Goal: Task Accomplishment & Management: Manage account settings

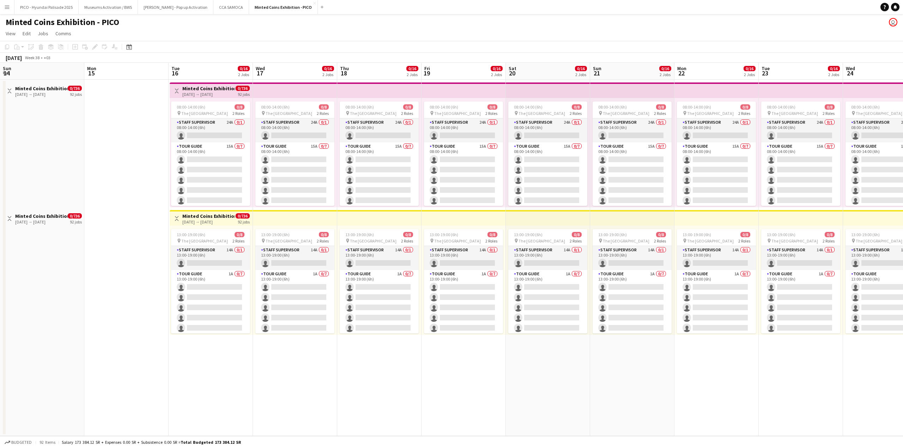
scroll to position [0, 274]
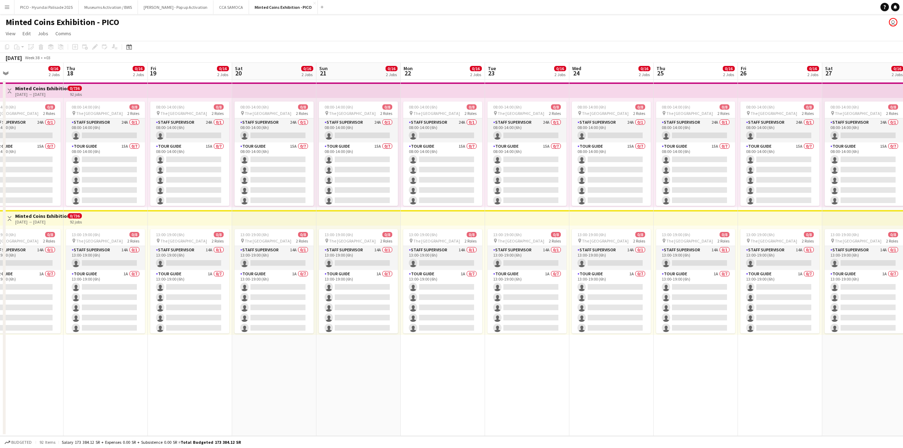
click at [350, 221] on app-top-bar at bounding box center [358, 218] width 84 height 16
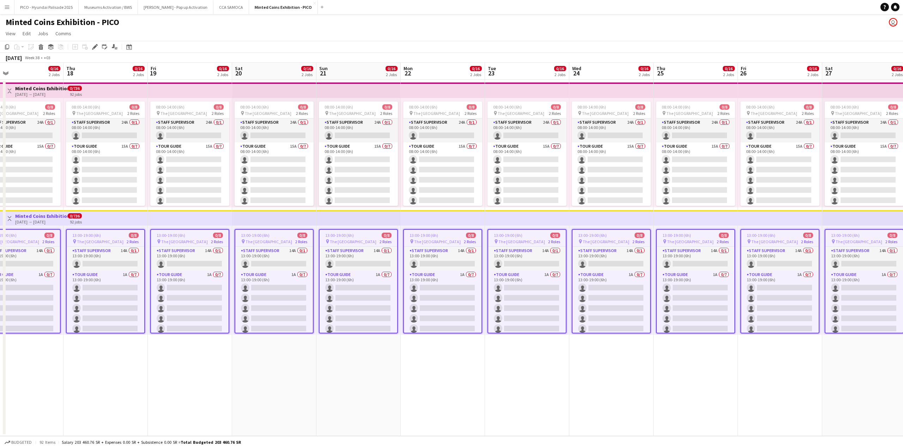
click at [262, 349] on app-date-cell "08:00-14:00 (6h) 0/8 pin The National Museum 2 Roles Staff Supervisor 24A 0/1 0…" at bounding box center [274, 258] width 84 height 357
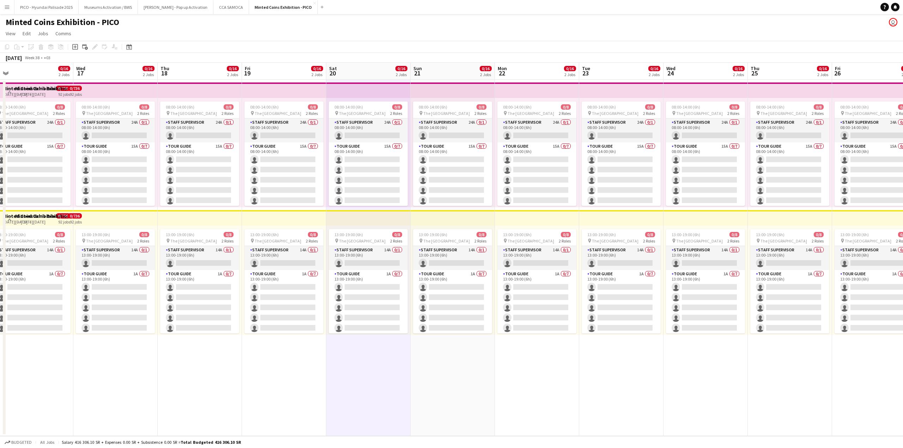
drag, startPoint x: 148, startPoint y: 364, endPoint x: 326, endPoint y: 359, distance: 178.6
click at [326, 359] on app-calendar-viewport "Sun 14 Mon 15 Tue 16 0/16 2 Jobs Wed 17 0/16 2 Jobs Thu 18 0/16 2 Jobs Fri 19 0…" at bounding box center [451, 250] width 903 height 374
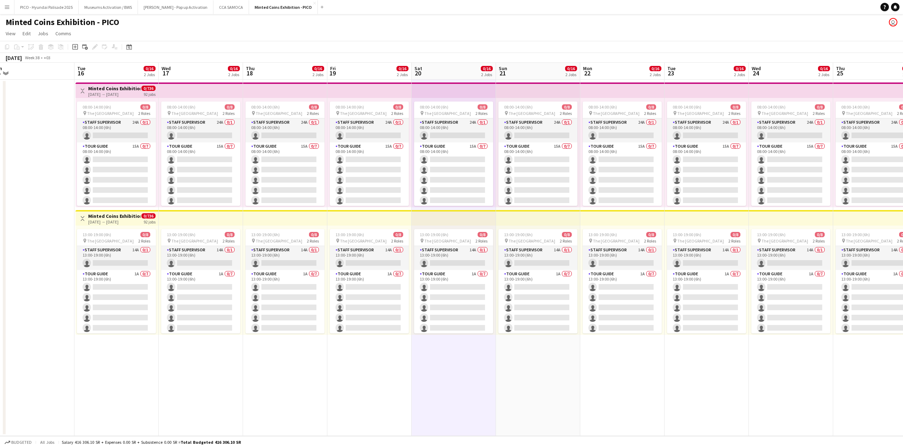
drag, startPoint x: 443, startPoint y: 357, endPoint x: 439, endPoint y: 355, distance: 4.1
click at [443, 356] on app-date-cell "08:00-14:00 (6h) 0/8 pin The National Museum 2 Roles Staff Supervisor 24A 0/1 0…" at bounding box center [454, 258] width 84 height 357
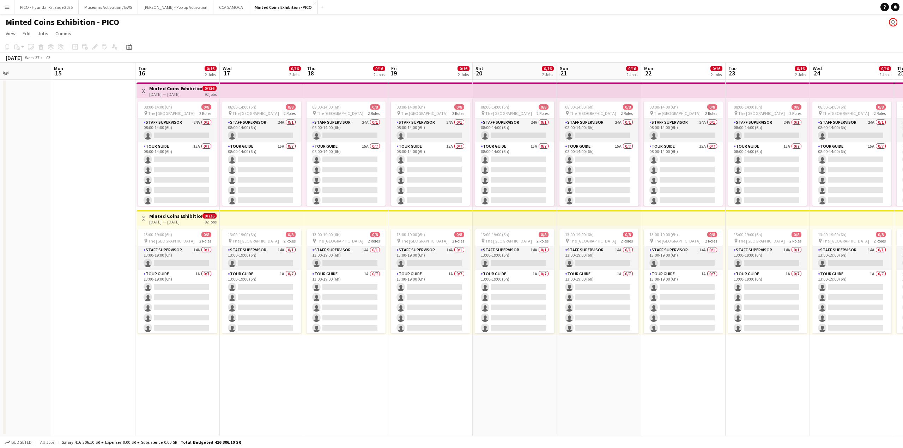
scroll to position [0, 174]
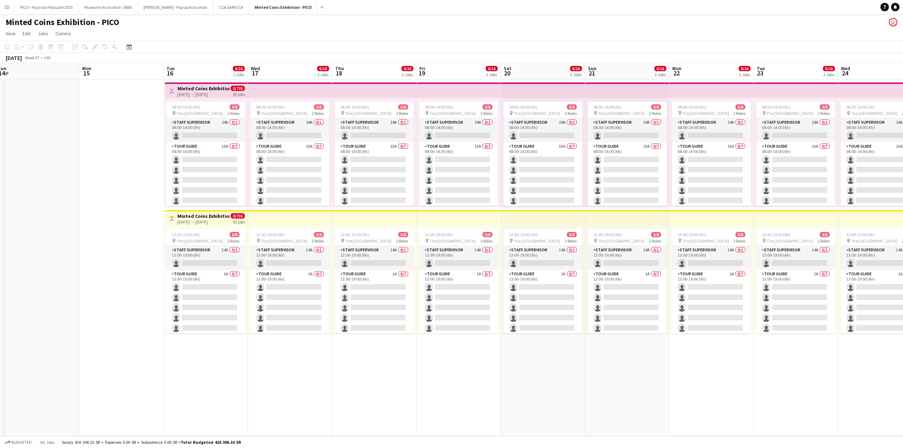
drag, startPoint x: 237, startPoint y: 367, endPoint x: 326, endPoint y: 365, distance: 89.3
click at [326, 365] on app-calendar-viewport "Fri 12 Sat 13 Sun 14 Mon 15 Tue 16 0/16 2 Jobs Wed 17 0/16 2 Jobs Thu 18 0/16 2…" at bounding box center [451, 250] width 903 height 374
click at [139, 368] on app-date-cell at bounding box center [121, 258] width 84 height 357
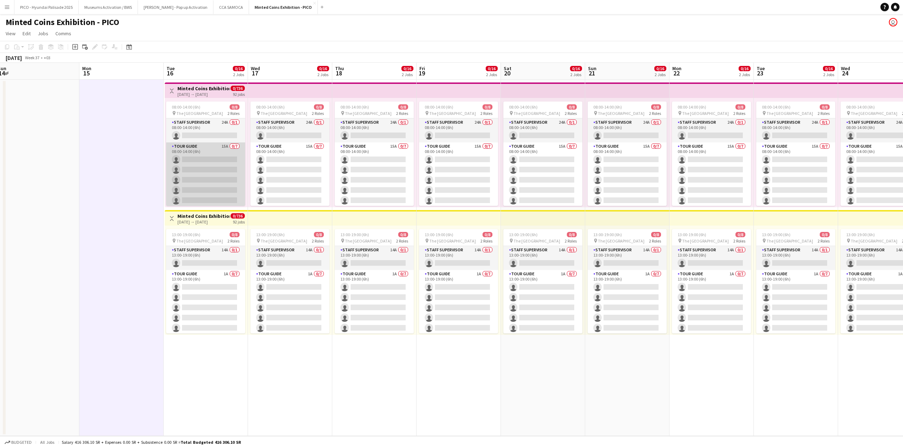
click at [206, 196] on app-card-role "Tour Guide 15A 0/7 08:00-14:00 (6h) single-neutral-actions single-neutral-actio…" at bounding box center [205, 185] width 79 height 85
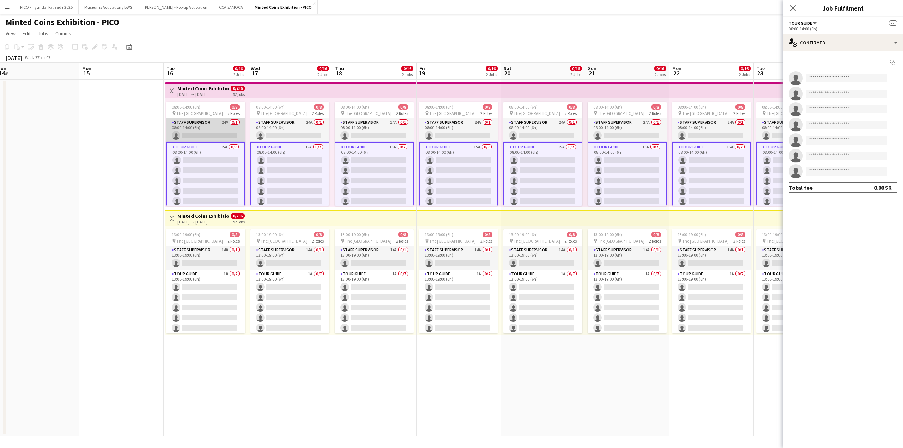
click at [219, 133] on app-card-role "Staff Supervisor 24A 0/1 08:00-14:00 (6h) single-neutral-actions" at bounding box center [205, 131] width 79 height 24
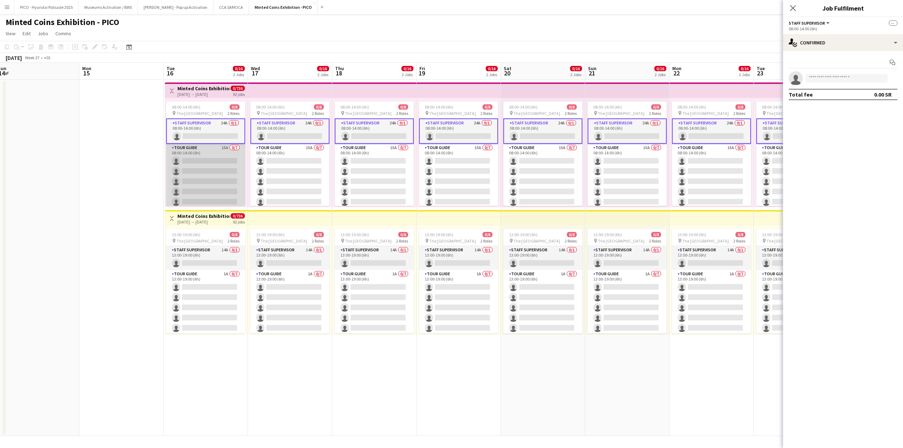
click at [211, 162] on app-card-role "Tour Guide 15A 0/7 08:00-14:00 (6h) single-neutral-actions single-neutral-actio…" at bounding box center [205, 186] width 79 height 85
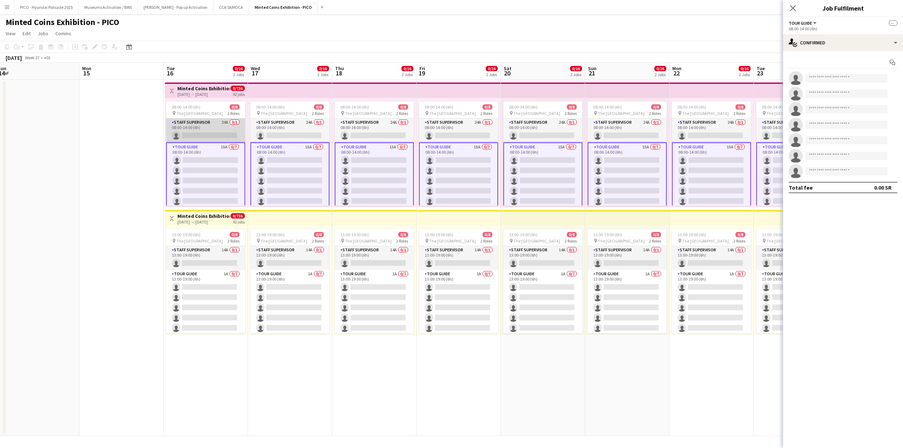
click at [215, 123] on app-card-role "Staff Supervisor 24A 0/1 08:00-14:00 (6h) single-neutral-actions" at bounding box center [205, 131] width 79 height 24
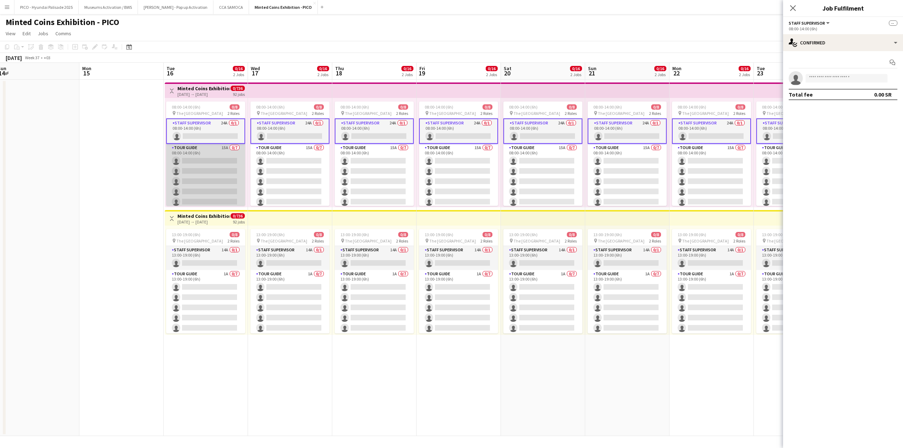
click at [209, 170] on app-card-role "Tour Guide 15A 0/7 08:00-14:00 (6h) single-neutral-actions single-neutral-actio…" at bounding box center [205, 186] width 79 height 85
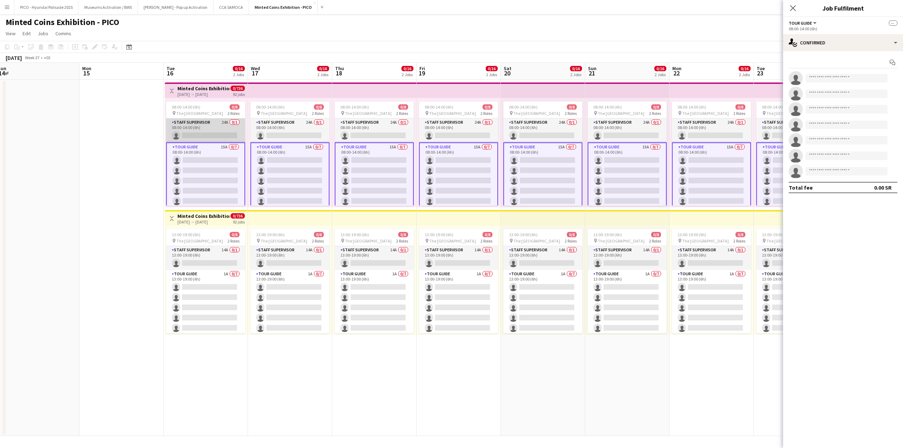
click at [215, 123] on app-card-role "Staff Supervisor 24A 0/1 08:00-14:00 (6h) single-neutral-actions" at bounding box center [205, 131] width 79 height 24
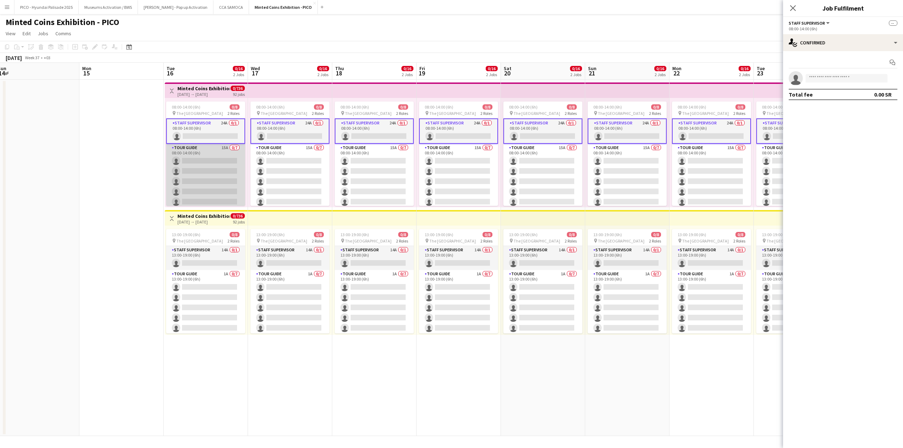
click at [206, 155] on app-card-role "Tour Guide 15A 0/7 08:00-14:00 (6h) single-neutral-actions single-neutral-actio…" at bounding box center [205, 186] width 79 height 85
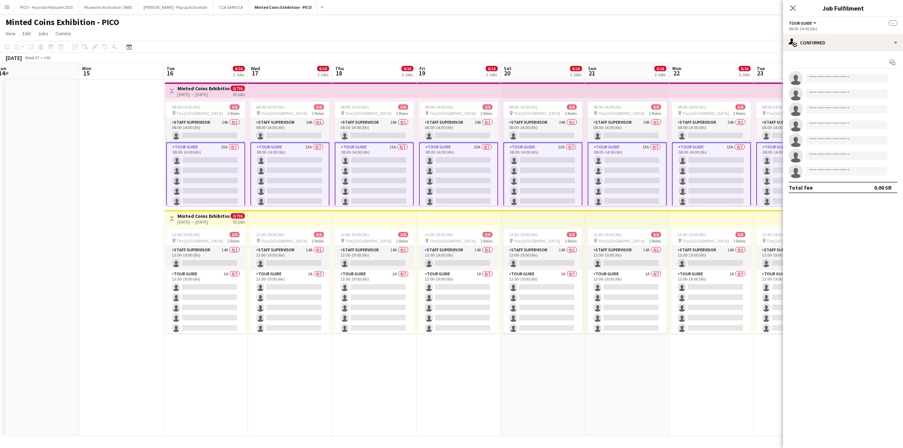
click at [113, 158] on app-date-cell at bounding box center [121, 258] width 84 height 357
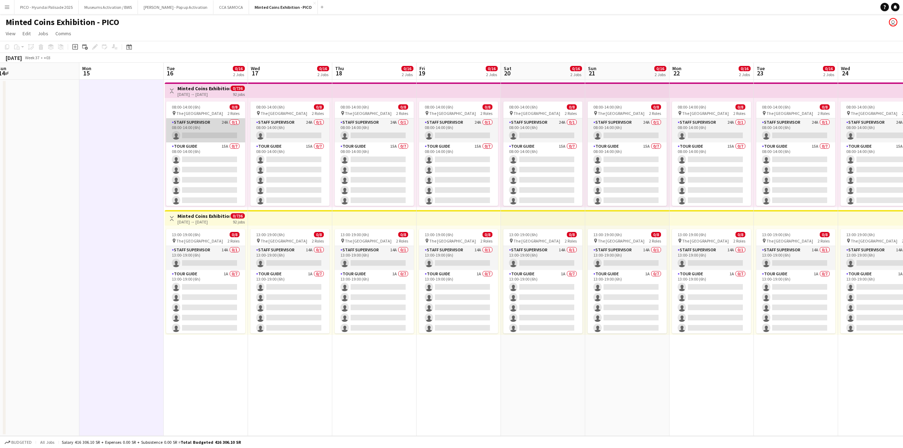
click at [182, 136] on app-card-role "Staff Supervisor 24A 0/1 08:00-14:00 (6h) single-neutral-actions" at bounding box center [205, 131] width 79 height 24
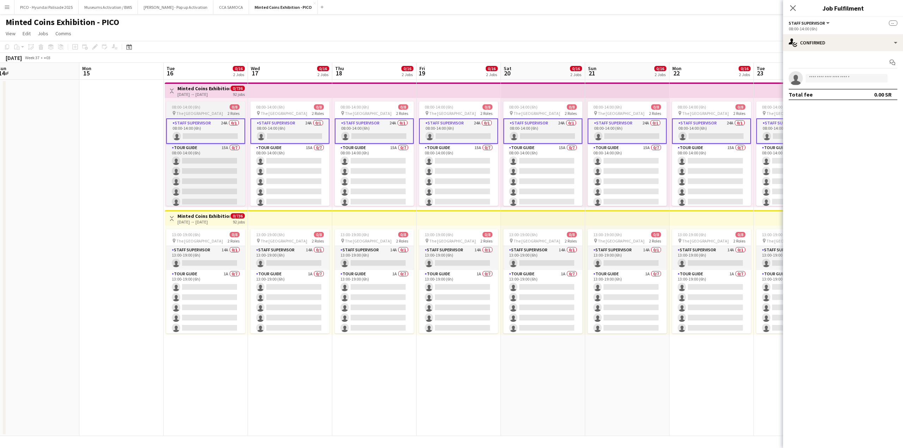
click at [202, 113] on span "The [GEOGRAPHIC_DATA]" at bounding box center [199, 113] width 47 height 5
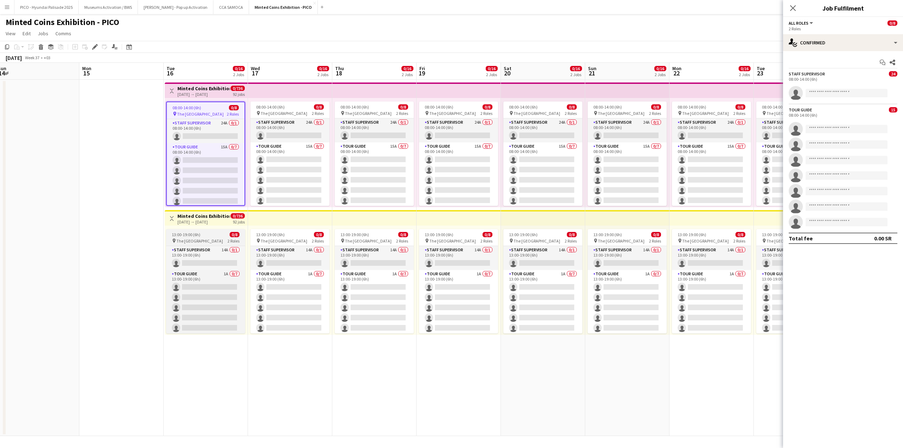
click at [190, 235] on span "13:00-19:00 (6h)" at bounding box center [186, 234] width 29 height 5
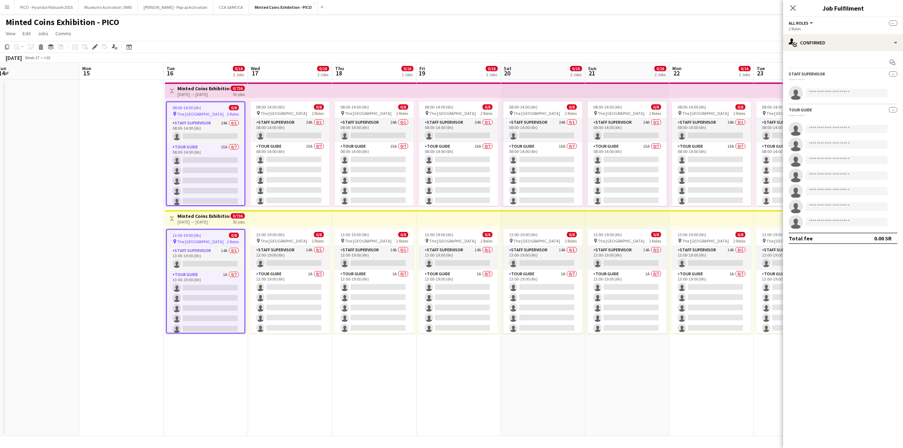
click at [193, 112] on span "The [GEOGRAPHIC_DATA]" at bounding box center [200, 113] width 47 height 5
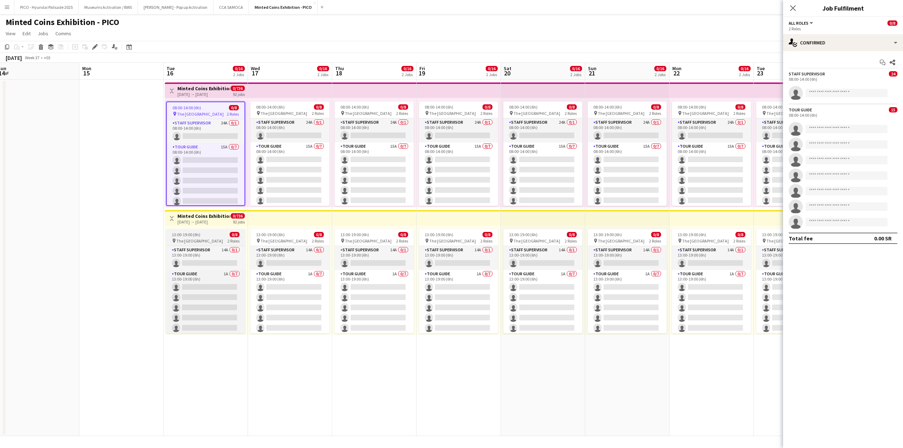
click at [184, 234] on span "13:00-19:00 (6h)" at bounding box center [186, 234] width 29 height 5
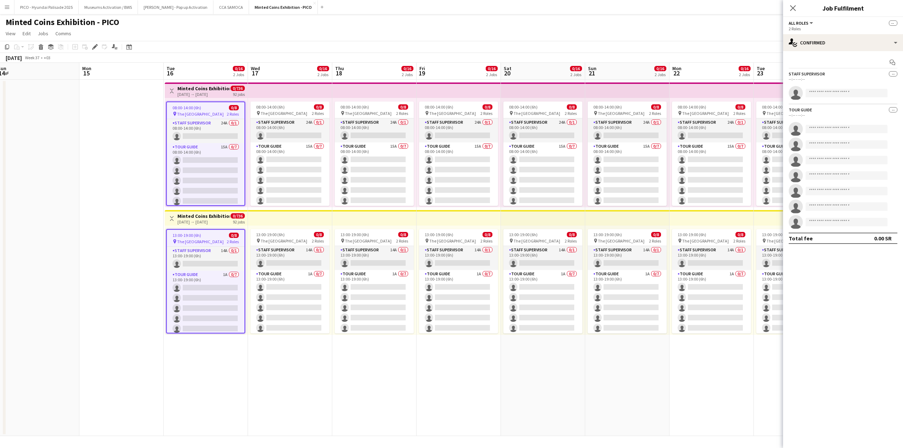
click at [821, 54] on div "Start chat Staff Supervisor -- --:-- - --:-- single-neutral-actions Tour Guide …" at bounding box center [843, 150] width 120 height 199
click at [821, 47] on div "single-neutral-actions-check-2 Confirmed" at bounding box center [843, 42] width 120 height 17
click at [589, 14] on div "Minted Coins Exhibition - PICO user" at bounding box center [451, 20] width 903 height 13
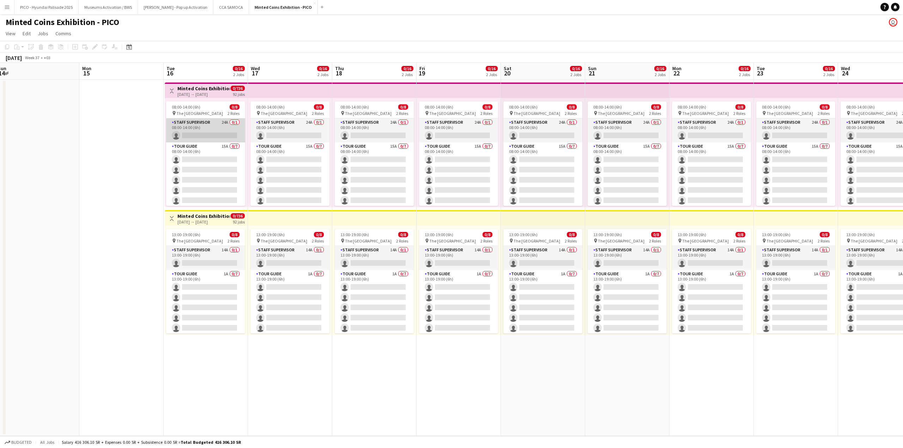
click at [205, 137] on app-card-role "Staff Supervisor 24A 0/1 08:00-14:00 (6h) single-neutral-actions" at bounding box center [205, 131] width 79 height 24
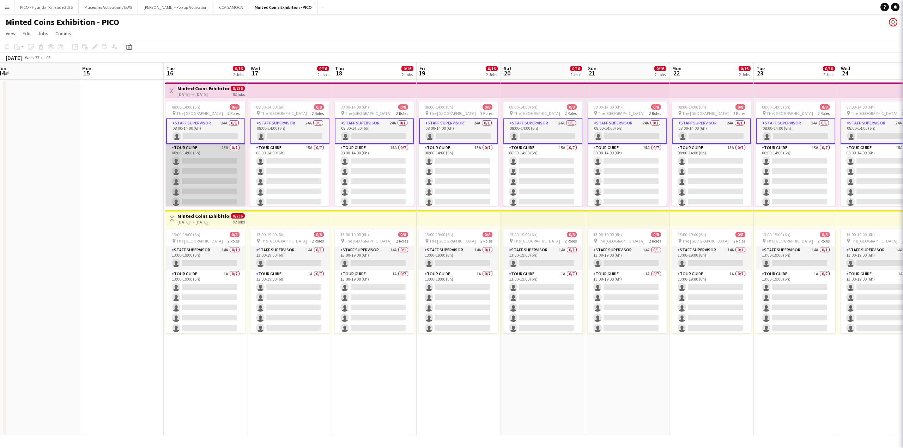
click at [203, 172] on app-card-role "Tour Guide 15A 0/7 08:00-14:00 (6h) single-neutral-actions single-neutral-actio…" at bounding box center [205, 186] width 79 height 85
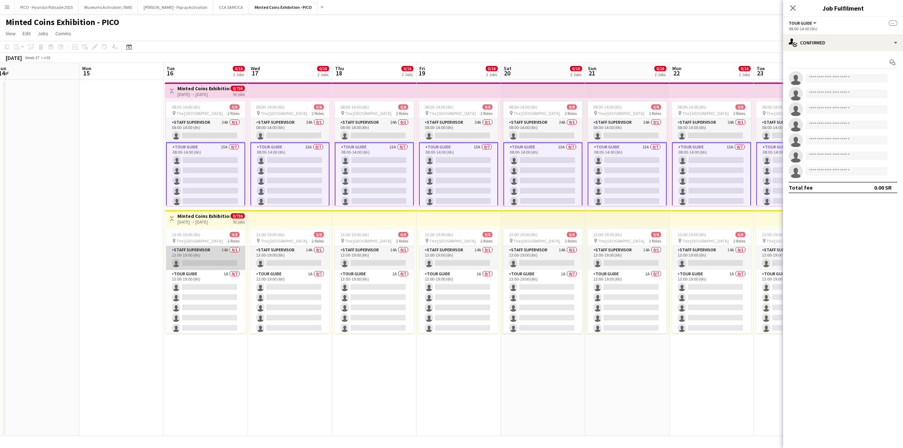
click at [201, 263] on app-card-role "Staff Supervisor 14A 0/1 13:00-19:00 (6h) single-neutral-actions" at bounding box center [205, 258] width 79 height 24
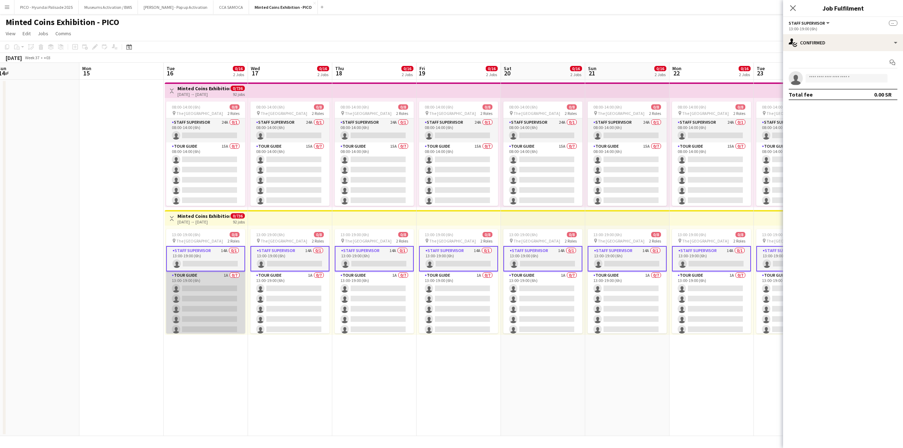
click at [201, 274] on app-card-role "Tour Guide 1A 0/7 13:00-19:00 (6h) single-neutral-actions single-neutral-action…" at bounding box center [205, 314] width 79 height 85
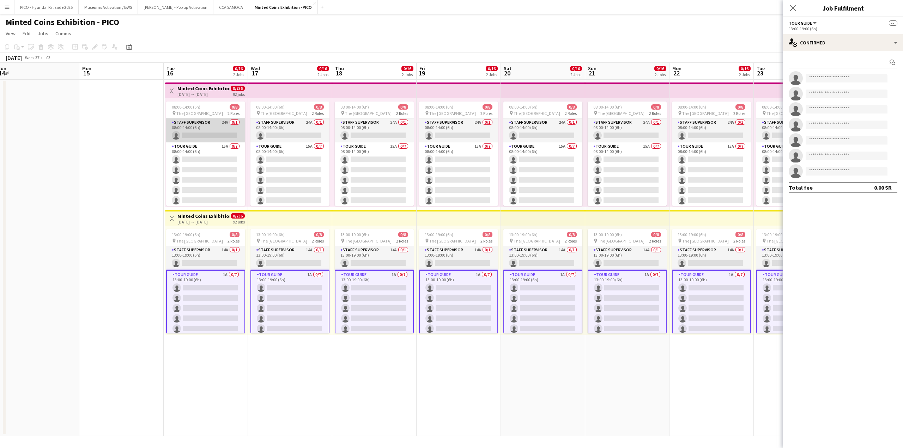
click at [213, 120] on app-card-role "Staff Supervisor 24A 0/1 08:00-14:00 (6h) single-neutral-actions" at bounding box center [205, 131] width 79 height 24
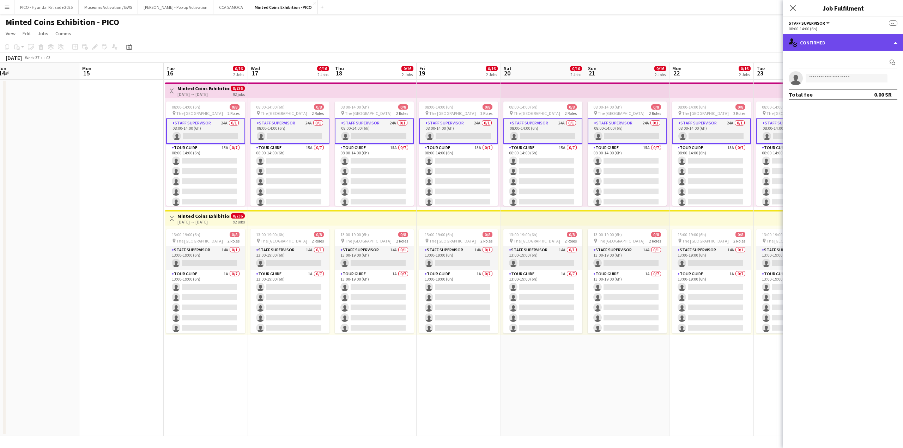
click at [821, 36] on div "single-neutral-actions-check-2 Confirmed" at bounding box center [843, 42] width 120 height 17
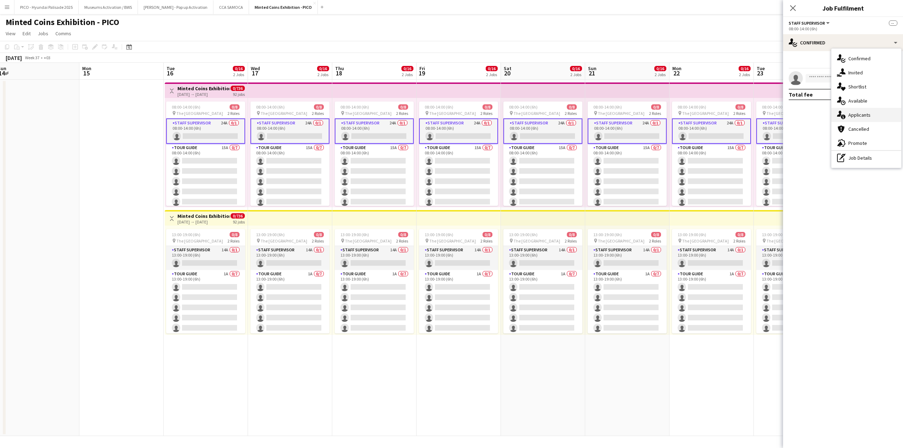
click at [821, 113] on span "Applicants" at bounding box center [859, 115] width 22 height 6
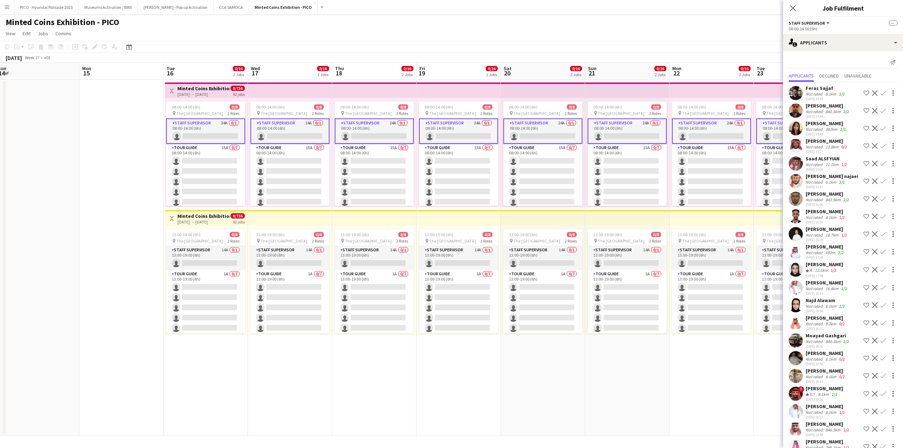
scroll to position [73, 0]
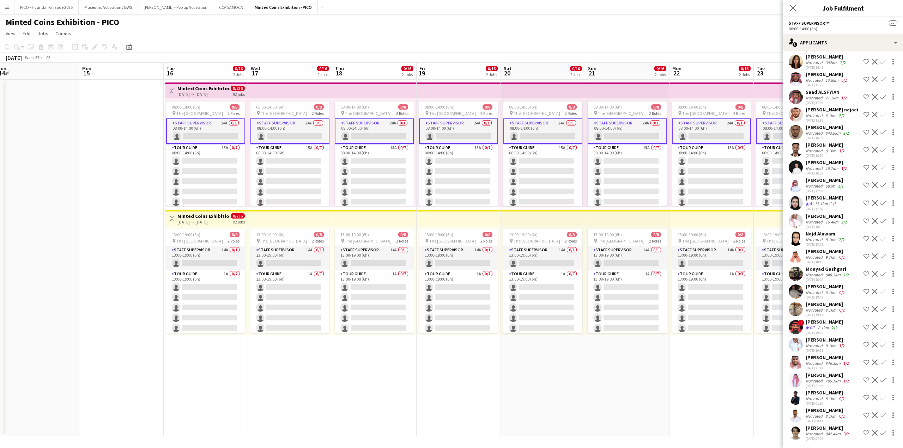
drag, startPoint x: 839, startPoint y: 319, endPoint x: 839, endPoint y: 306, distance: 13.1
click at [821, 306] on div "Feras Sajjaf Not rated 8.1km 2/2 [DATE] 14:43 Shortlist crew Decline Confirm [P…" at bounding box center [843, 229] width 120 height 427
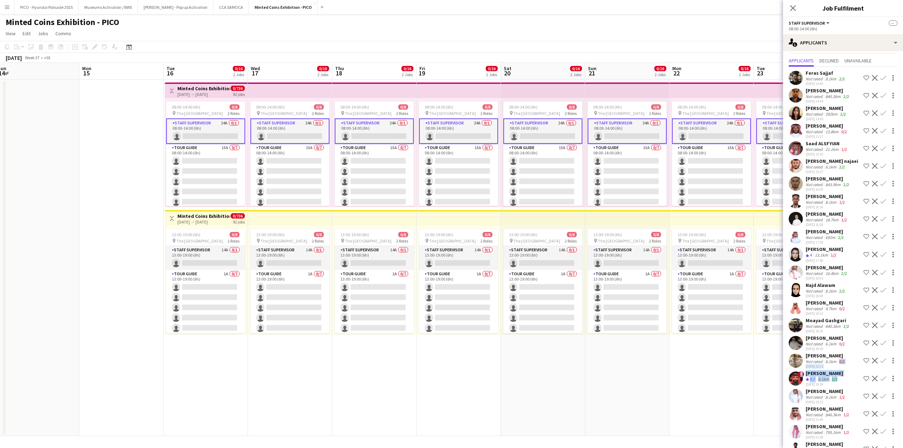
scroll to position [0, 0]
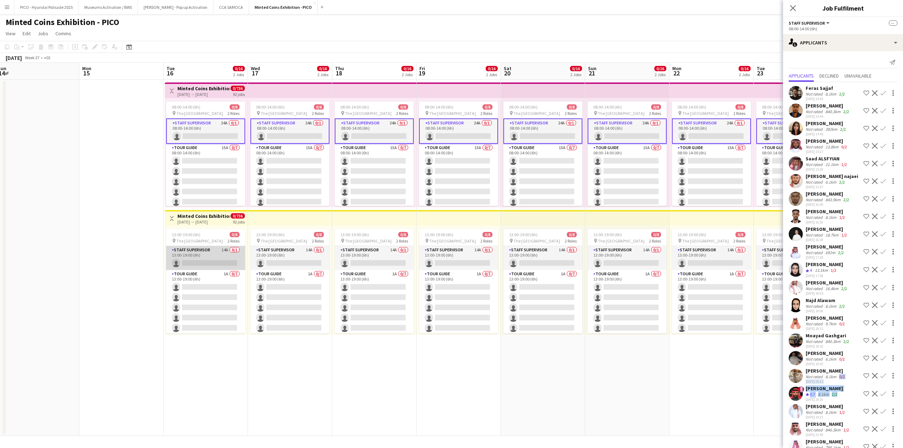
click at [209, 253] on app-card-role "Staff Supervisor 14A 0/1 13:00-19:00 (6h) single-neutral-actions" at bounding box center [205, 258] width 79 height 24
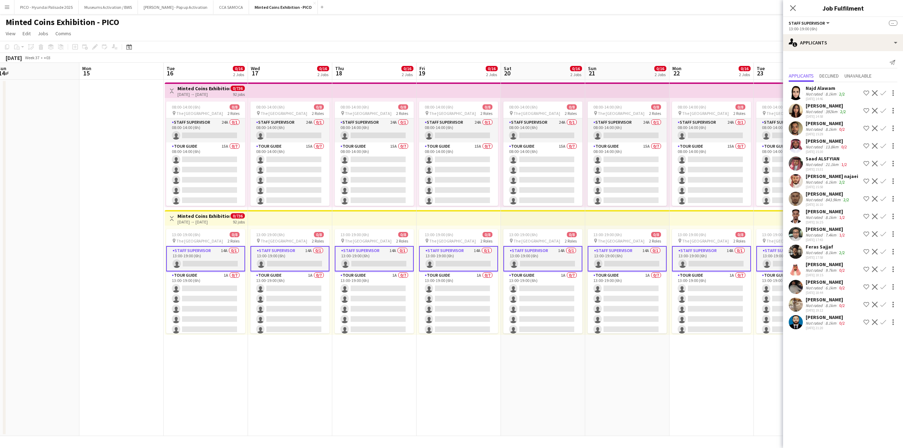
click at [806, 349] on mat-expansion-panel "users2 Applicants Send notification Applicants Declined Unavailable Najd Alawam…" at bounding box center [843, 249] width 120 height 397
click at [228, 123] on app-card-role "Staff Supervisor 24A 0/1 08:00-14:00 (6h) single-neutral-actions" at bounding box center [205, 131] width 79 height 24
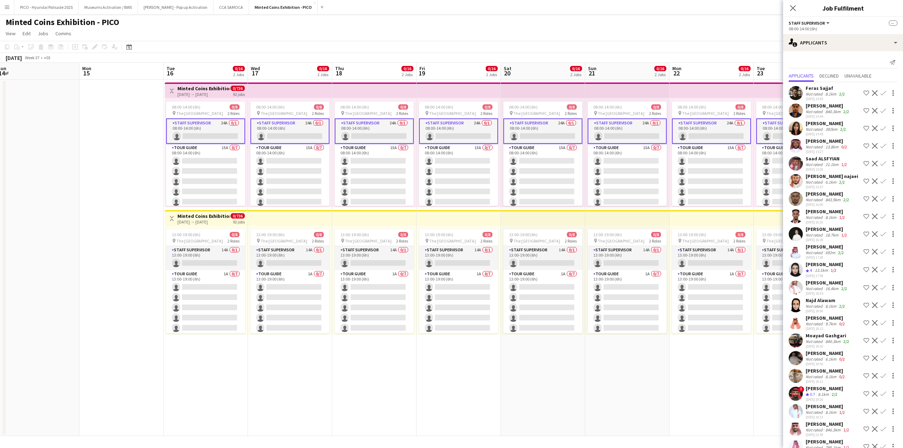
click at [214, 133] on app-card-role "Staff Supervisor 24A 0/1 08:00-14:00 (6h) single-neutral-actions" at bounding box center [205, 131] width 79 height 25
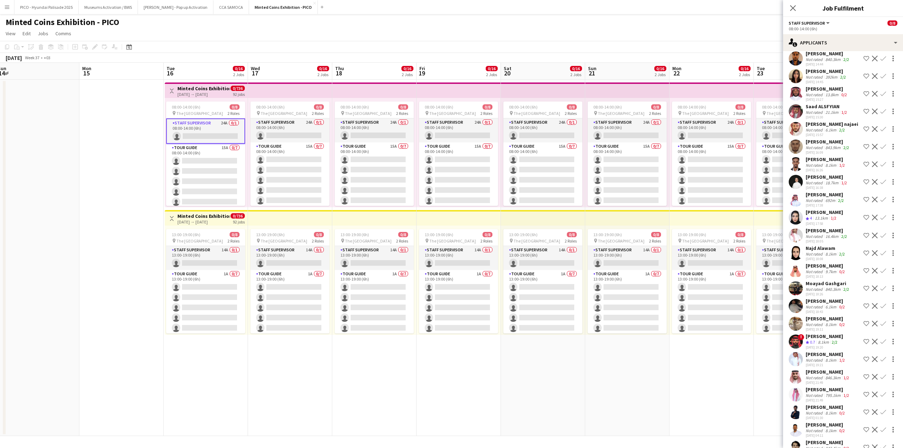
scroll to position [71, 0]
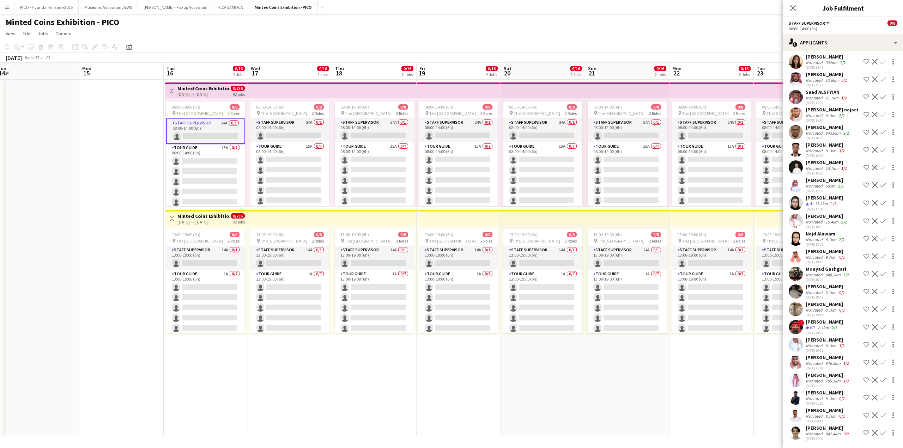
click at [815, 260] on div "[DATE] 18:13" at bounding box center [826, 262] width 41 height 5
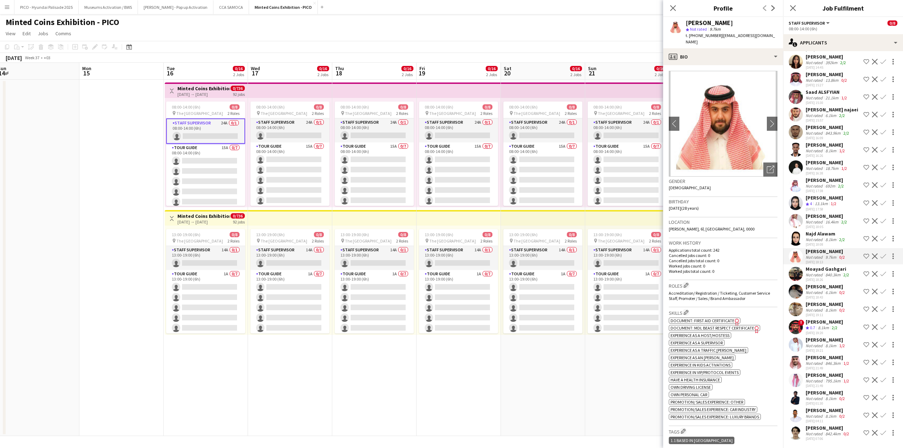
click at [812, 272] on div "Not rated" at bounding box center [815, 274] width 18 height 5
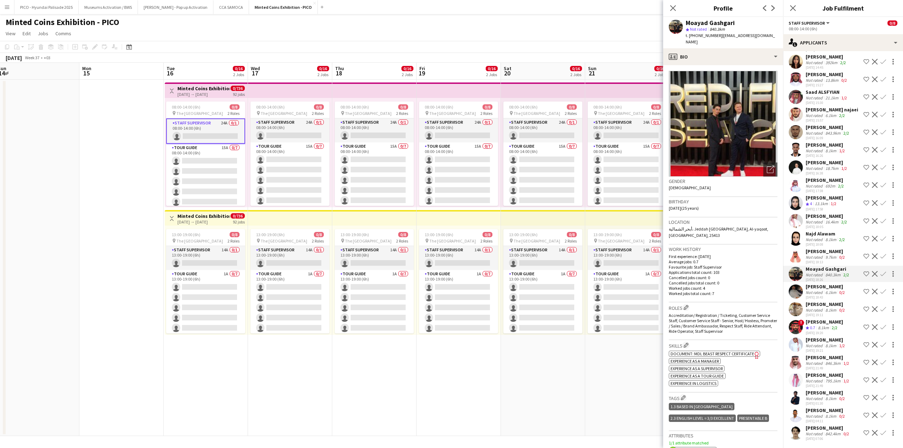
scroll to position [73, 0]
click at [812, 308] on div "Not rated" at bounding box center [815, 310] width 18 height 5
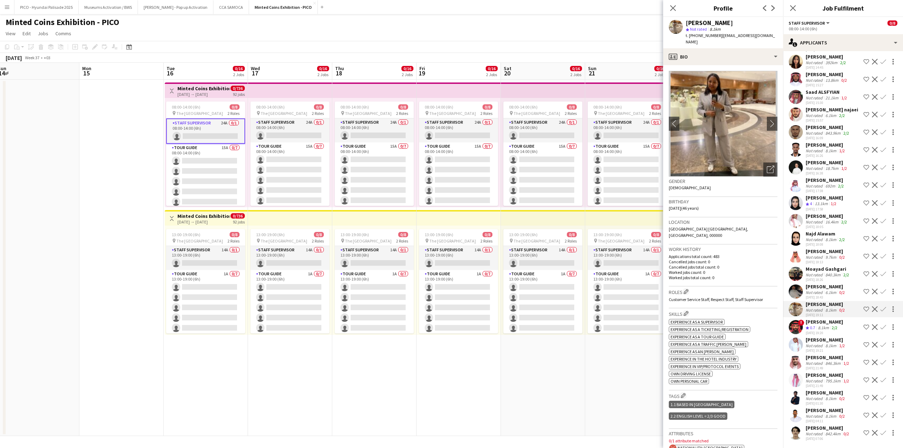
click at [810, 325] on span "0.7" at bounding box center [812, 327] width 5 height 5
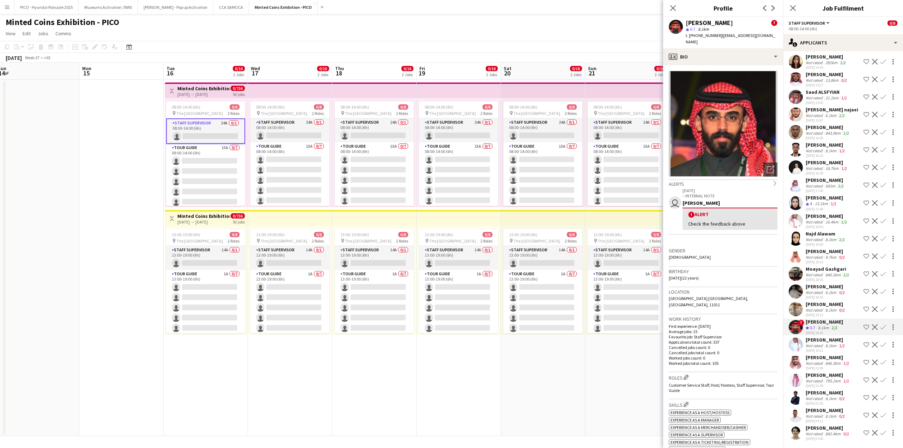
click at [809, 337] on div "[PERSON_NAME]" at bounding box center [826, 340] width 41 height 6
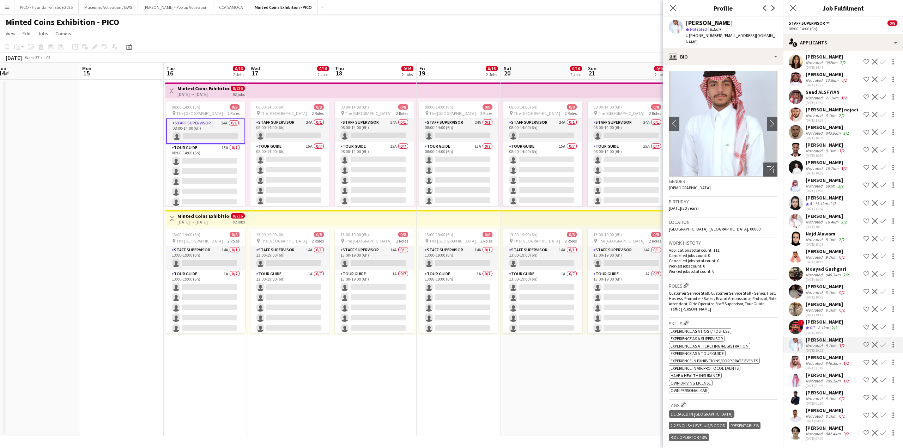
click at [809, 361] on div "Not rated" at bounding box center [815, 363] width 18 height 5
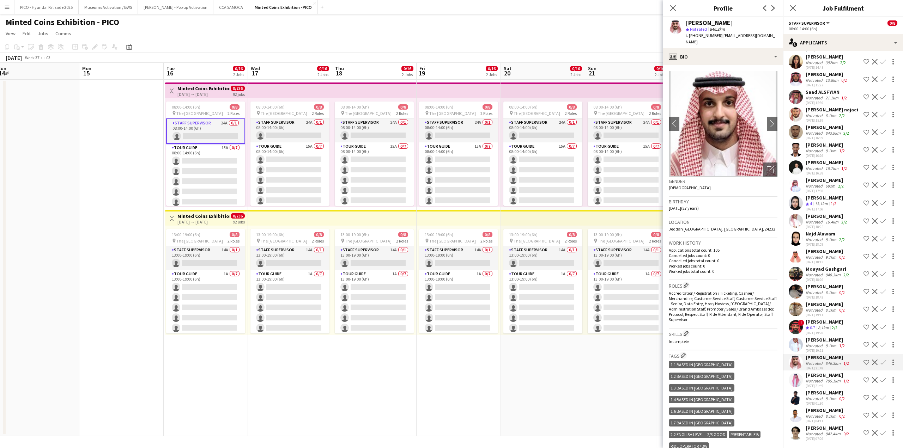
click at [808, 379] on div "Not rated" at bounding box center [815, 381] width 18 height 5
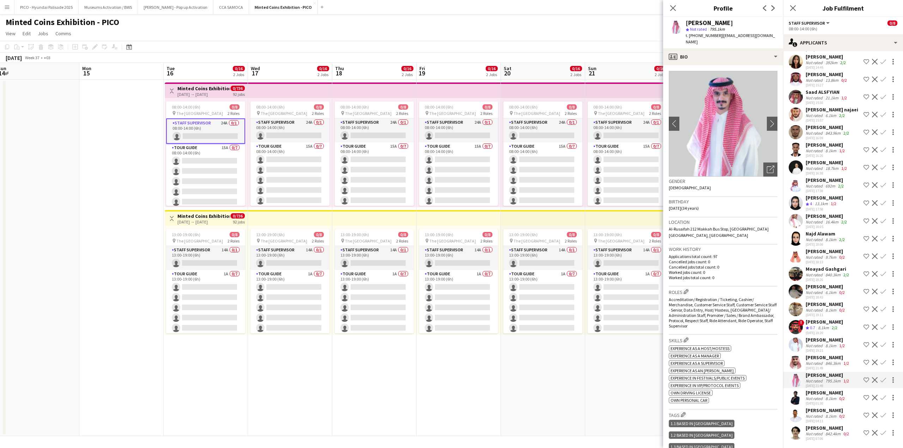
click at [635, 407] on app-date-cell "08:00-14:00 (6h) 0/8 pin The National Museum 2 Roles Staff Supervisor 24A 0/1 0…" at bounding box center [627, 258] width 84 height 357
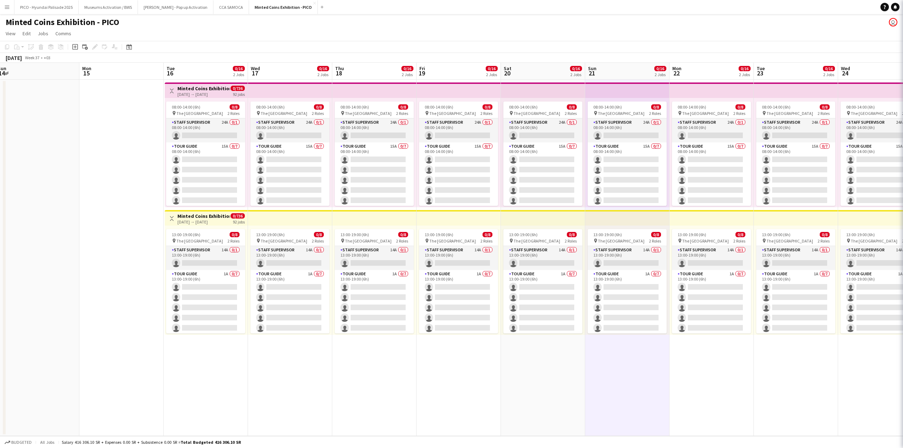
scroll to position [0, 0]
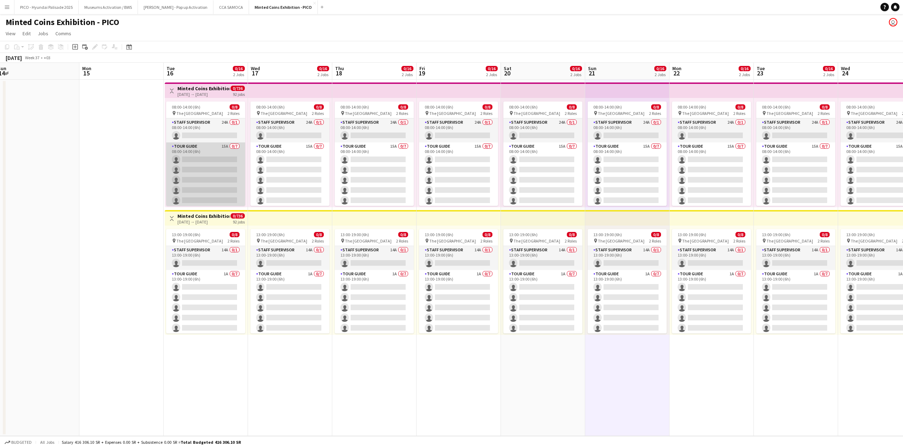
click at [184, 180] on app-card-role "Tour Guide 15A 0/7 08:00-14:00 (6h) single-neutral-actions single-neutral-actio…" at bounding box center [205, 185] width 79 height 85
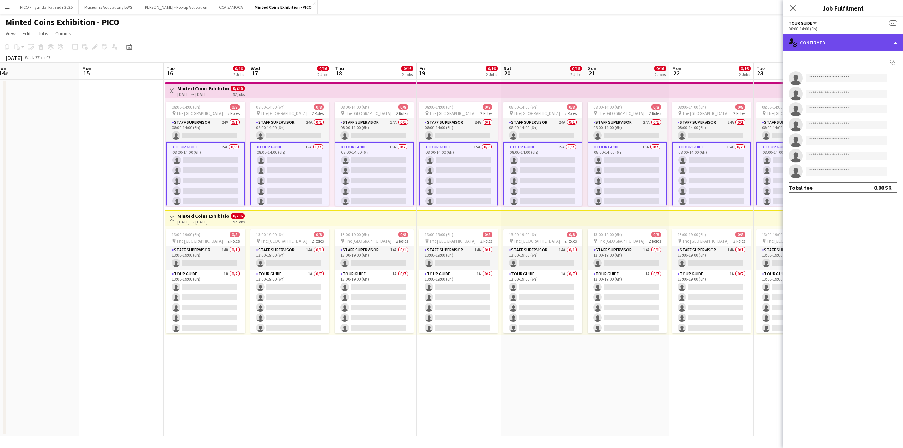
click at [821, 50] on div "single-neutral-actions-check-2 Confirmed" at bounding box center [843, 42] width 120 height 17
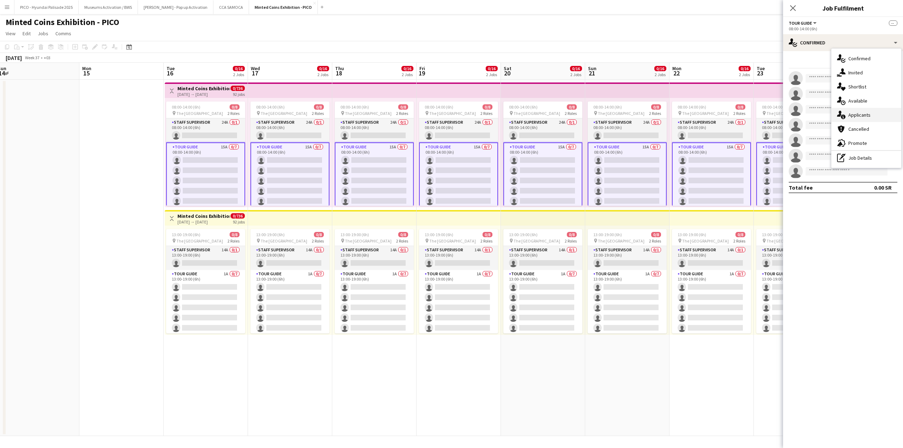
click at [821, 113] on icon "single-neutral-actions-information" at bounding box center [841, 115] width 8 height 8
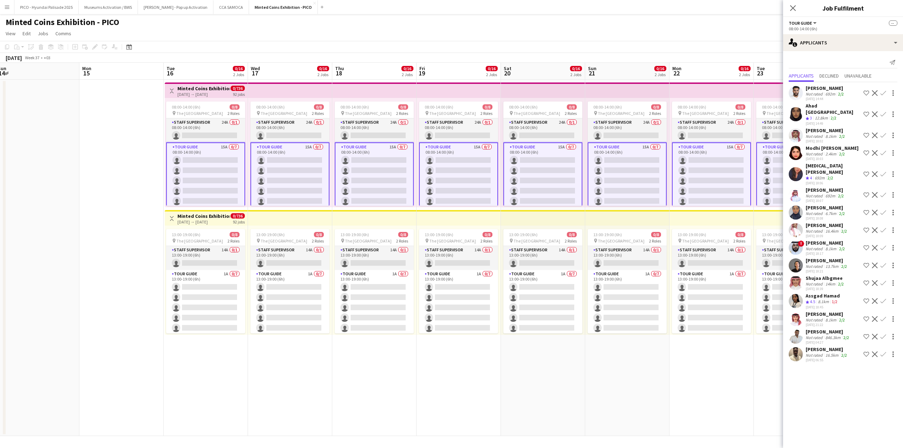
click at [821, 90] on div "[PERSON_NAME]" at bounding box center [826, 88] width 40 height 6
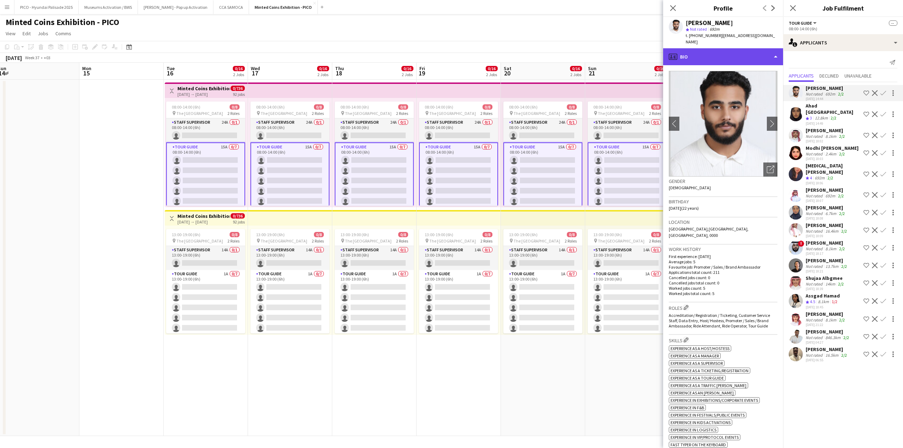
click at [747, 55] on div "profile Bio" at bounding box center [723, 56] width 120 height 17
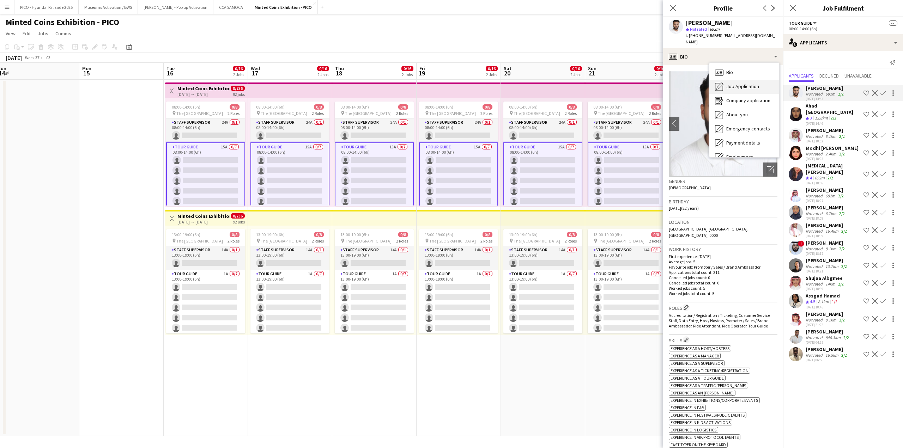
click at [740, 86] on div "Job Application Job Application" at bounding box center [744, 87] width 70 height 14
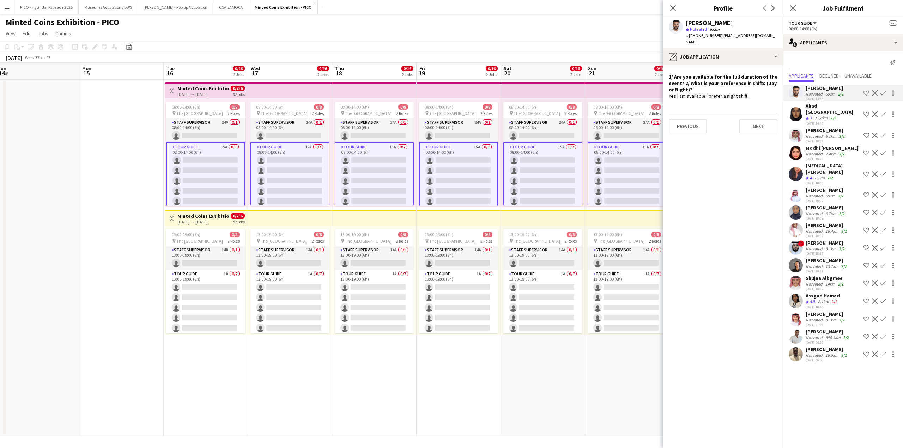
click at [800, 109] on app-user-avatar at bounding box center [796, 114] width 14 height 14
click at [803, 127] on div "[PERSON_NAME] Not rated 8.1km 2/2 [DATE] 18:02 Shortlist crew Decline Confirm" at bounding box center [843, 135] width 120 height 16
click at [805, 147] on div "Modhi [PERSON_NAME] Not rated 2.4km 2/2 [DATE] 18:03 Shortlist crew Decline Con…" at bounding box center [843, 153] width 120 height 16
click at [804, 170] on div "[MEDICAL_DATA][PERSON_NAME] Crew rating 4 692m 2/2 [DATE] 18:06 Shortlist crew …" at bounding box center [843, 174] width 120 height 23
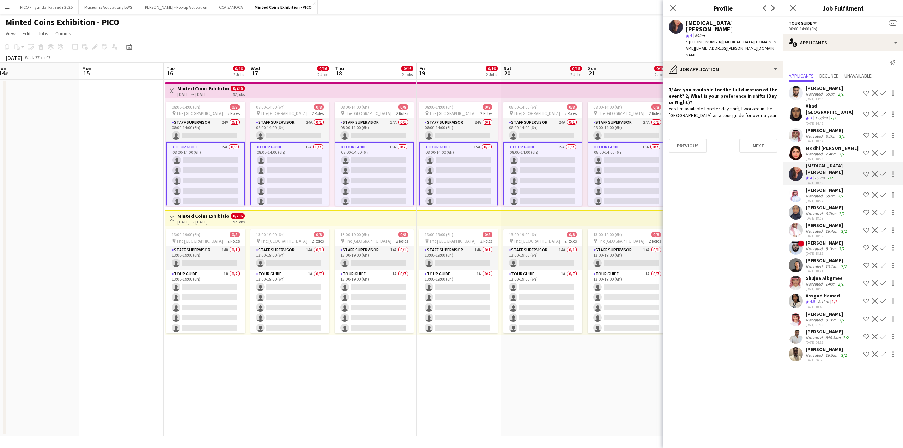
click at [803, 188] on div at bounding box center [796, 195] width 14 height 14
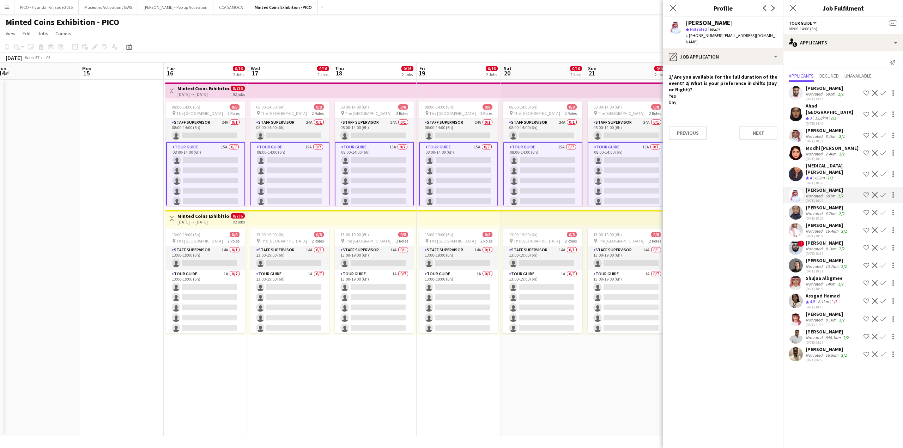
click at [802, 206] on app-user-avatar at bounding box center [796, 213] width 14 height 14
click at [809, 222] on div "[PERSON_NAME]" at bounding box center [827, 225] width 43 height 6
click at [808, 246] on div "Not rated" at bounding box center [815, 248] width 18 height 5
click at [807, 258] on div "[PERSON_NAME]" at bounding box center [827, 261] width 43 height 6
click at [805, 275] on div "[PERSON_NAME] Not rated 14km 2/2 [DATE] 18:39 Shortlist crew Decline Confirm" at bounding box center [843, 283] width 120 height 16
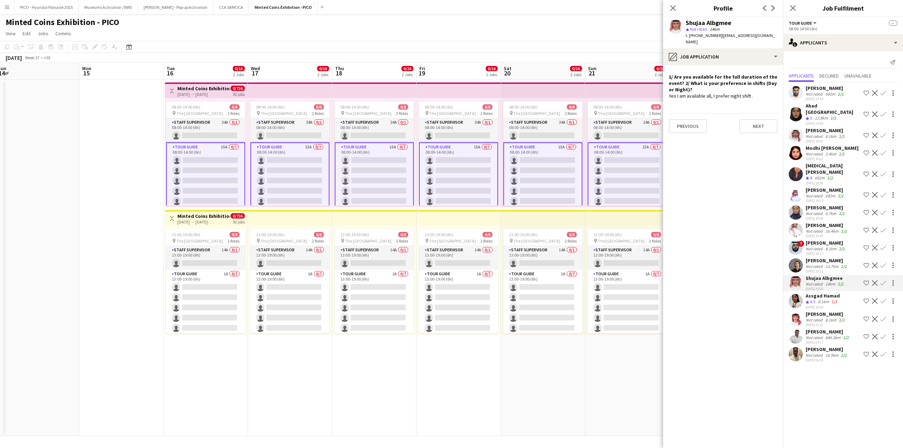
click at [809, 293] on div "Assgad Hamad" at bounding box center [823, 296] width 34 height 6
click at [808, 311] on div "[PERSON_NAME]" at bounding box center [826, 314] width 41 height 6
click at [809, 335] on div "Not rated" at bounding box center [815, 337] width 18 height 5
click at [808, 346] on div "[PERSON_NAME]" at bounding box center [827, 349] width 43 height 6
click at [122, 183] on app-date-cell at bounding box center [121, 258] width 84 height 357
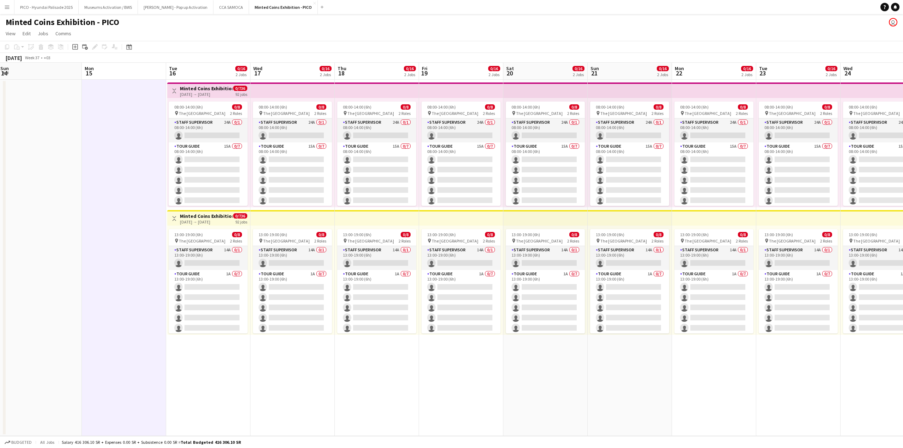
drag, startPoint x: 194, startPoint y: 178, endPoint x: 231, endPoint y: 180, distance: 36.4
click at [231, 180] on app-calendar-viewport "Fri 12 Sat 13 Sun 14 Mon 15 Tue 16 0/16 2 Jobs Wed 17 0/16 2 Jobs Thu 18 0/16 2…" at bounding box center [451, 250] width 903 height 374
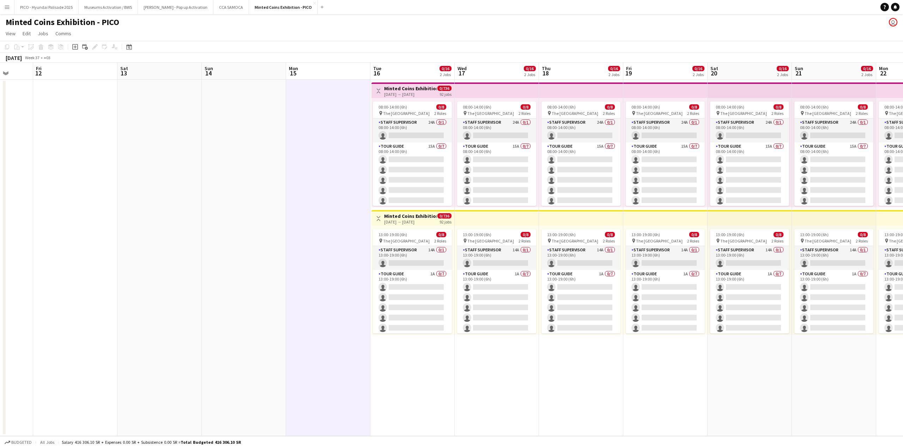
click at [361, 177] on app-calendar-viewport "Tue 9 0/17 1 Job Wed 10 0/17 1 Job Thu 11 Fri 12 Sat 13 Sun 14 Mon 15 Tue 16 0/…" at bounding box center [451, 250] width 903 height 374
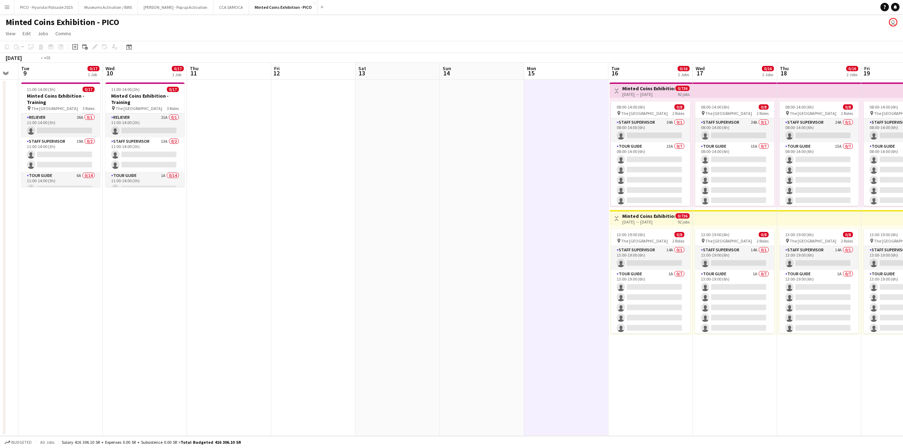
click at [324, 198] on app-calendar-viewport "Sat 6 Sun 7 Mon 8 Tue 9 0/17 1 Job Wed 10 0/17 1 Job Thu 11 Fri 12 Sat 13 Sun 1…" at bounding box center [451, 250] width 903 height 374
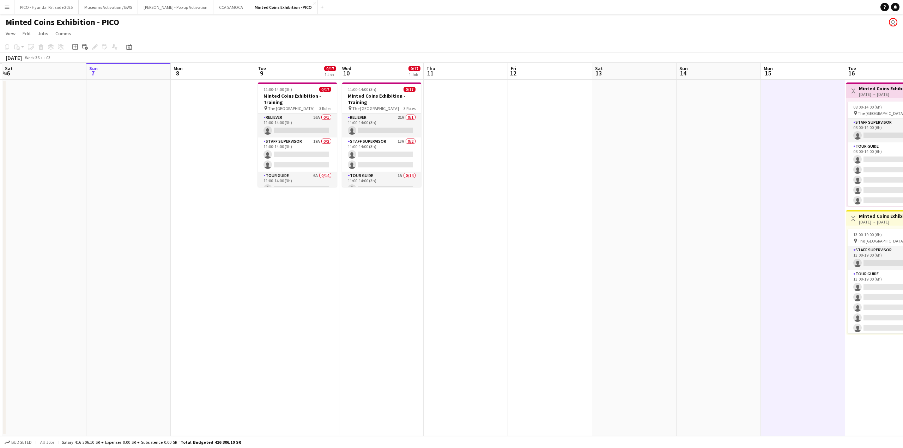
drag, startPoint x: 269, startPoint y: 223, endPoint x: 275, endPoint y: 220, distance: 6.9
click at [274, 221] on app-calendar-viewport "Thu 4 Fri 5 Sat 6 Sun 7 Mon 8 Tue 9 0/17 1 Job Wed 10 0/17 1 Job Thu 11 Fri 12 …" at bounding box center [451, 250] width 903 height 374
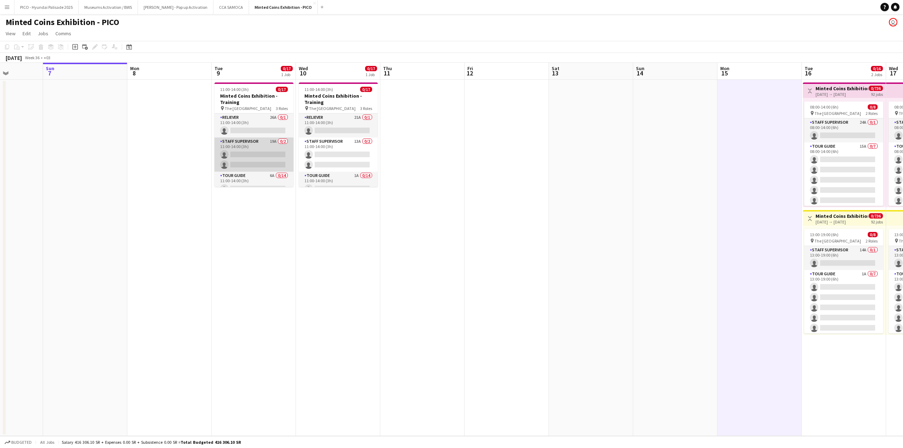
click at [248, 146] on app-card-role "Staff Supervisor 19A 0/2 11:00-14:00 (3h) single-neutral-actions single-neutral…" at bounding box center [253, 155] width 79 height 34
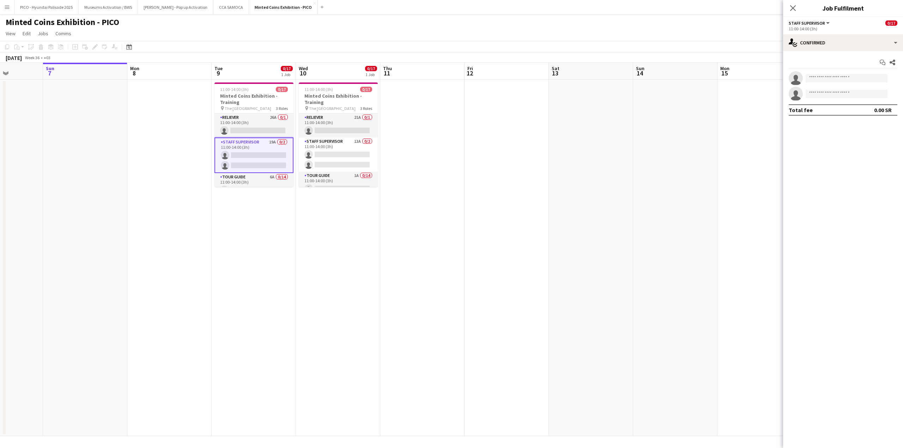
click at [809, 52] on div "Start chat Share single-neutral-actions single-neutral-actions Total fee 0.00 SR" at bounding box center [843, 86] width 120 height 70
click at [259, 180] on app-card-role "Tour Guide 6A 0/14 11:00-14:00 (3h) single-neutral-actions single-neutral-actio…" at bounding box center [253, 251] width 79 height 157
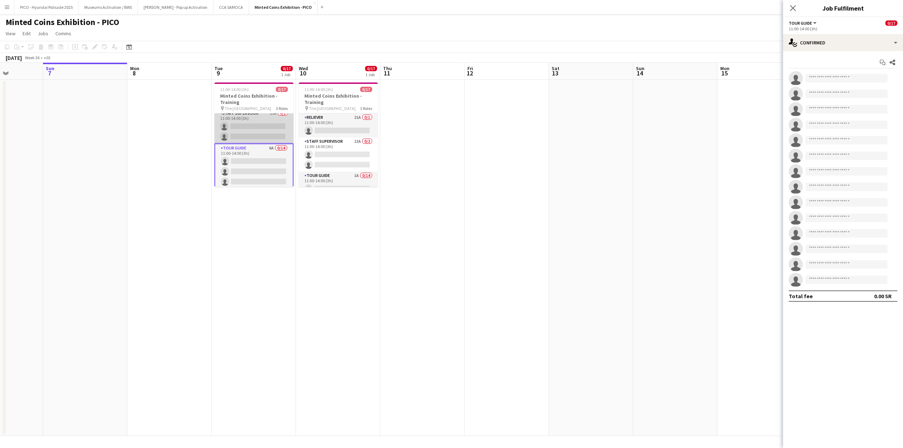
scroll to position [0, 0]
click at [267, 114] on app-card-role "Reliever 26A 0/1 11:00-14:00 (3h) single-neutral-actions" at bounding box center [253, 126] width 79 height 24
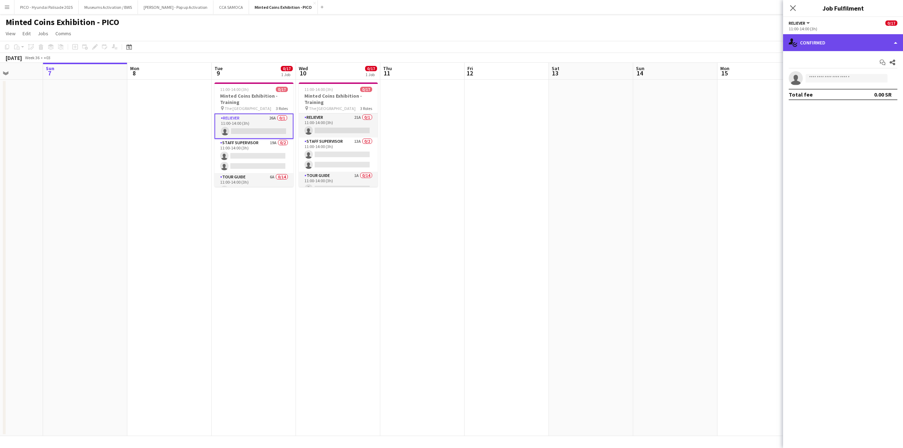
click at [811, 42] on div "single-neutral-actions-check-2 Confirmed" at bounding box center [843, 42] width 120 height 17
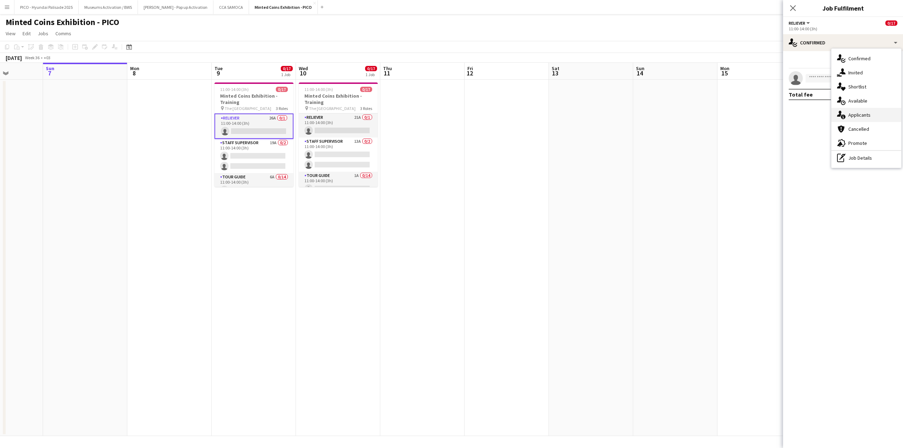
click at [821, 113] on icon "single-neutral-actions-information" at bounding box center [841, 115] width 8 height 8
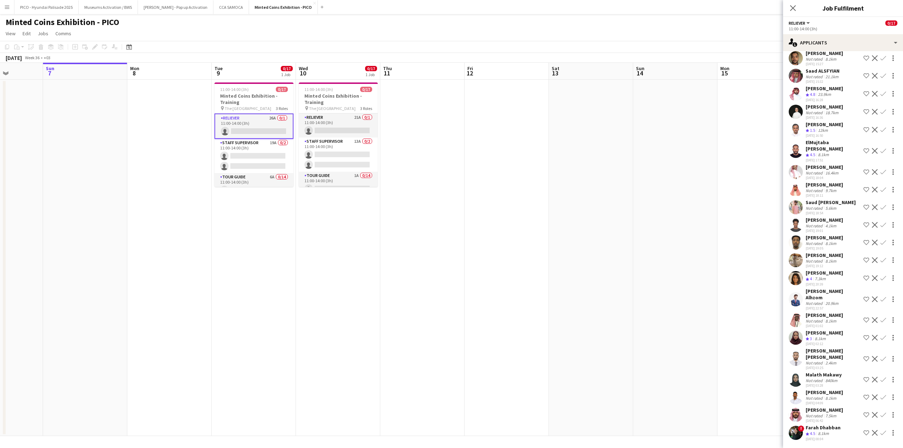
scroll to position [142, 0]
click at [811, 276] on span "4" at bounding box center [811, 278] width 2 height 5
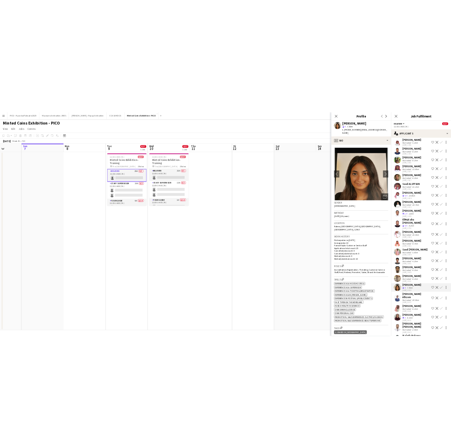
scroll to position [0, 0]
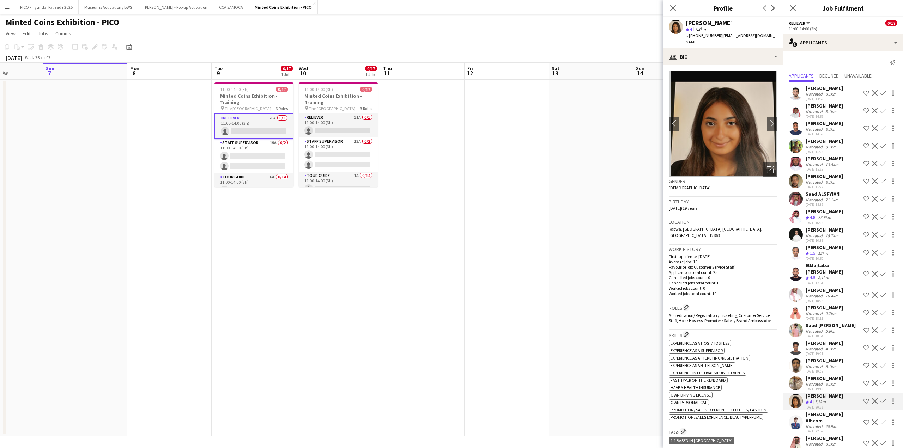
click at [821, 162] on div "[PERSON_NAME]" at bounding box center [824, 159] width 37 height 6
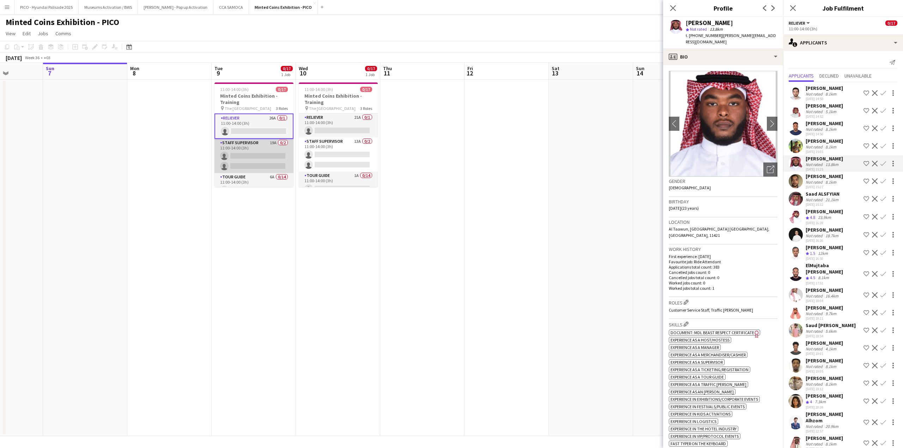
click at [246, 156] on app-card-role "Staff Supervisor 19A 0/2 11:00-14:00 (3h) single-neutral-actions single-neutral…" at bounding box center [253, 156] width 79 height 34
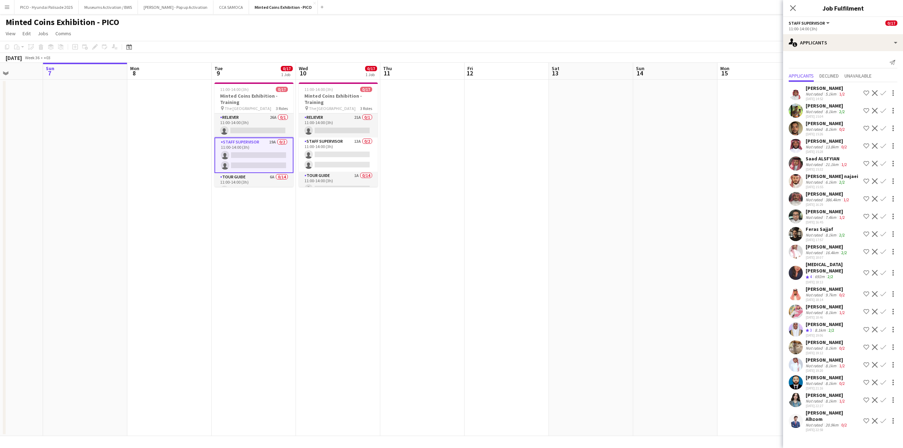
click at [806, 392] on div "[PERSON_NAME]" at bounding box center [826, 395] width 41 height 6
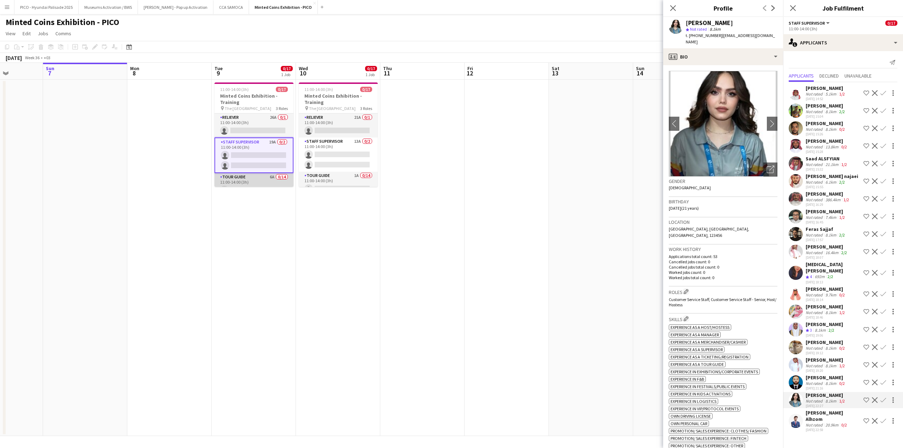
click at [252, 179] on app-card-role "Tour Guide 6A 0/14 11:00-14:00 (3h) single-neutral-actions single-neutral-actio…" at bounding box center [253, 251] width 79 height 157
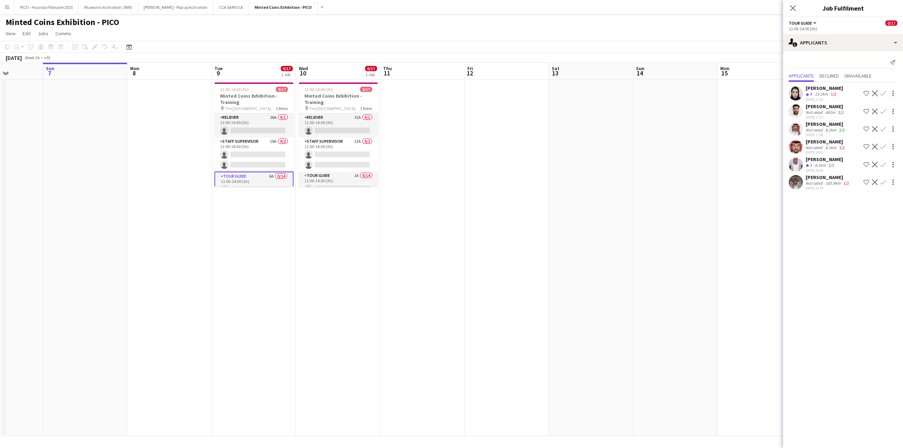
click at [821, 117] on div "[DATE] 17:57" at bounding box center [826, 117] width 40 height 5
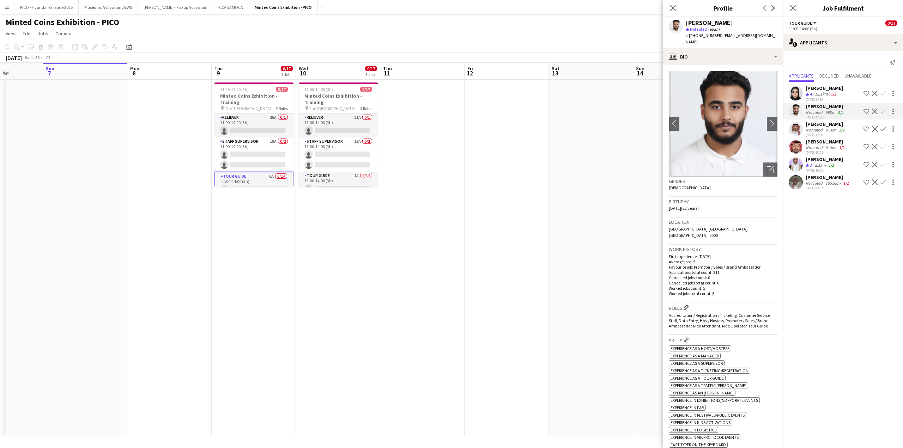
click at [814, 165] on div "Crew rating 3" at bounding box center [810, 166] width 8 height 6
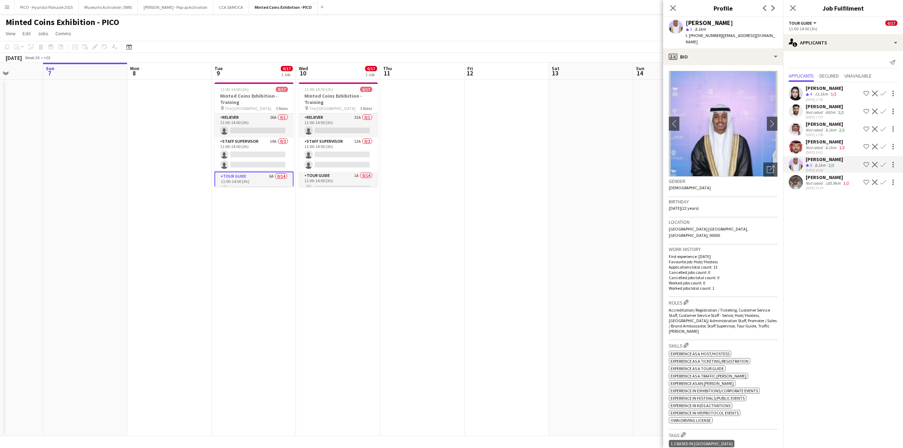
click at [618, 153] on app-date-cell at bounding box center [591, 258] width 84 height 357
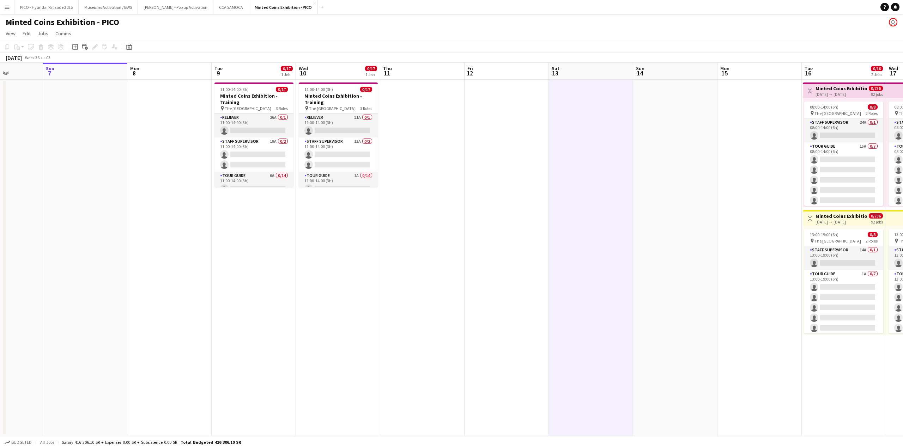
click at [452, 108] on app-date-cell at bounding box center [422, 258] width 84 height 357
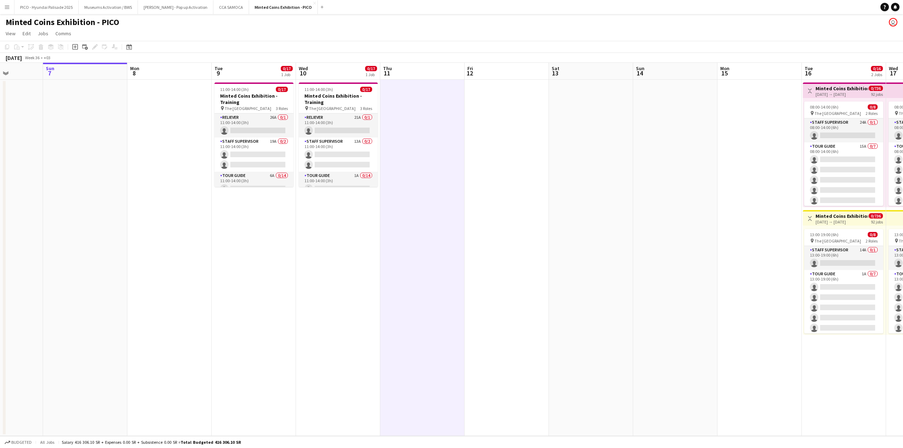
click at [511, 112] on app-date-cell at bounding box center [507, 258] width 84 height 357
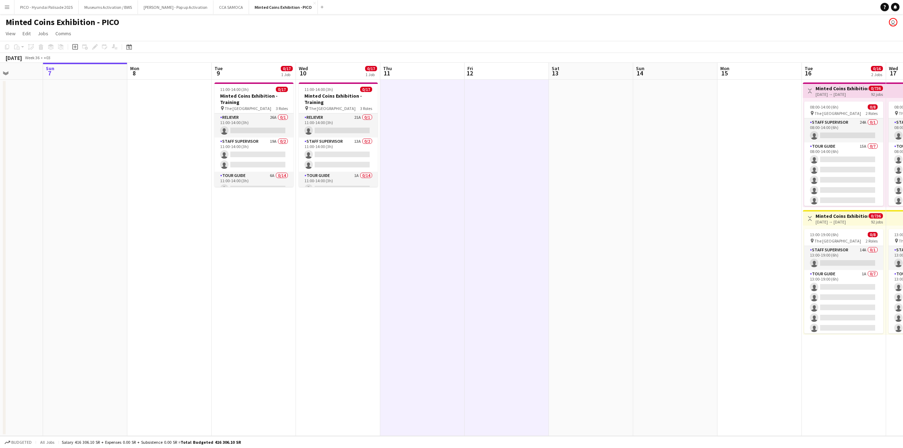
click at [663, 121] on app-date-cell at bounding box center [675, 258] width 84 height 357
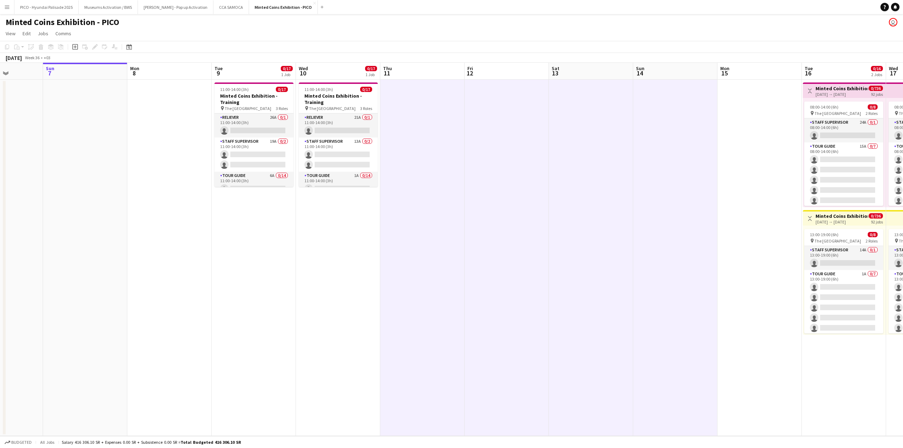
click at [738, 123] on app-date-cell at bounding box center [760, 258] width 84 height 357
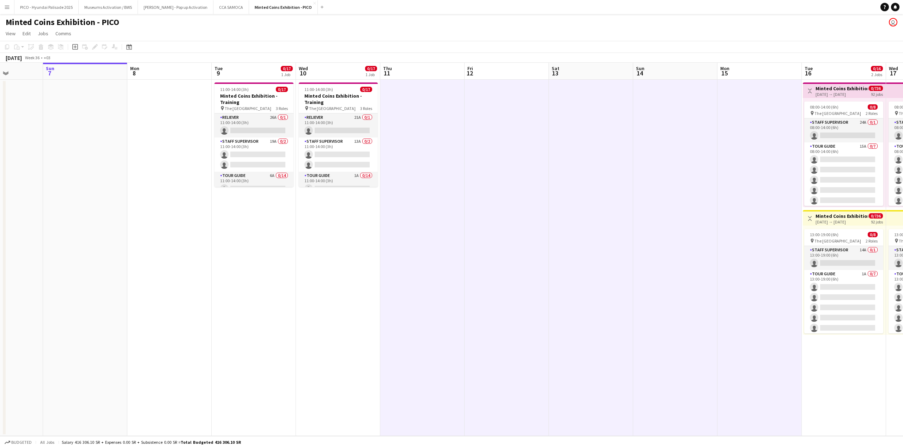
click at [455, 35] on app-page-menu "View Day view expanded Day view collapsed Month view Date picker Jump to [DATE]…" at bounding box center [451, 34] width 903 height 13
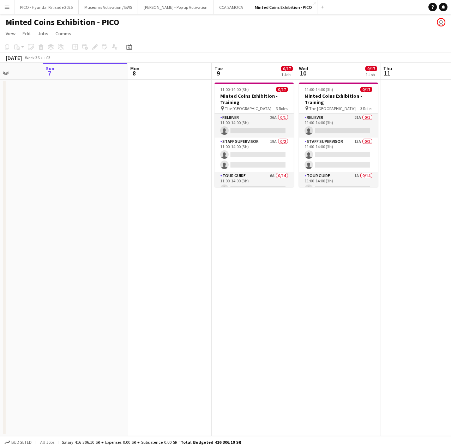
click at [351, 248] on app-date-cell "11:00-14:00 (3h) 0/17 Minted Coins Exhibition - Training pin The National Museu…" at bounding box center [338, 258] width 84 height 356
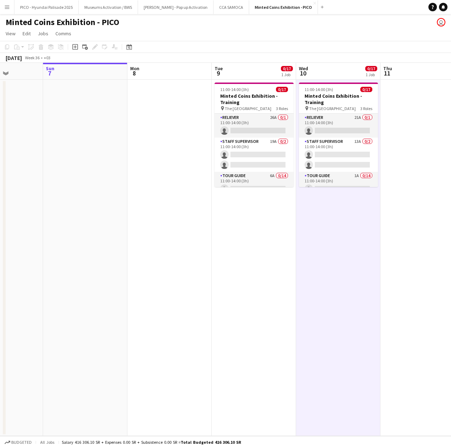
click at [277, 198] on app-date-cell "11:00-14:00 (3h) 0/17 Minted Coins Exhibition - Training pin The National Museu…" at bounding box center [254, 258] width 84 height 356
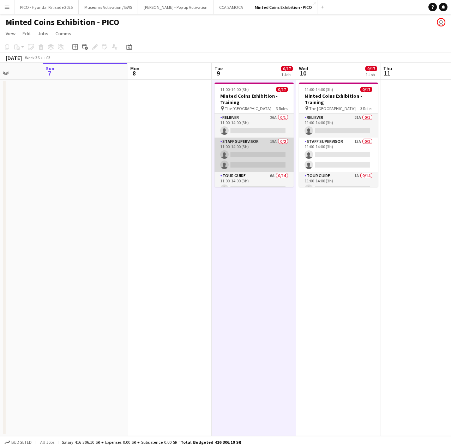
click at [270, 154] on app-card-role "Staff Supervisor 19A 0/2 11:00-14:00 (3h) single-neutral-actions single-neutral…" at bounding box center [253, 155] width 79 height 34
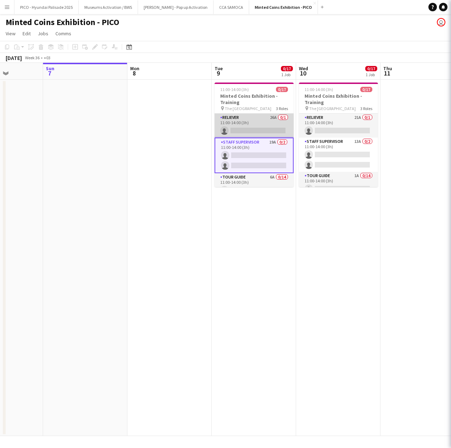
click at [262, 129] on app-card-role "Reliever 26A 0/1 11:00-14:00 (3h) single-neutral-actions" at bounding box center [253, 126] width 79 height 24
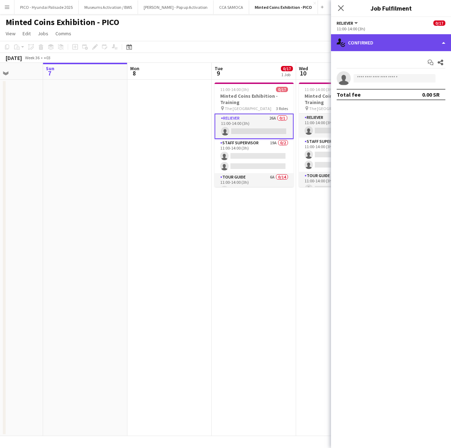
click at [375, 47] on div "single-neutral-actions-check-2 Confirmed" at bounding box center [391, 42] width 120 height 17
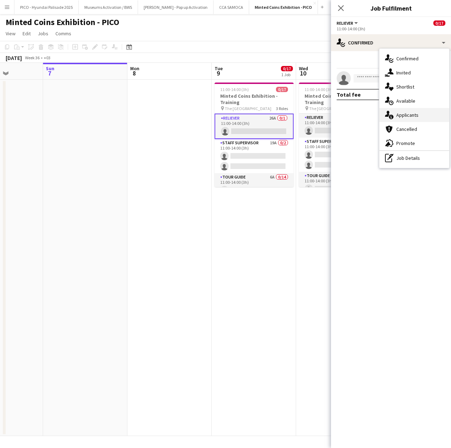
click at [400, 115] on span "Applicants" at bounding box center [407, 115] width 22 height 6
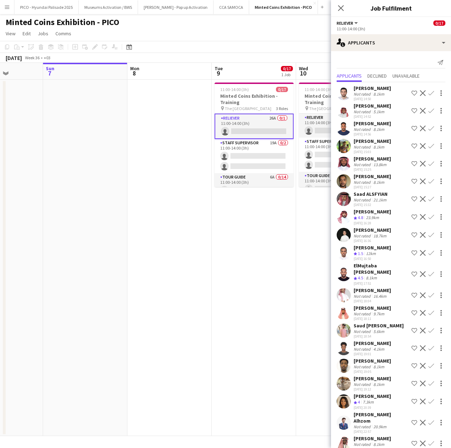
click at [376, 90] on div "[PERSON_NAME]" at bounding box center [371, 88] width 37 height 6
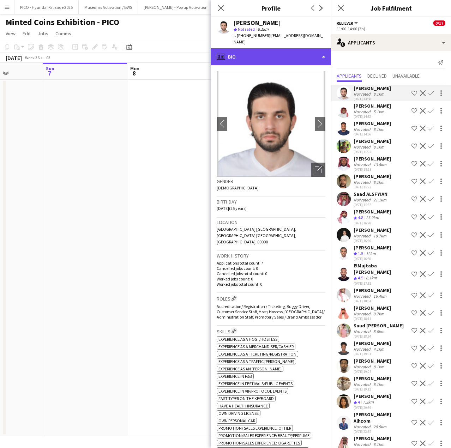
click at [296, 48] on div "profile Bio" at bounding box center [271, 56] width 120 height 17
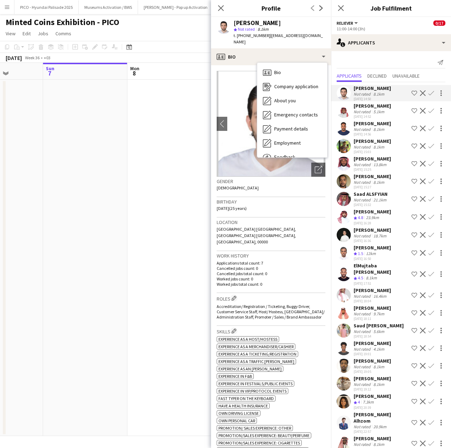
click at [129, 139] on app-date-cell at bounding box center [169, 258] width 84 height 356
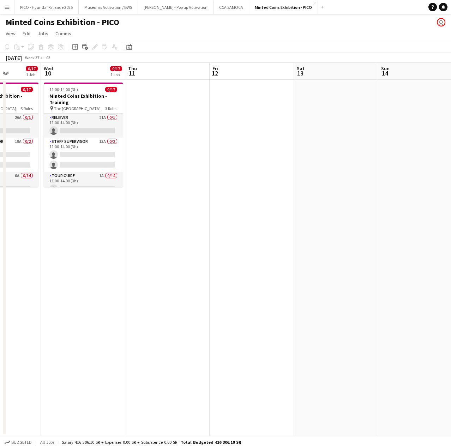
drag, startPoint x: 395, startPoint y: 130, endPoint x: 116, endPoint y: 152, distance: 280.0
click at [122, 151] on app-calendar-viewport "Sat 6 Sun 7 Mon 8 Tue 9 0/17 1 Job Wed 10 0/17 1 Job Thu 11 Fri 12 Sat 13 Sun 1…" at bounding box center [225, 249] width 451 height 373
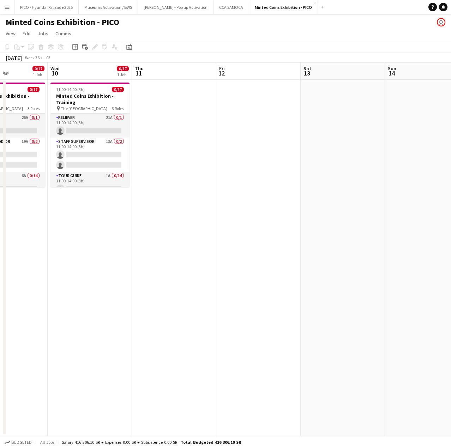
drag, startPoint x: 102, startPoint y: 155, endPoint x: 22, endPoint y: 156, distance: 80.8
click at [51, 157] on app-calendar-viewport "Sat 6 Sun 7 Mon 8 Tue 9 0/17 1 Job Wed 10 0/17 1 Job Thu 11 Fri 12 Sat 13 Sun 1…" at bounding box center [225, 249] width 451 height 373
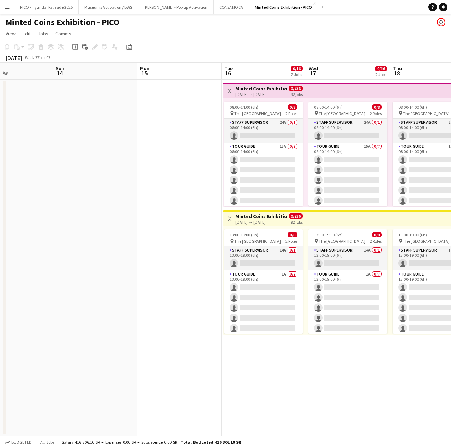
drag, startPoint x: 181, startPoint y: 145, endPoint x: 141, endPoint y: 146, distance: 39.5
click at [141, 146] on app-calendar-viewport "Wed 10 0/17 1 Job Thu 11 Fri 12 Sat 13 Sun 14 Mon 15 Tue 16 0/16 2 Jobs Wed 17 …" at bounding box center [225, 249] width 451 height 373
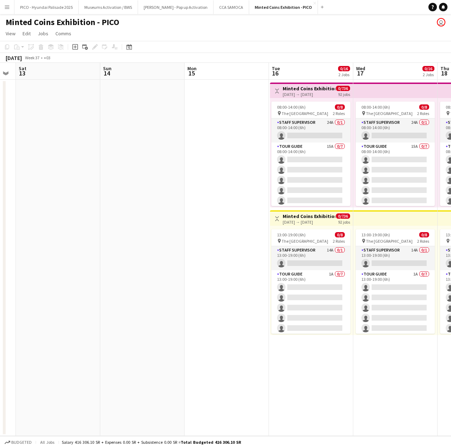
drag, startPoint x: 91, startPoint y: 155, endPoint x: 67, endPoint y: 157, distance: 24.4
click at [72, 157] on app-calendar-viewport "Wed 10 0/17 1 Job Thu 11 Fri 12 Sat 13 Sun 14 Mon 15 Tue 16 0/16 2 Jobs Wed 17 …" at bounding box center [225, 249] width 451 height 373
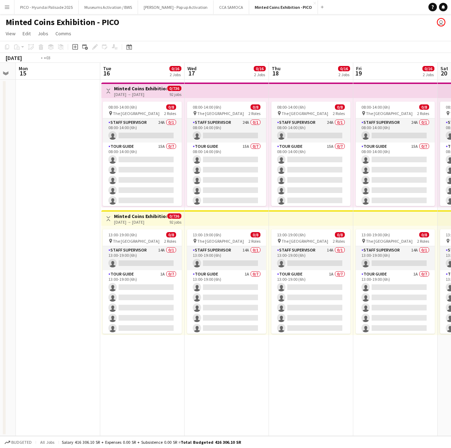
scroll to position [0, 256]
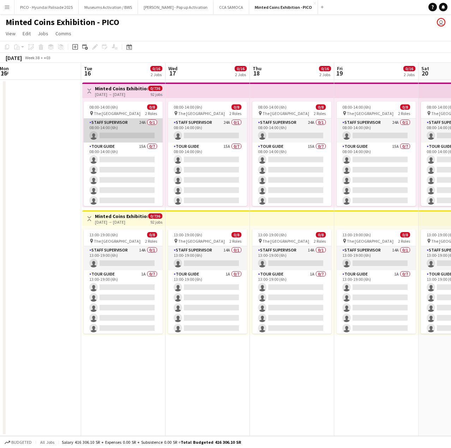
click at [150, 133] on app-card-role "Staff Supervisor 24A 0/1 08:00-14:00 (6h) single-neutral-actions" at bounding box center [123, 131] width 79 height 24
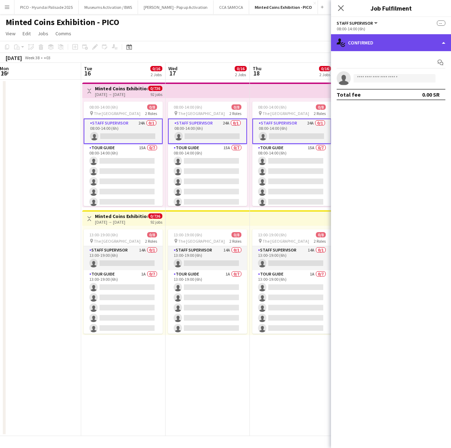
click at [369, 49] on div "single-neutral-actions-check-2 Confirmed" at bounding box center [391, 42] width 120 height 17
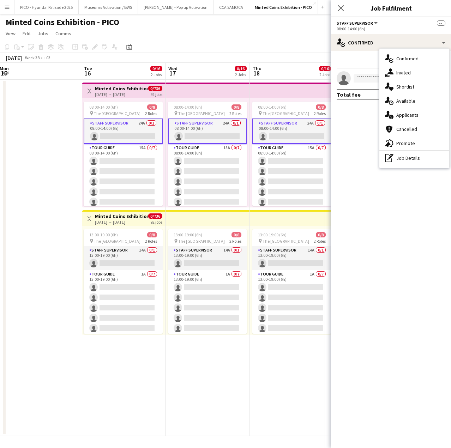
click at [89, 91] on app-icon "Toggle View" at bounding box center [89, 91] width 5 height 5
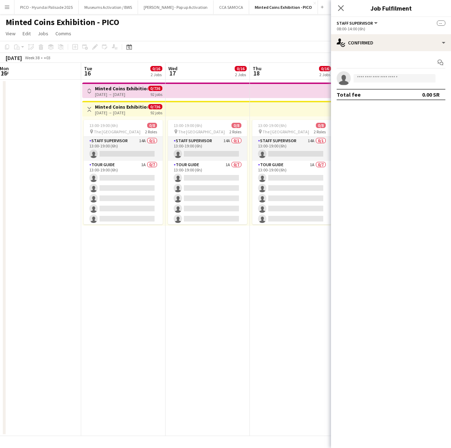
click at [89, 91] on app-icon "Toggle View" at bounding box center [89, 91] width 5 height 5
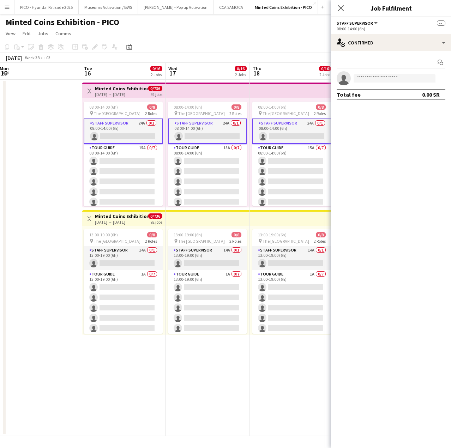
click at [90, 88] on button "Toggle View" at bounding box center [89, 91] width 8 height 8
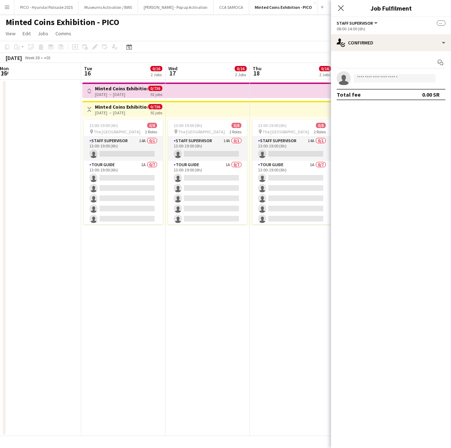
click at [90, 111] on app-icon "Toggle View" at bounding box center [89, 109] width 5 height 5
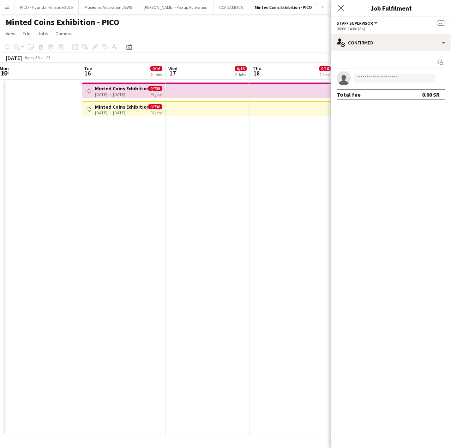
click at [90, 108] on app-icon "Toggle View" at bounding box center [89, 109] width 5 height 5
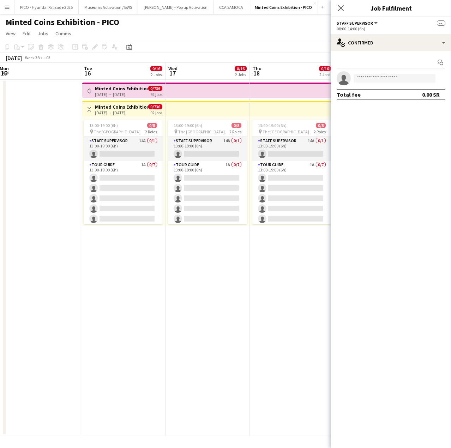
click at [87, 92] on app-icon "Toggle View" at bounding box center [89, 91] width 5 height 5
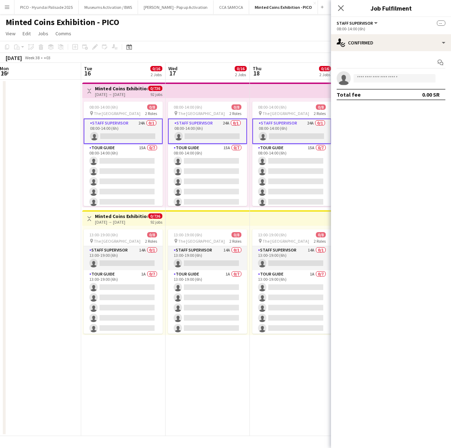
click at [48, 114] on app-date-cell at bounding box center [39, 258] width 84 height 356
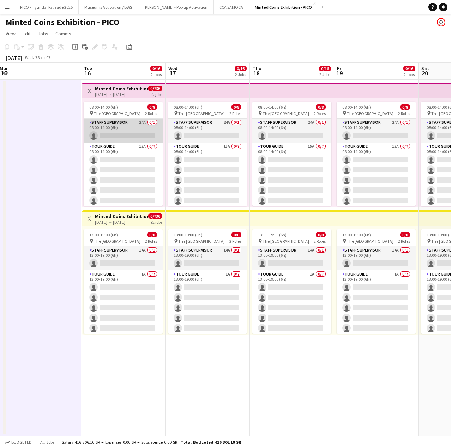
click at [132, 131] on app-card-role "Staff Supervisor 24A 0/1 08:00-14:00 (6h) single-neutral-actions" at bounding box center [123, 131] width 79 height 24
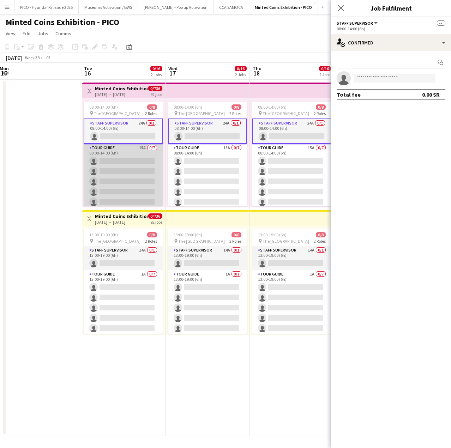
click at [134, 181] on app-card-role "Tour Guide 15A 0/7 08:00-14:00 (6h) single-neutral-actions single-neutral-actio…" at bounding box center [123, 186] width 79 height 85
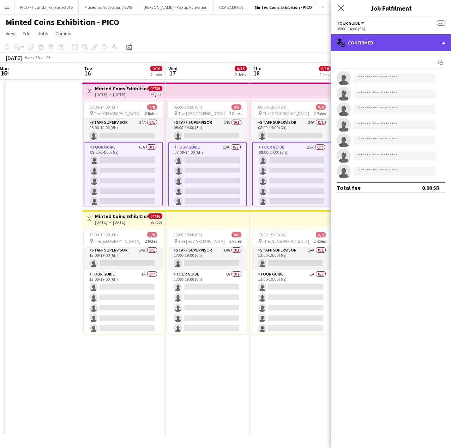
click at [372, 44] on div "single-neutral-actions-check-2 Confirmed" at bounding box center [391, 42] width 120 height 17
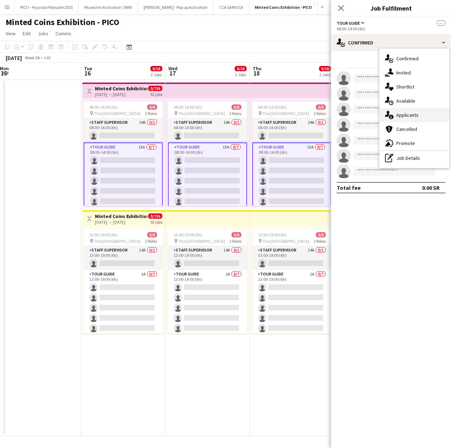
click at [399, 116] on span "Applicants" at bounding box center [407, 115] width 22 height 6
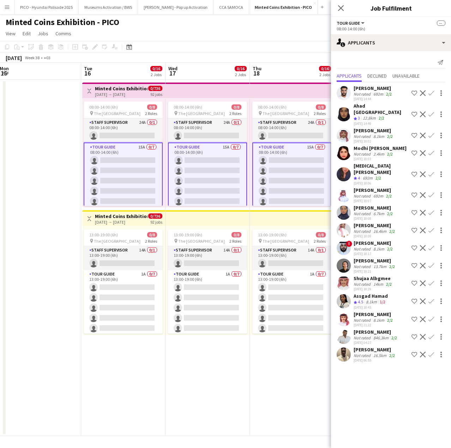
click at [352, 95] on div "[PERSON_NAME] Not rated 692m 2/2 [DATE] 14:44 Shortlist crew Decline Confirm" at bounding box center [391, 93] width 120 height 16
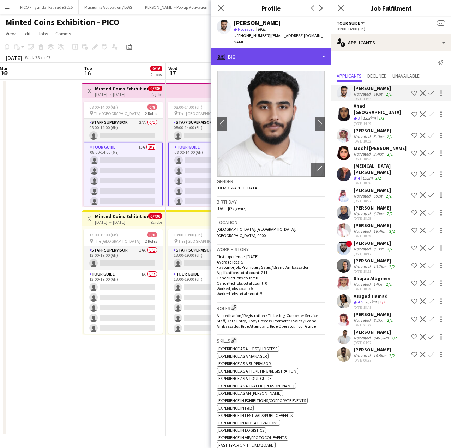
click at [294, 49] on div "profile Bio" at bounding box center [271, 56] width 120 height 17
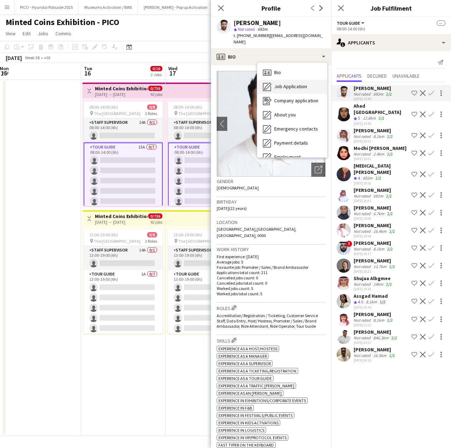
click at [286, 83] on span "Job Application" at bounding box center [290, 86] width 33 height 6
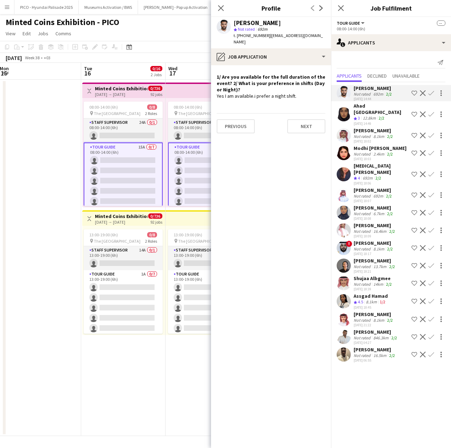
click at [363, 115] on div "12.8km" at bounding box center [369, 118] width 16 height 6
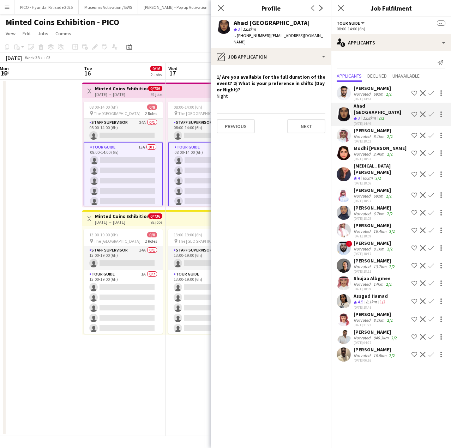
click at [361, 139] on div "[DATE] 18:02" at bounding box center [373, 141] width 41 height 5
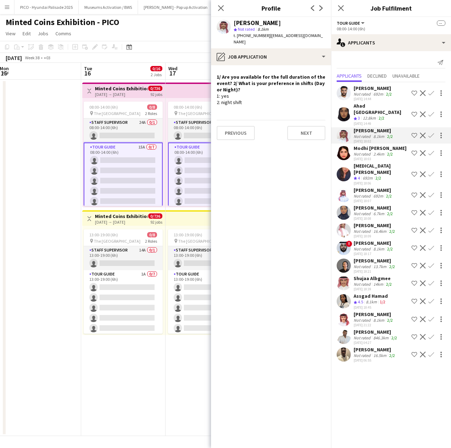
click at [361, 151] on div "Not rated" at bounding box center [362, 153] width 18 height 5
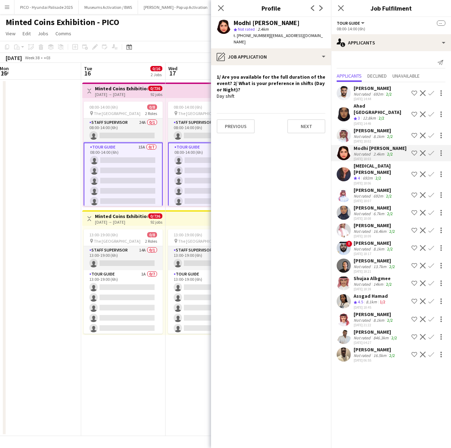
click at [277, 37] on span "| [EMAIL_ADDRESS][DOMAIN_NAME]" at bounding box center [278, 39] width 89 height 12
drag, startPoint x: 277, startPoint y: 37, endPoint x: 277, endPoint y: 42, distance: 4.6
click at [277, 42] on div "t. [PHONE_NUMBER] | [EMAIL_ADDRESS][DOMAIN_NAME]" at bounding box center [280, 38] width 92 height 13
copy app-crew-profile "[EMAIL_ADDRESS][DOMAIN_NAME] pencil4"
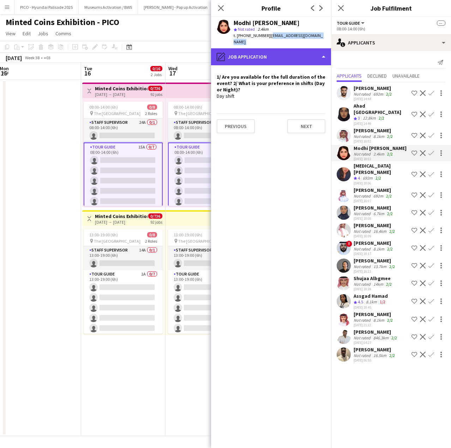
click at [281, 56] on div "pencil4 Job Application" at bounding box center [271, 56] width 120 height 17
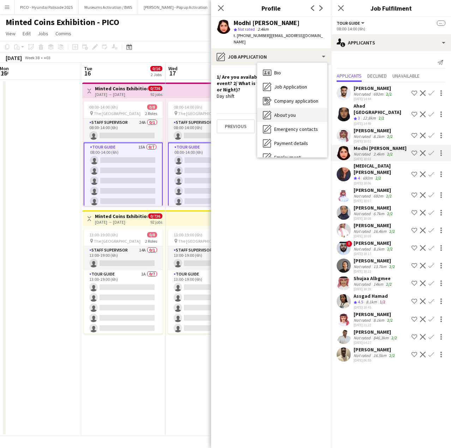
click at [276, 112] on span "About you" at bounding box center [285, 115] width 22 height 6
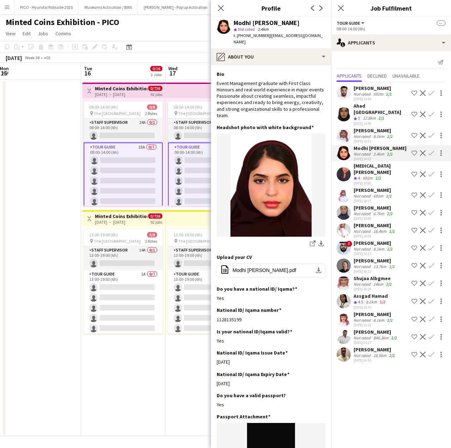
click at [279, 67] on app-section-data-types "Bio Edit this field Event Management graduate with First Class Honours and real…" at bounding box center [271, 256] width 120 height 383
click at [279, 55] on div "pencil4 About you" at bounding box center [271, 56] width 120 height 17
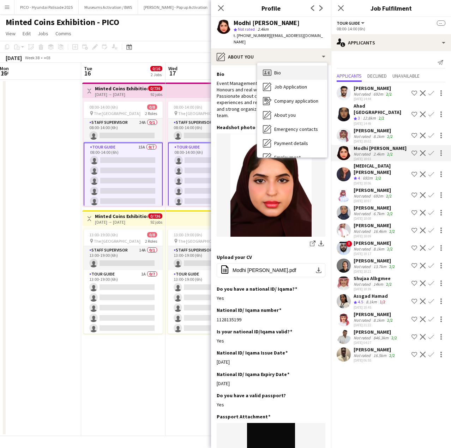
click at [279, 69] on div "Bio Bio" at bounding box center [292, 73] width 70 height 14
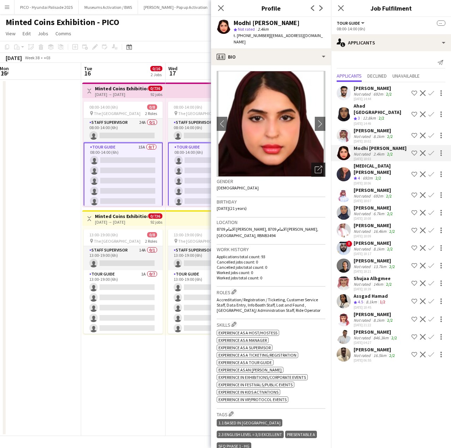
click at [315, 171] on icon "Open photos pop-in" at bounding box center [318, 169] width 7 height 7
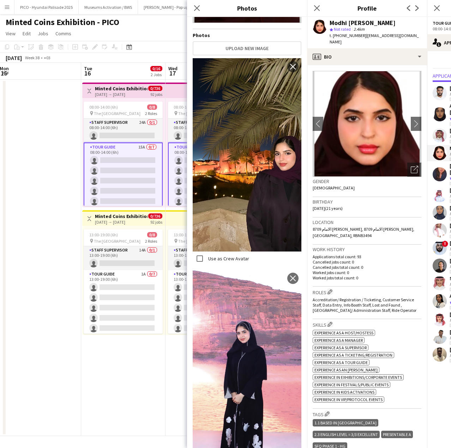
scroll to position [112, 0]
click at [337, 217] on div "Birthday [DEMOGRAPHIC_DATA] (21 years)" at bounding box center [367, 207] width 109 height 20
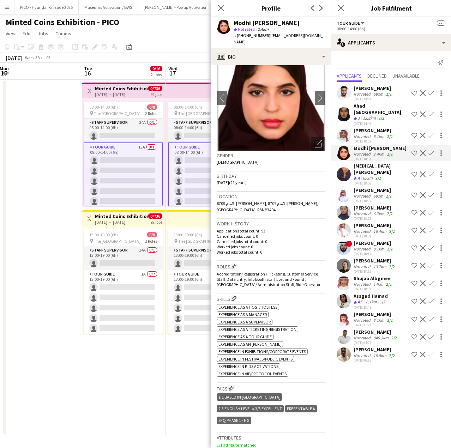
scroll to position [0, 0]
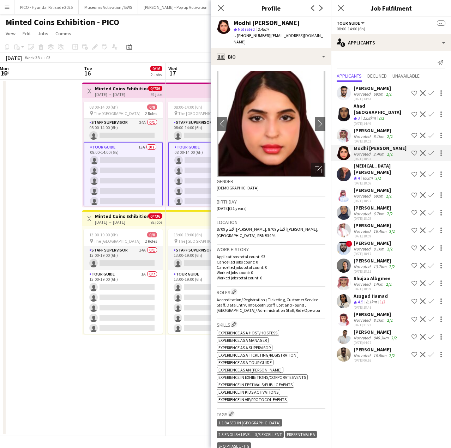
click at [345, 167] on app-user-avatar at bounding box center [344, 174] width 14 height 14
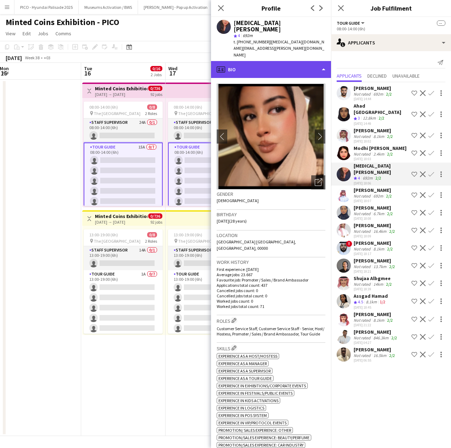
click at [291, 61] on div "profile Bio" at bounding box center [271, 69] width 120 height 17
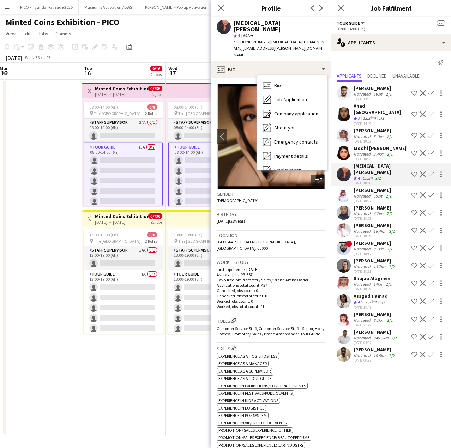
click at [252, 197] on div "Gender [DEMOGRAPHIC_DATA]" at bounding box center [271, 199] width 109 height 20
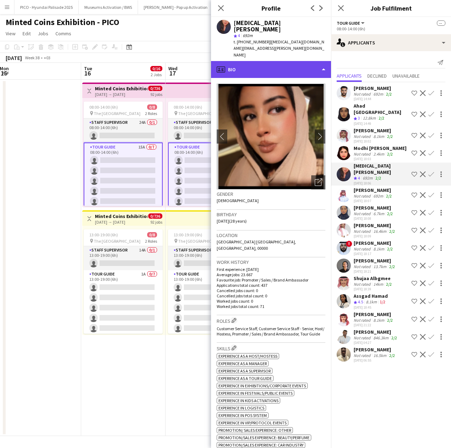
click at [282, 64] on div "profile Bio" at bounding box center [271, 69] width 120 height 17
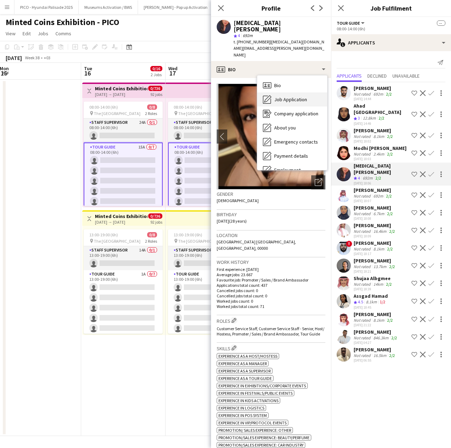
click at [280, 92] on div "Job Application Job Application" at bounding box center [292, 99] width 70 height 14
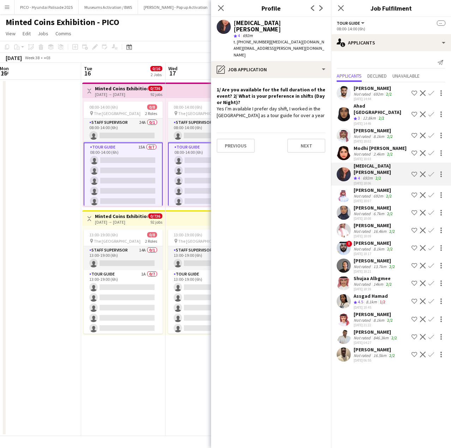
click at [267, 39] on span "| [MEDICAL_DATA][DOMAIN_NAME][EMAIL_ADDRESS][PERSON_NAME][DOMAIN_NAME]" at bounding box center [279, 48] width 91 height 18
drag, startPoint x: 267, startPoint y: 36, endPoint x: 273, endPoint y: 46, distance: 11.3
click at [273, 46] on div "[MEDICAL_DATA][PERSON_NAME] star 4 692m t. [PHONE_NUMBER] | [MEDICAL_DATA][DOMA…" at bounding box center [271, 39] width 120 height 44
copy app-crew-profile "[MEDICAL_DATA][DOMAIN_NAME][EMAIL_ADDRESS][PERSON_NAME][DOMAIN_NAME] pencil4"
click at [356, 187] on div "[PERSON_NAME]" at bounding box center [373, 190] width 40 height 6
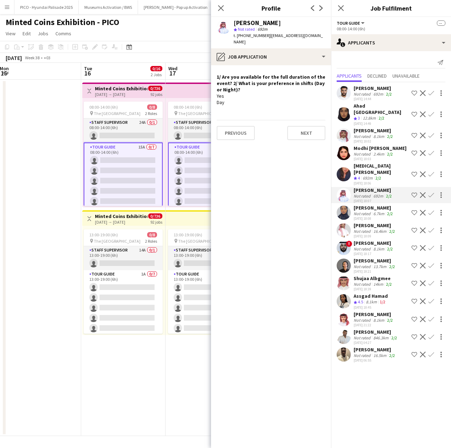
click at [276, 38] on span "| [EMAIL_ADDRESS][DOMAIN_NAME]" at bounding box center [278, 39] width 89 height 12
drag, startPoint x: 276, startPoint y: 38, endPoint x: 309, endPoint y: 34, distance: 33.7
click at [309, 34] on span "| [EMAIL_ADDRESS][DOMAIN_NAME]" at bounding box center [278, 39] width 89 height 12
copy span "[EMAIL_ADDRESS][DOMAIN_NAME]"
click at [365, 205] on div "[PERSON_NAME]" at bounding box center [373, 208] width 41 height 6
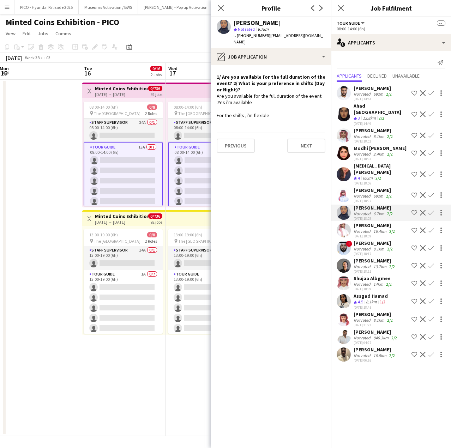
click at [355, 222] on div "[PERSON_NAME]" at bounding box center [374, 225] width 43 height 6
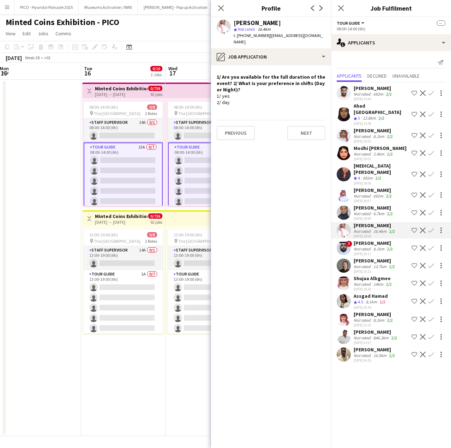
click at [276, 36] on span "| [EMAIL_ADDRESS][DOMAIN_NAME]" at bounding box center [278, 39] width 89 height 12
drag, startPoint x: 276, startPoint y: 36, endPoint x: 303, endPoint y: 35, distance: 27.5
click at [303, 35] on span "| [EMAIL_ADDRESS][DOMAIN_NAME]" at bounding box center [278, 39] width 89 height 12
copy span "[EMAIL_ADDRESS][DOMAIN_NAME]"
click at [373, 127] on div "[PERSON_NAME]" at bounding box center [373, 130] width 41 height 6
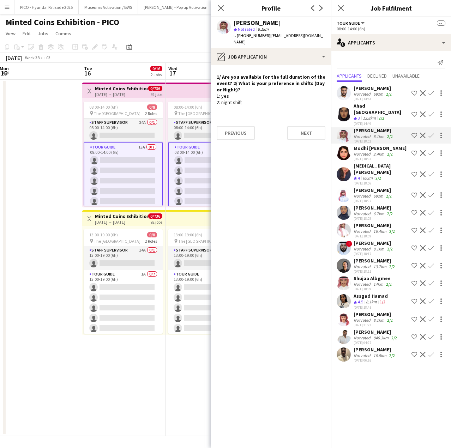
click at [372, 145] on div "Modhi [PERSON_NAME]" at bounding box center [379, 148] width 53 height 6
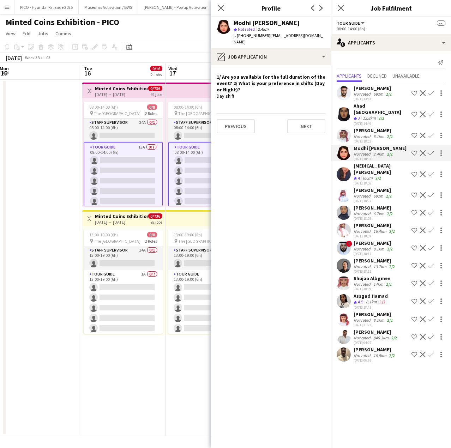
click at [372, 109] on div "Ahad [GEOGRAPHIC_DATA]" at bounding box center [380, 109] width 55 height 13
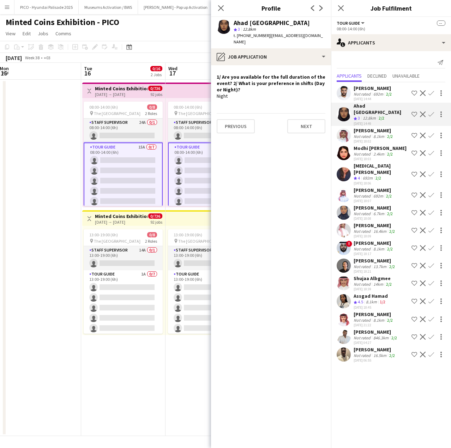
click at [373, 93] on div "692m" at bounding box center [378, 93] width 13 height 5
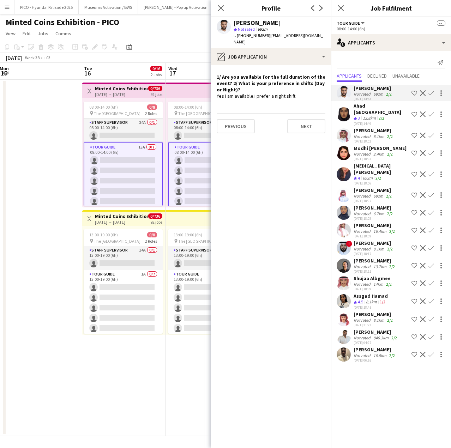
click at [372, 115] on div "12.8km" at bounding box center [369, 118] width 16 height 6
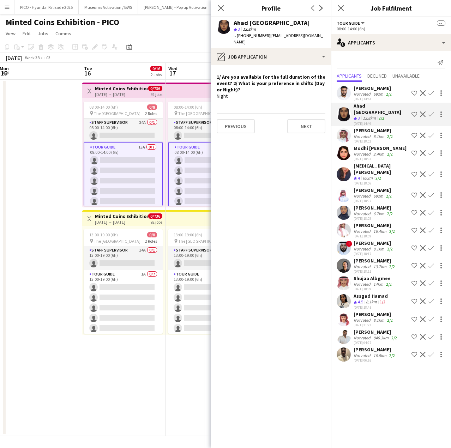
click at [372, 134] on div "8.1km" at bounding box center [379, 136] width 14 height 5
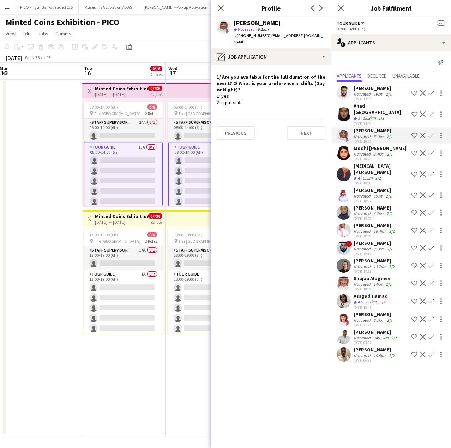
click at [371, 151] on div "Not rated" at bounding box center [362, 153] width 18 height 5
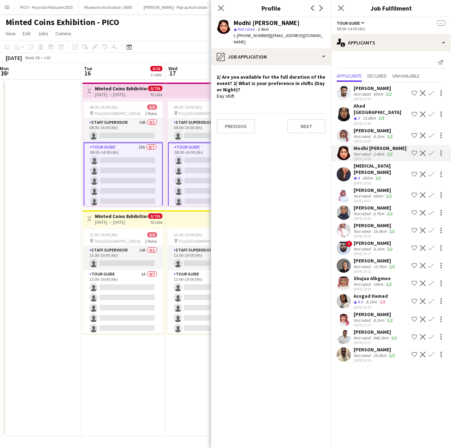
click at [414, 150] on app-icon "Shortlist crew" at bounding box center [414, 153] width 6 height 6
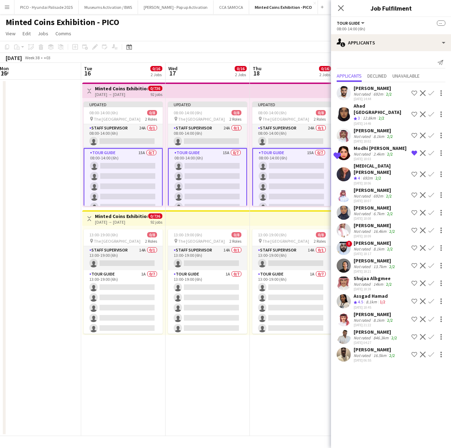
click at [388, 175] on div "Crew rating 4 692m 2/2" at bounding box center [380, 178] width 55 height 6
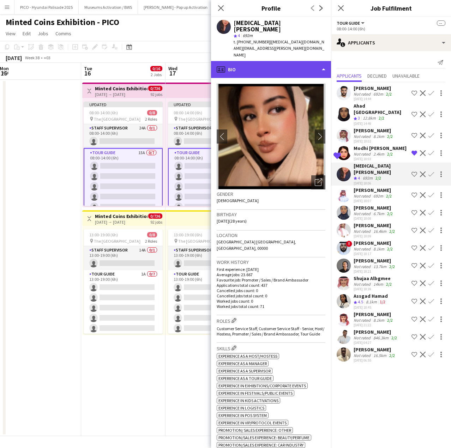
click at [291, 61] on div "profile Bio" at bounding box center [271, 69] width 120 height 17
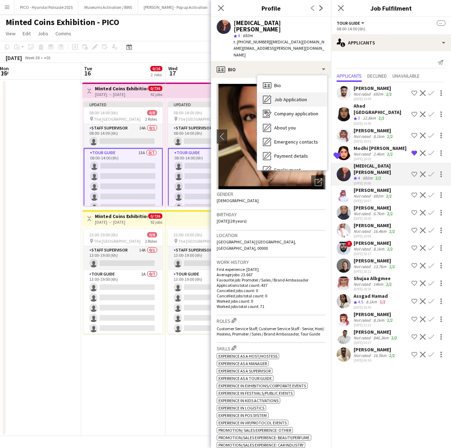
click at [285, 96] on span "Job Application" at bounding box center [290, 99] width 33 height 6
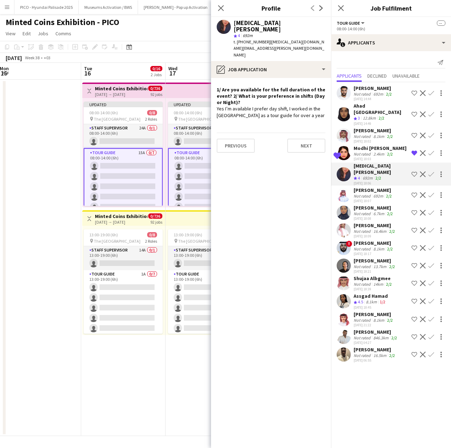
click at [414, 171] on app-icon "Shortlist crew" at bounding box center [414, 174] width 6 height 6
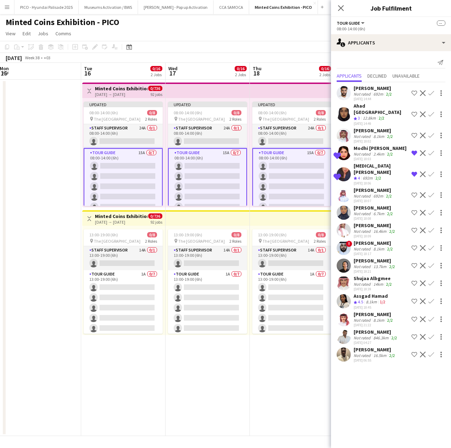
click at [386, 211] on div "2/2" at bounding box center [390, 213] width 8 height 5
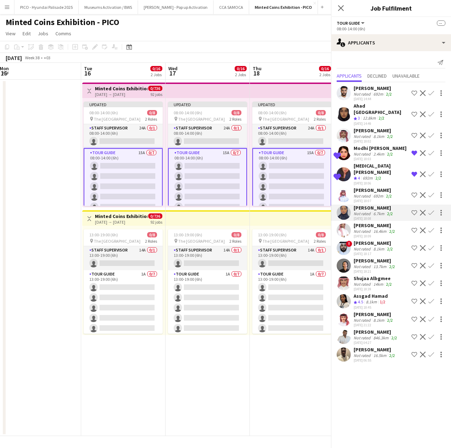
click at [387, 193] on app-skills-label "2/2" at bounding box center [389, 195] width 6 height 5
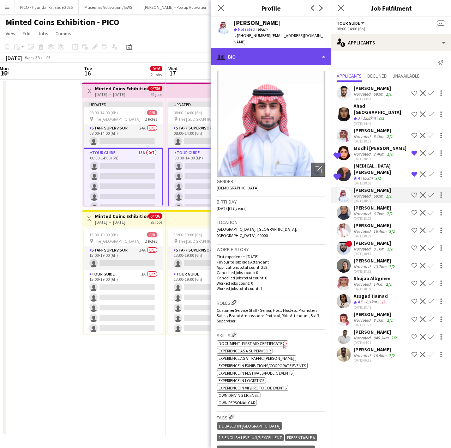
click at [301, 54] on div "profile Bio" at bounding box center [271, 56] width 120 height 17
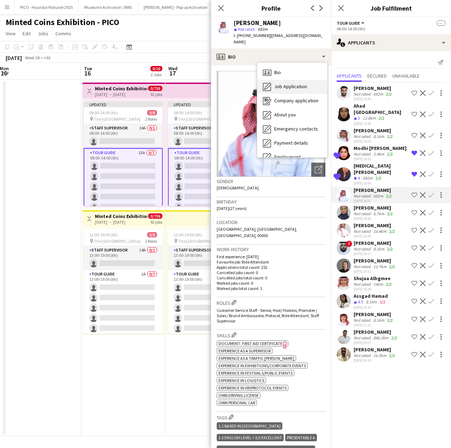
click at [291, 85] on div "Job Application Job Application" at bounding box center [292, 87] width 70 height 14
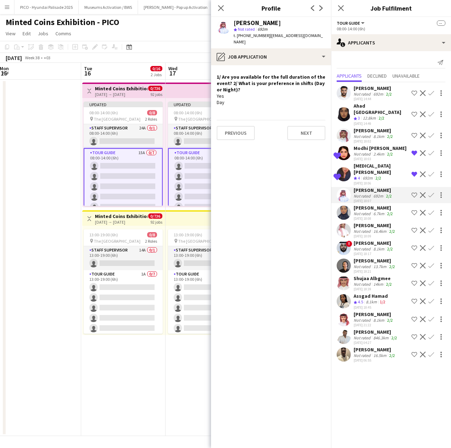
click at [416, 191] on button "Shortlist crew" at bounding box center [414, 195] width 8 height 8
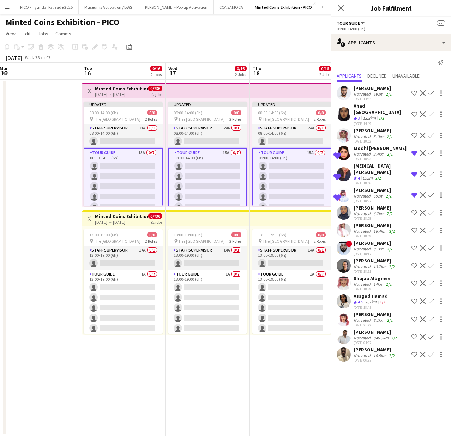
click at [375, 216] on div "[DATE] 18:08" at bounding box center [373, 218] width 41 height 5
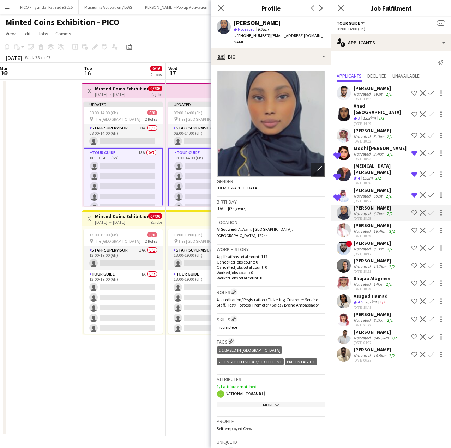
click at [271, 65] on app-crew-profile-bio "Open photos pop-in Gender [DEMOGRAPHIC_DATA] Birthday [DEMOGRAPHIC_DATA] (23 ye…" at bounding box center [271, 256] width 120 height 383
click at [272, 53] on div "profile Bio" at bounding box center [271, 56] width 120 height 17
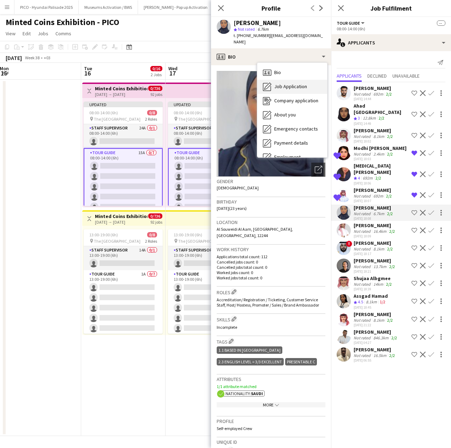
click at [274, 83] on span "Job Application" at bounding box center [290, 86] width 33 height 6
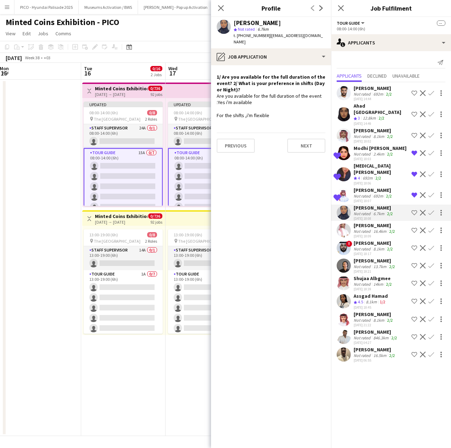
click at [366, 222] on div "[PERSON_NAME]" at bounding box center [374, 225] width 43 height 6
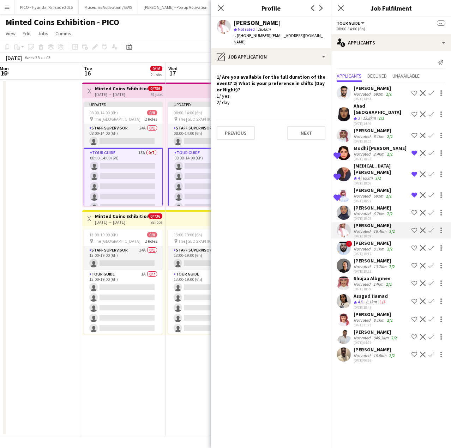
click at [414, 228] on app-icon "Shortlist crew" at bounding box center [414, 231] width 6 height 6
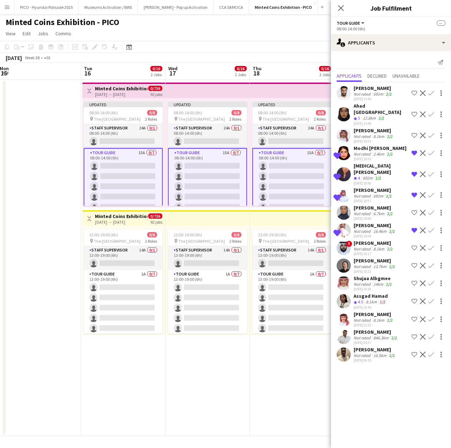
click at [364, 240] on div "[PERSON_NAME]" at bounding box center [373, 243] width 41 height 6
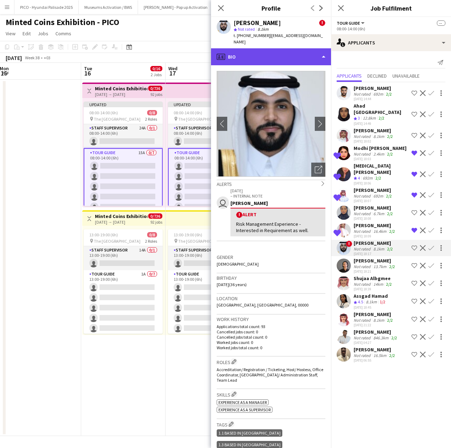
click at [284, 58] on div "profile Bio" at bounding box center [271, 56] width 120 height 17
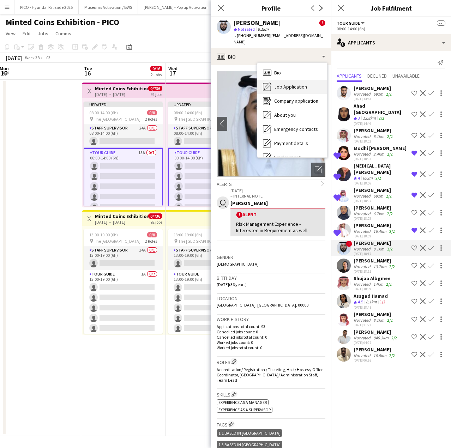
click at [282, 86] on span "Job Application" at bounding box center [290, 87] width 33 height 6
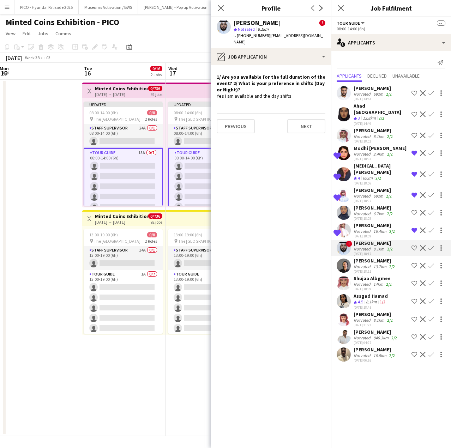
click at [416, 245] on app-icon "Shortlist crew" at bounding box center [414, 248] width 6 height 6
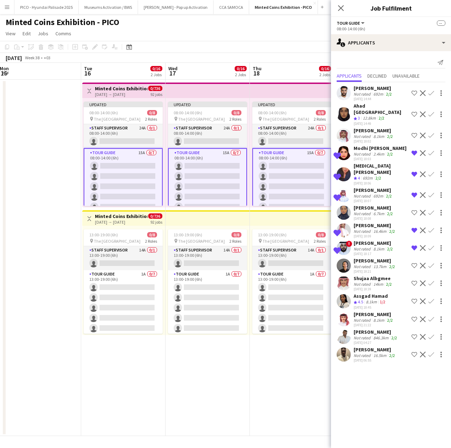
click at [355, 240] on div "[PERSON_NAME]" at bounding box center [373, 243] width 41 height 6
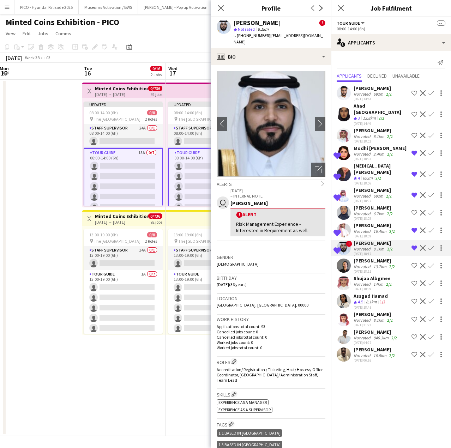
click at [273, 35] on span "| [EMAIL_ADDRESS][DOMAIN_NAME]" at bounding box center [278, 39] width 89 height 12
drag, startPoint x: 273, startPoint y: 35, endPoint x: 272, endPoint y: 41, distance: 5.3
click at [272, 41] on div "t. [PHONE_NUMBER] | [EMAIL_ADDRESS][DOMAIN_NAME]" at bounding box center [280, 38] width 92 height 13
copy app-crew-profile "[EMAIL_ADDRESS][DOMAIN_NAME] profile"
click at [369, 264] on div "Not rated" at bounding box center [362, 266] width 18 height 5
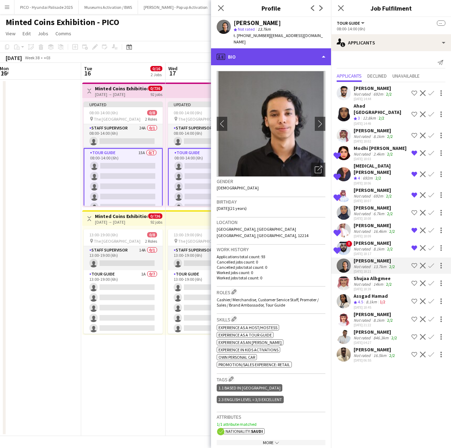
click at [282, 51] on div "profile Bio" at bounding box center [271, 56] width 120 height 17
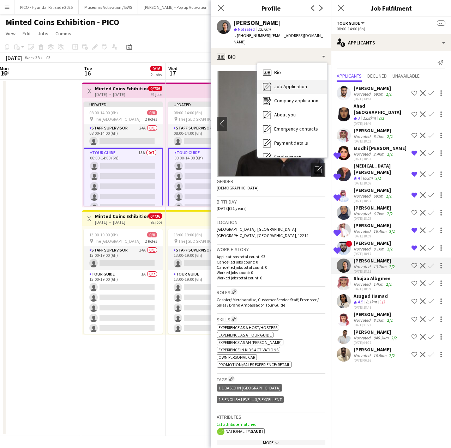
click at [279, 80] on div "Job Application Job Application" at bounding box center [292, 87] width 70 height 14
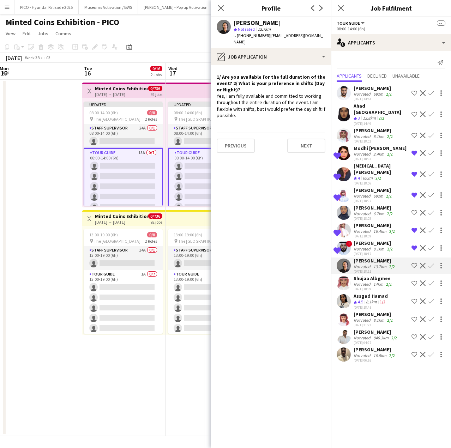
click at [274, 100] on div "Yes, I am fully available and committed to working throughout the entire durati…" at bounding box center [271, 106] width 109 height 26
click at [413, 263] on app-icon "Shortlist crew" at bounding box center [414, 266] width 6 height 6
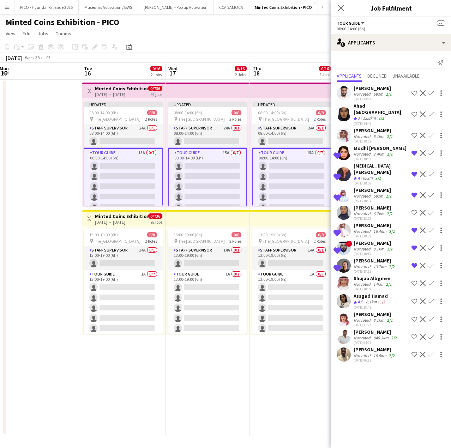
click at [358, 258] on div "[PERSON_NAME]" at bounding box center [374, 261] width 43 height 6
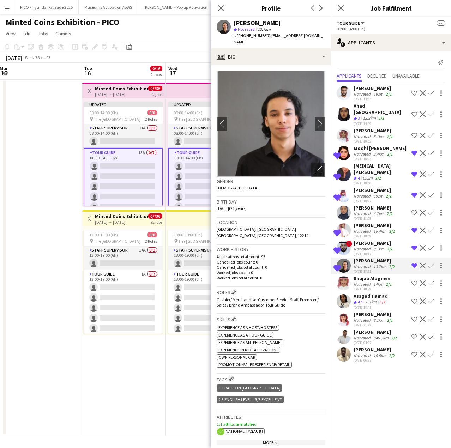
click at [274, 36] on span "| [EMAIL_ADDRESS][DOMAIN_NAME]" at bounding box center [278, 39] width 89 height 12
drag, startPoint x: 274, startPoint y: 36, endPoint x: 304, endPoint y: 37, distance: 29.3
click at [304, 37] on span "| [EMAIL_ADDRESS][DOMAIN_NAME]" at bounding box center [278, 39] width 89 height 12
copy span "[EMAIL_ADDRESS][DOMAIN_NAME]"
click at [371, 275] on div "Shujaa Albgmee" at bounding box center [373, 278] width 40 height 6
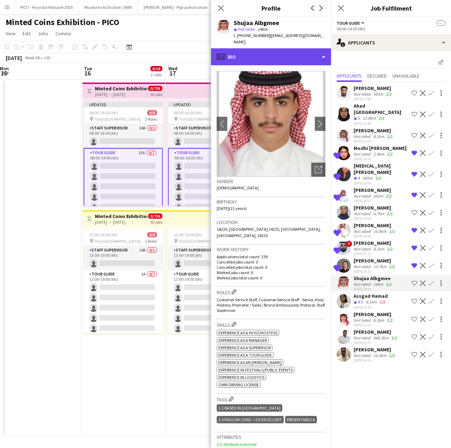
click at [261, 53] on div "profile Bio" at bounding box center [271, 56] width 120 height 17
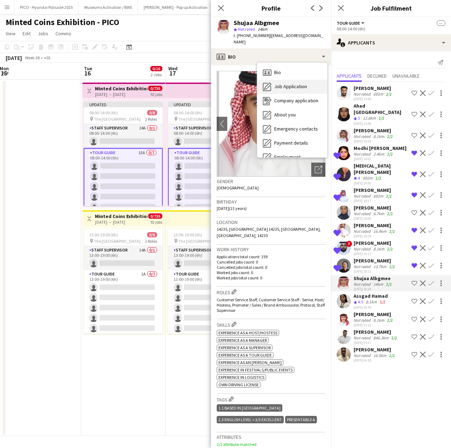
click at [274, 80] on div "Job Application Job Application" at bounding box center [292, 87] width 70 height 14
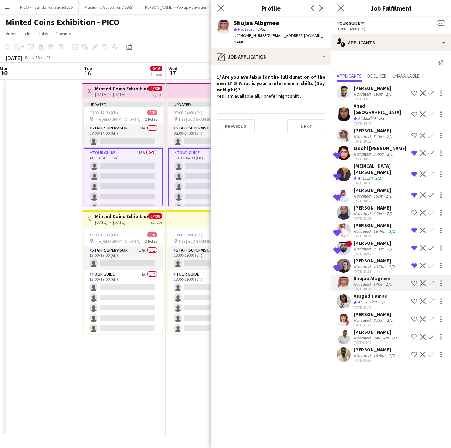
click at [377, 299] on div "8.1km" at bounding box center [371, 302] width 14 height 6
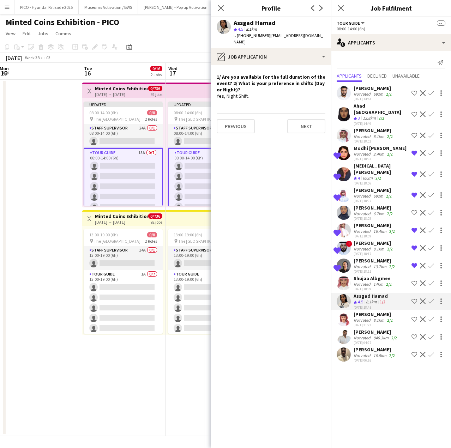
click at [375, 323] on div "[DATE] 21:22" at bounding box center [373, 325] width 41 height 5
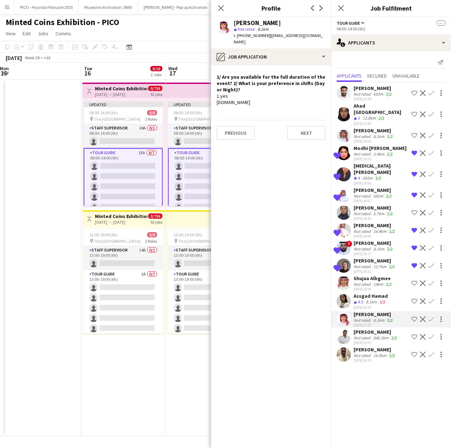
click at [274, 36] on span "| [EMAIL_ADDRESS][DOMAIN_NAME]" at bounding box center [278, 39] width 89 height 12
drag, startPoint x: 274, startPoint y: 36, endPoint x: 320, endPoint y: 37, distance: 45.5
click at [320, 37] on span "| [EMAIL_ADDRESS][DOMAIN_NAME]" at bounding box center [278, 39] width 89 height 12
copy span "[EMAIL_ADDRESS][DOMAIN_NAME]"
click at [414, 316] on app-icon "Shortlist crew" at bounding box center [414, 319] width 6 height 6
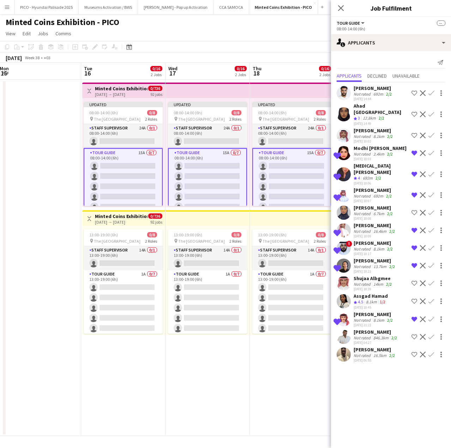
click at [386, 335] on div "846.3km" at bounding box center [381, 337] width 18 height 5
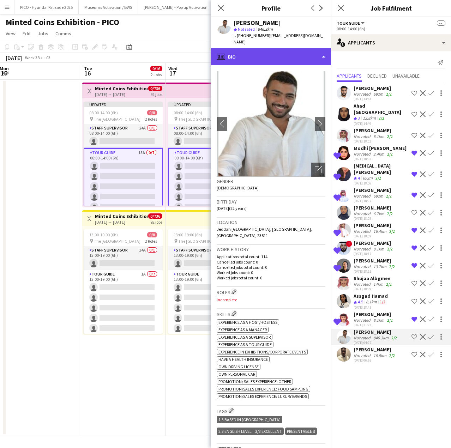
click at [293, 48] on div "profile Bio" at bounding box center [271, 56] width 120 height 17
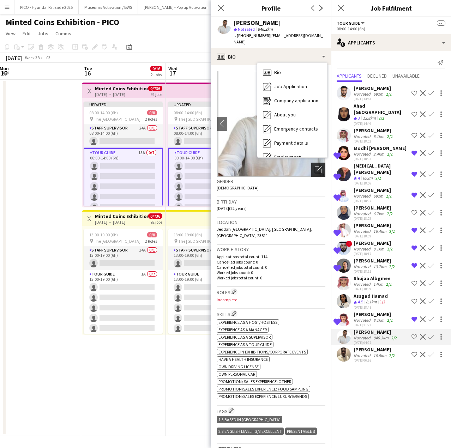
click at [311, 164] on div "Open photos pop-in" at bounding box center [318, 170] width 14 height 14
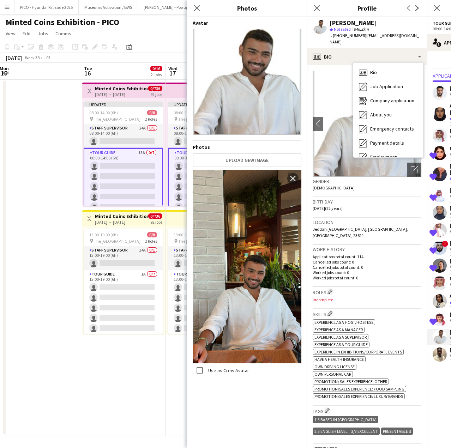
click at [338, 228] on div "Location [GEOGRAPHIC_DATA] [GEOGRAPHIC_DATA], [GEOGRAPHIC_DATA], [GEOGRAPHIC_DA…" at bounding box center [367, 231] width 109 height 27
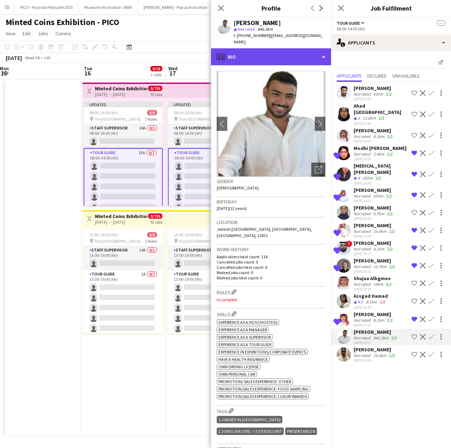
click at [292, 48] on div "profile Bio" at bounding box center [271, 56] width 120 height 17
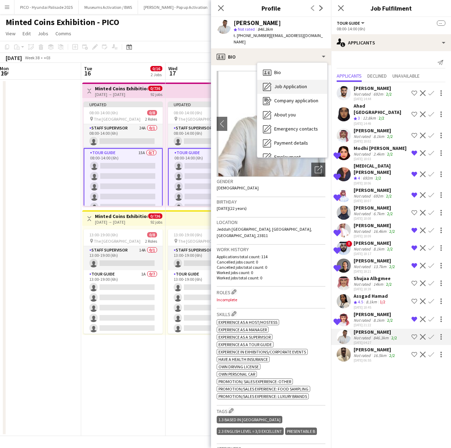
click at [289, 83] on span "Job Application" at bounding box center [290, 86] width 33 height 6
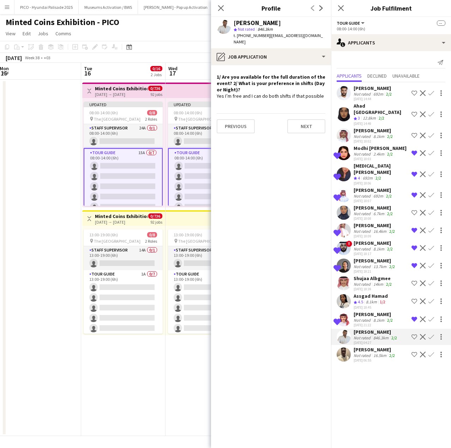
click at [357, 353] on div "Not rated" at bounding box center [362, 355] width 18 height 5
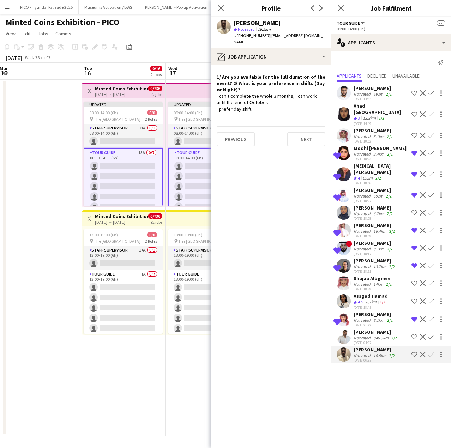
click at [255, 93] on div "I can’t complete the whole 3 months, I can work until the end of October. I pre…" at bounding box center [271, 102] width 109 height 19
click at [262, 99] on div "I can’t complete the whole 3 months, I can work until the end of October. I pre…" at bounding box center [271, 102] width 109 height 19
click at [283, 48] on div "pencil4 Job Application" at bounding box center [271, 56] width 120 height 17
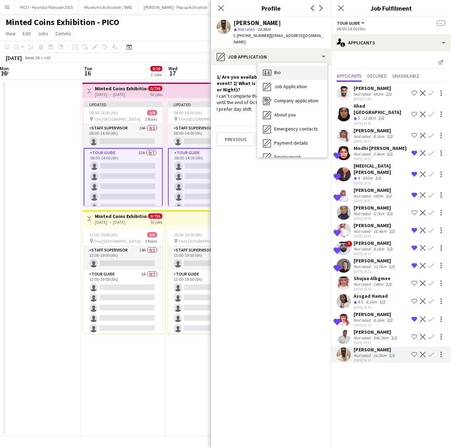
click at [282, 66] on div "Bio Bio" at bounding box center [292, 73] width 70 height 14
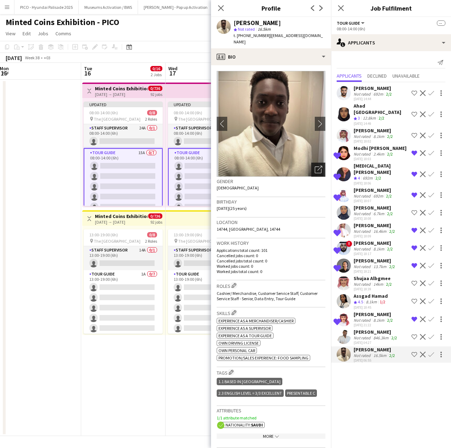
click at [315, 166] on icon "Open photos pop-in" at bounding box center [318, 169] width 7 height 7
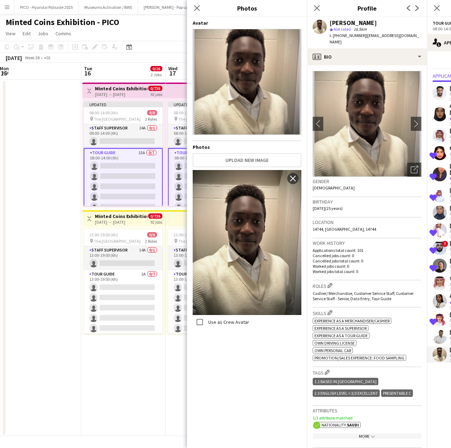
click at [345, 226] on span "14744, [GEOGRAPHIC_DATA], 14744" at bounding box center [345, 228] width 64 height 5
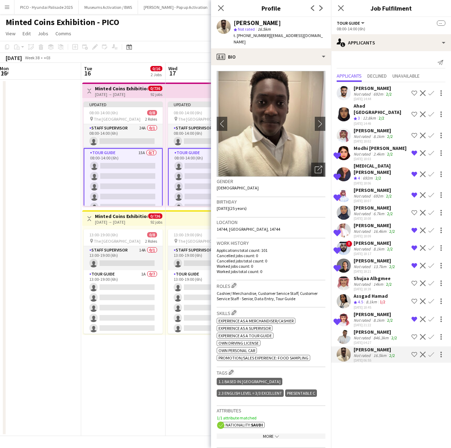
click at [416, 352] on app-icon "Shortlist crew" at bounding box center [414, 355] width 6 height 6
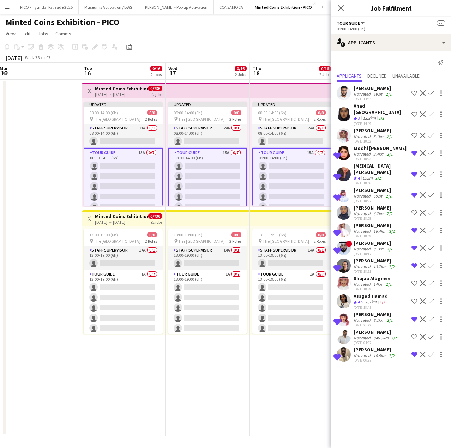
click at [385, 353] on div "16.5km" at bounding box center [380, 355] width 16 height 5
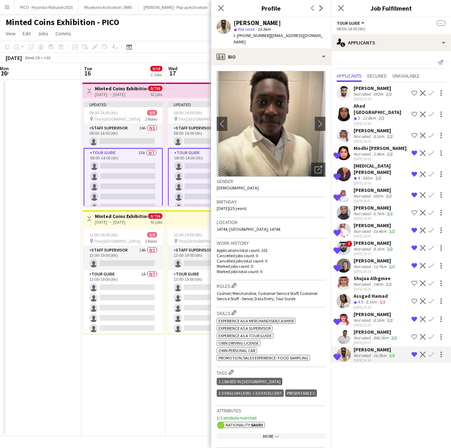
click at [268, 37] on span "| [EMAIL_ADDRESS][DOMAIN_NAME]" at bounding box center [278, 39] width 89 height 12
drag, startPoint x: 268, startPoint y: 37, endPoint x: 296, endPoint y: 35, distance: 27.2
click at [296, 35] on span "| [EMAIL_ADDRESS][DOMAIN_NAME]" at bounding box center [278, 39] width 89 height 12
copy span "[EMAIL_ADDRESS][DOMAIN_NAME]"
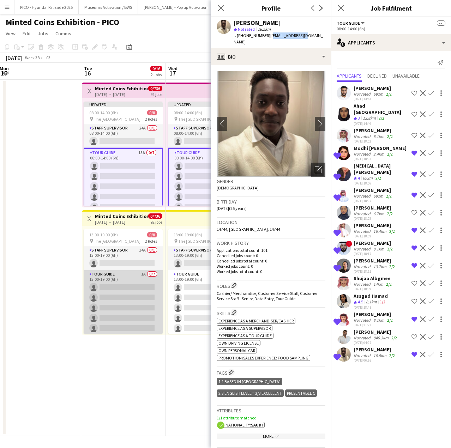
click at [90, 300] on app-card-role "Tour Guide 1A 0/7 13:00-19:00 (6h) single-neutral-actions single-neutral-action…" at bounding box center [123, 312] width 79 height 85
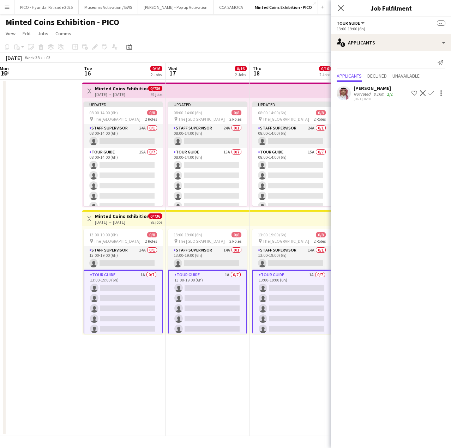
click at [369, 96] on div "Not rated" at bounding box center [362, 93] width 18 height 5
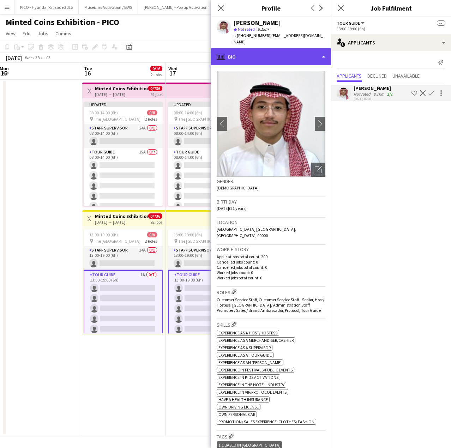
click at [288, 53] on div "profile Bio" at bounding box center [271, 56] width 120 height 17
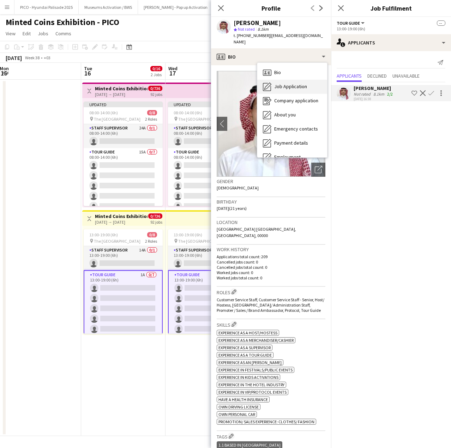
click at [289, 83] on span "Job Application" at bounding box center [290, 86] width 33 height 6
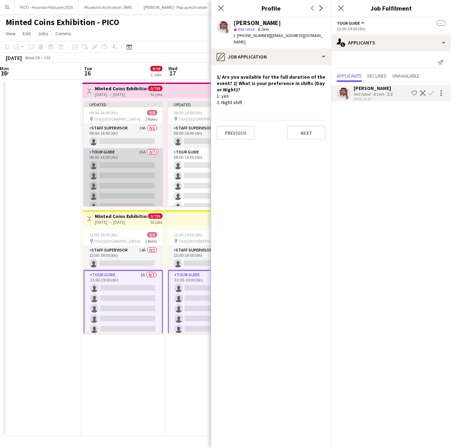
click at [128, 169] on app-card-role "Tour Guide 15A 0/7 08:00-14:00 (6h) single-neutral-actions single-neutral-actio…" at bounding box center [123, 190] width 79 height 85
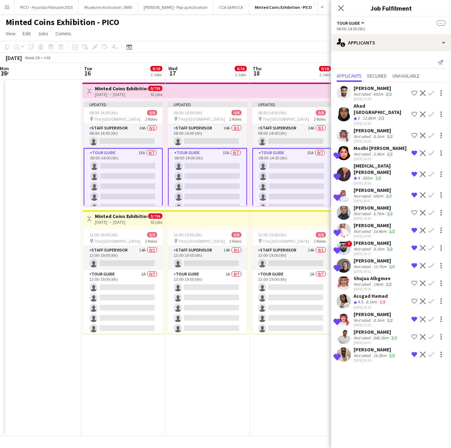
click at [374, 95] on div "692m" at bounding box center [378, 93] width 13 height 5
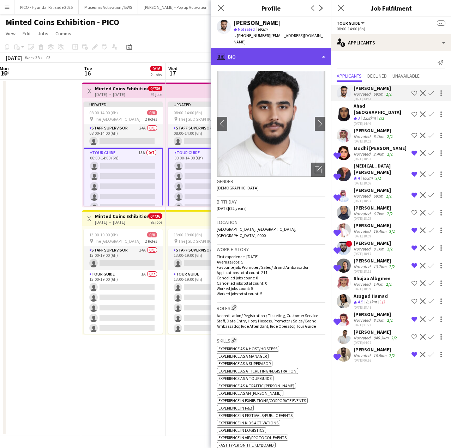
click at [274, 48] on div "profile Bio" at bounding box center [271, 56] width 120 height 17
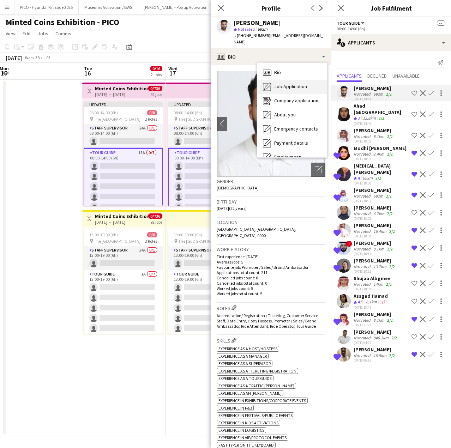
click at [275, 83] on span "Job Application" at bounding box center [290, 86] width 33 height 6
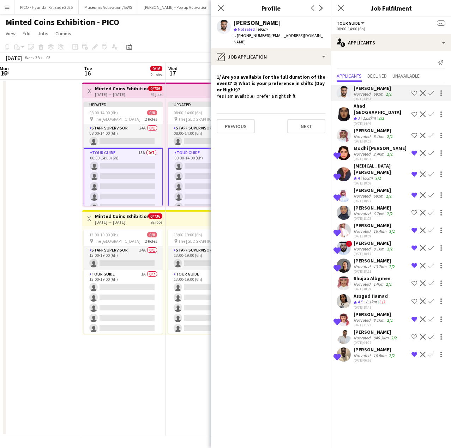
click at [277, 34] on span "| [EMAIL_ADDRESS][DOMAIN_NAME]" at bounding box center [278, 39] width 89 height 12
drag, startPoint x: 277, startPoint y: 34, endPoint x: 308, endPoint y: 37, distance: 30.9
click at [308, 37] on span "| [EMAIL_ADDRESS][DOMAIN_NAME]" at bounding box center [278, 39] width 89 height 12
copy span "[EMAIL_ADDRESS][DOMAIN_NAME]"
drag, startPoint x: 413, startPoint y: 92, endPoint x: 387, endPoint y: 105, distance: 29.5
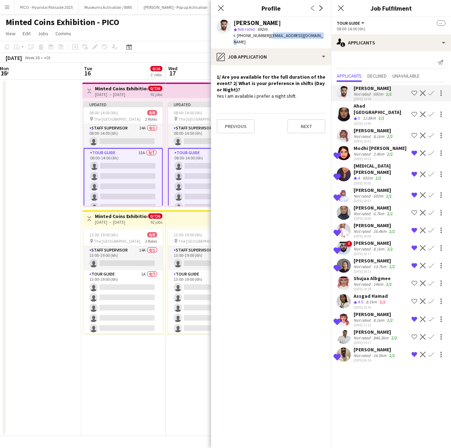
click at [413, 92] on app-icon "Shortlist crew" at bounding box center [414, 93] width 6 height 6
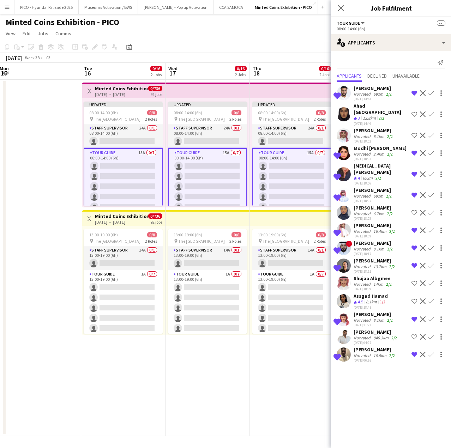
click at [387, 107] on div "Ahad Turki Crew rating 3 12.8km 2/2 [DATE] 14:49 Shortlist crew Decline Confirm" at bounding box center [391, 114] width 120 height 23
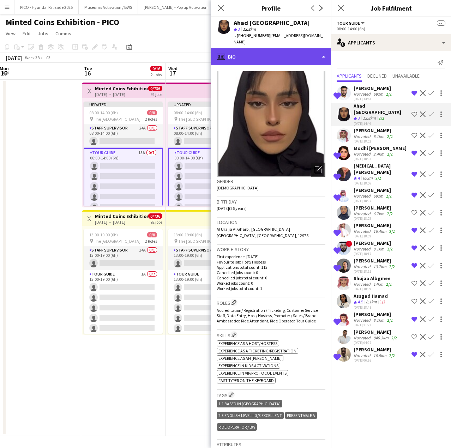
click at [277, 54] on div "profile Bio" at bounding box center [271, 56] width 120 height 17
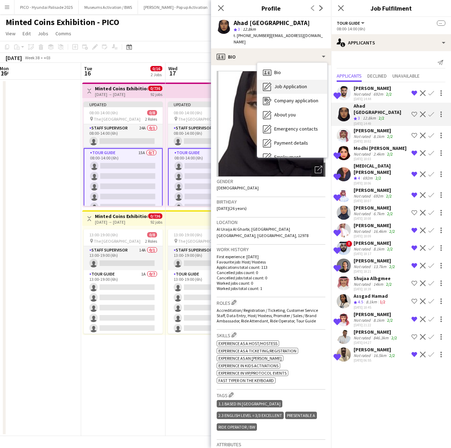
click at [288, 80] on div "Job Application Job Application" at bounding box center [292, 87] width 70 height 14
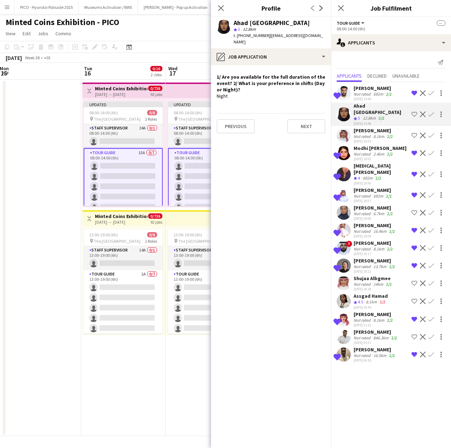
click at [275, 37] on span "| [EMAIL_ADDRESS][DOMAIN_NAME]" at bounding box center [278, 39] width 89 height 12
drag, startPoint x: 275, startPoint y: 37, endPoint x: 299, endPoint y: 37, distance: 24.0
click at [299, 37] on span "| [EMAIL_ADDRESS][DOMAIN_NAME]" at bounding box center [278, 39] width 89 height 12
copy span "[EMAIL_ADDRESS][DOMAIN_NAME]"
click at [415, 113] on app-icon "Shortlist crew" at bounding box center [414, 114] width 6 height 6
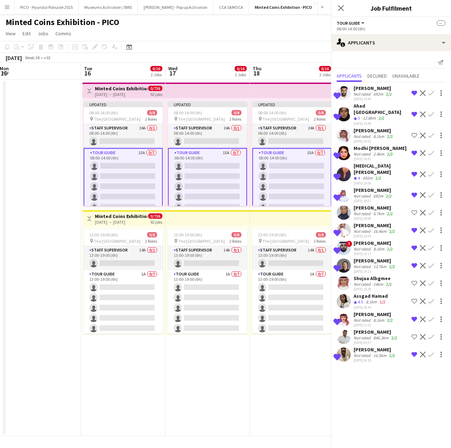
click at [377, 134] on div "8.1km" at bounding box center [379, 136] width 14 height 5
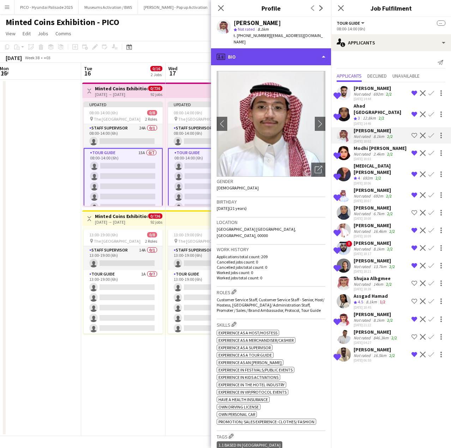
click at [285, 49] on div "profile Bio" at bounding box center [271, 56] width 120 height 17
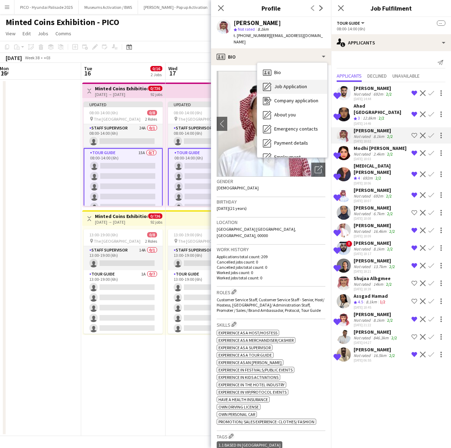
click at [283, 83] on span "Job Application" at bounding box center [290, 86] width 33 height 6
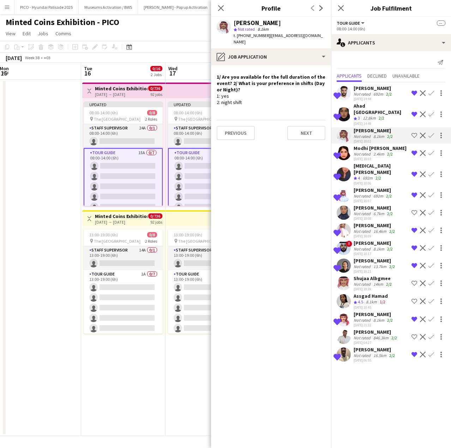
click at [413, 133] on app-icon "Shortlist crew" at bounding box center [414, 136] width 6 height 6
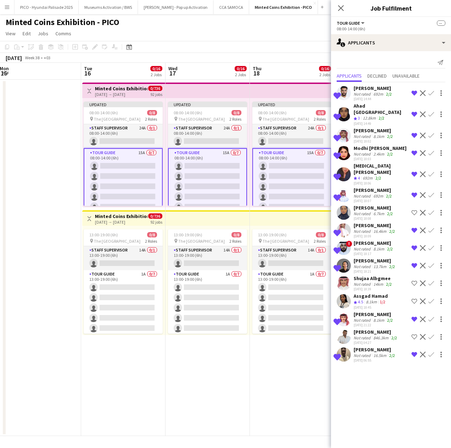
click at [363, 127] on div "[PERSON_NAME]" at bounding box center [373, 130] width 41 height 6
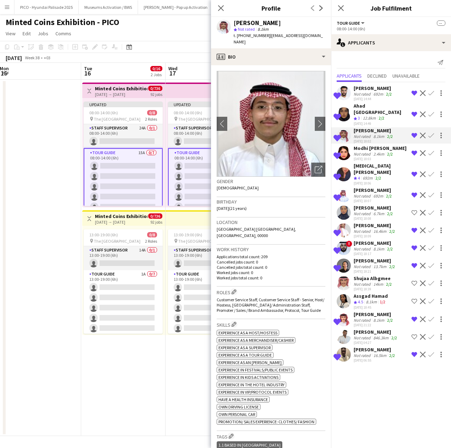
click at [272, 37] on span "| [EMAIL_ADDRESS][DOMAIN_NAME]" at bounding box center [278, 39] width 89 height 12
click at [304, 37] on span "| [EMAIL_ADDRESS][DOMAIN_NAME]" at bounding box center [278, 39] width 89 height 12
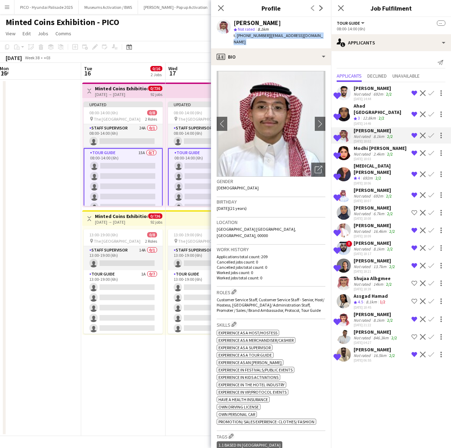
click at [306, 36] on span "| [EMAIL_ADDRESS][DOMAIN_NAME]" at bounding box center [278, 39] width 89 height 12
drag, startPoint x: 306, startPoint y: 36, endPoint x: 268, endPoint y: 38, distance: 37.5
click at [268, 38] on span "| [EMAIL_ADDRESS][DOMAIN_NAME]" at bounding box center [278, 39] width 89 height 12
click at [361, 211] on div "Not rated" at bounding box center [362, 213] width 18 height 5
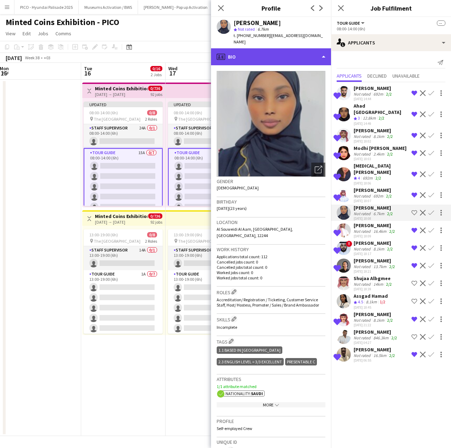
click at [266, 48] on div "profile Bio" at bounding box center [271, 56] width 120 height 17
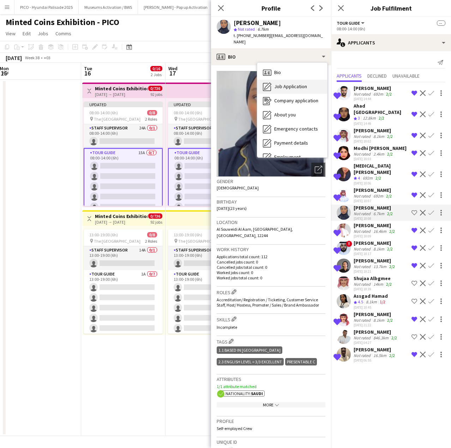
click at [279, 83] on span "Job Application" at bounding box center [290, 86] width 33 height 6
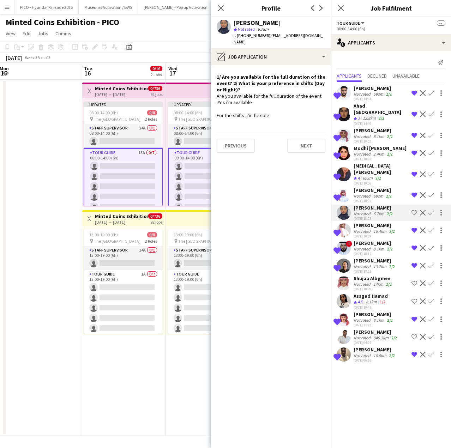
click at [270, 93] on div "Are you available for the full duration of the event :Yes i'm available For the…" at bounding box center [271, 106] width 109 height 26
click at [276, 110] on div "Are you available for the full duration of the event :Yes i'm available For the…" at bounding box center [271, 106] width 109 height 26
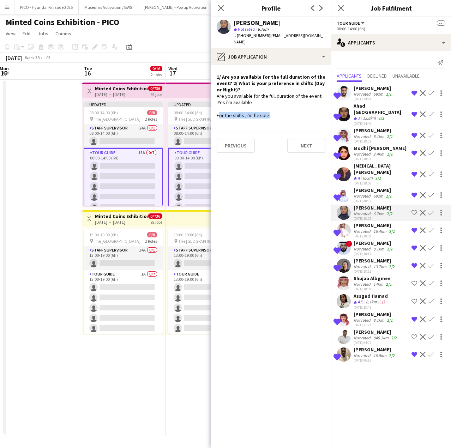
click at [276, 110] on div "Are you available for the full duration of the event :Yes i'm available For the…" at bounding box center [271, 106] width 109 height 26
click at [283, 116] on app-crew-profile-role-application "1/ Are you available for the full duration of the event? 2/ What is your prefer…" at bounding box center [271, 256] width 120 height 383
click at [350, 276] on div at bounding box center [344, 283] width 14 height 14
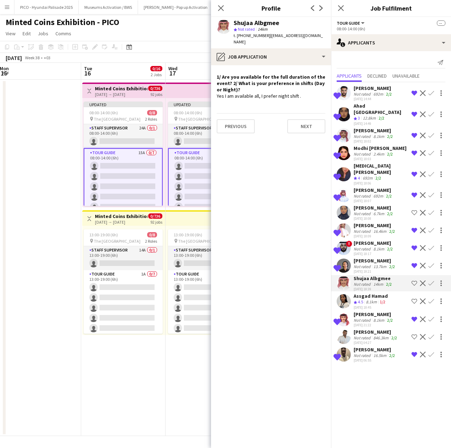
click at [272, 37] on span "| [EMAIL_ADDRESS][DOMAIN_NAME]" at bounding box center [278, 39] width 89 height 12
drag, startPoint x: 272, startPoint y: 37, endPoint x: 300, endPoint y: 35, distance: 28.7
click at [300, 35] on span "| [EMAIL_ADDRESS][DOMAIN_NAME]" at bounding box center [278, 39] width 89 height 12
click at [416, 280] on app-icon "Shortlist crew" at bounding box center [414, 283] width 6 height 6
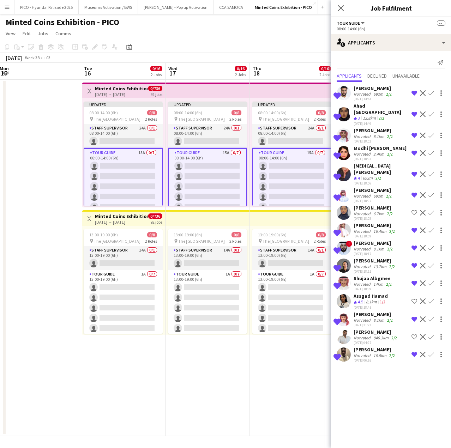
click at [368, 335] on div "Not rated" at bounding box center [362, 337] width 18 height 5
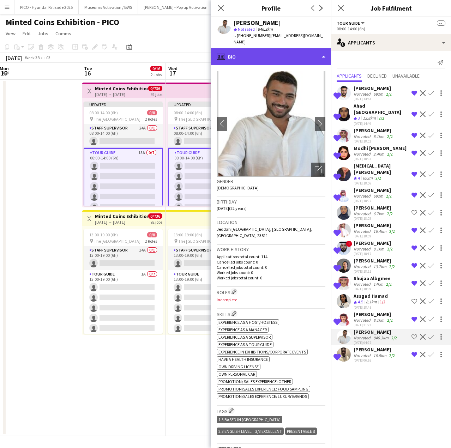
click at [284, 53] on div "profile Bio" at bounding box center [271, 56] width 120 height 17
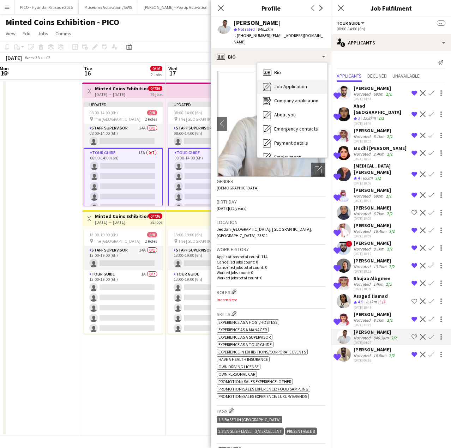
click at [283, 83] on span "Job Application" at bounding box center [290, 86] width 33 height 6
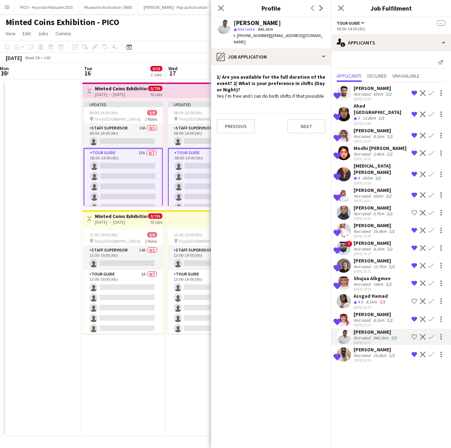
click at [182, 32] on app-page-menu "View Day view expanded Day view collapsed Month view Date picker Jump to [DATE]…" at bounding box center [225, 34] width 451 height 13
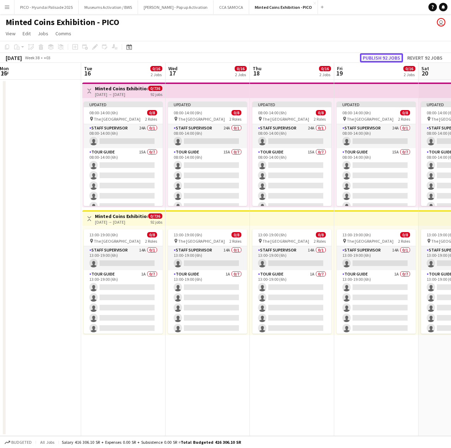
click at [373, 59] on button "Publish 92 jobs" at bounding box center [381, 57] width 43 height 9
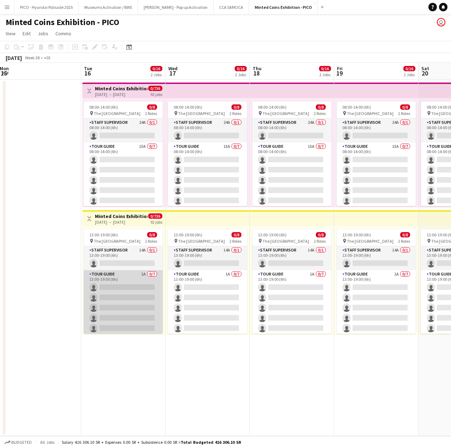
click at [116, 285] on app-card-role "Tour Guide 1A 0/7 13:00-19:00 (6h) single-neutral-actions single-neutral-action…" at bounding box center [123, 312] width 79 height 85
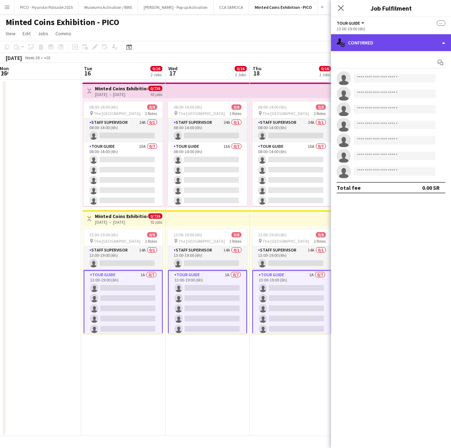
click at [347, 41] on div "single-neutral-actions-check-2 Confirmed" at bounding box center [391, 42] width 120 height 17
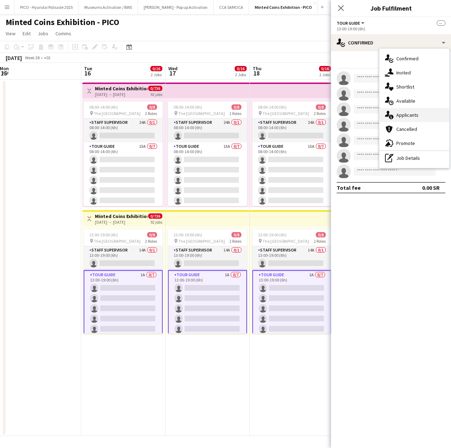
click at [396, 115] on div "single-neutral-actions-information Applicants" at bounding box center [414, 115] width 70 height 14
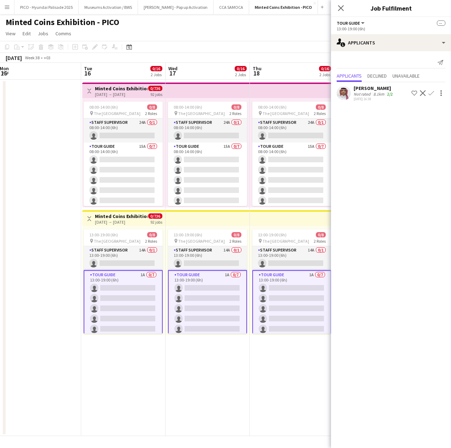
click at [109, 314] on app-card-role "Tour Guide 1A 0/7 13:00-19:00 (6h) single-neutral-actions single-neutral-action…" at bounding box center [123, 313] width 79 height 87
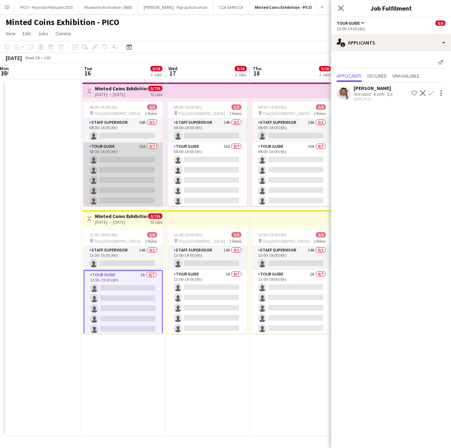
click at [124, 165] on app-card-role "Tour Guide 15A 0/7 08:00-14:00 (6h) single-neutral-actions single-neutral-actio…" at bounding box center [123, 185] width 79 height 85
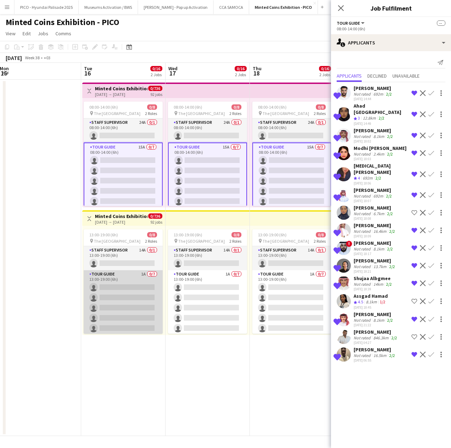
click at [111, 309] on app-card-role "Tour Guide 1A 0/7 13:00-19:00 (6h) single-neutral-actions single-neutral-action…" at bounding box center [123, 312] width 79 height 85
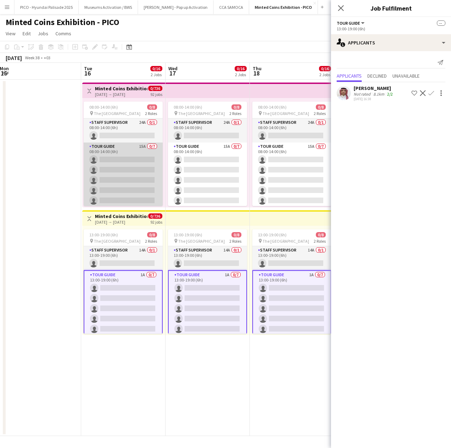
click at [118, 153] on app-card-role "Tour Guide 15A 0/7 08:00-14:00 (6h) single-neutral-actions single-neutral-actio…" at bounding box center [123, 185] width 79 height 85
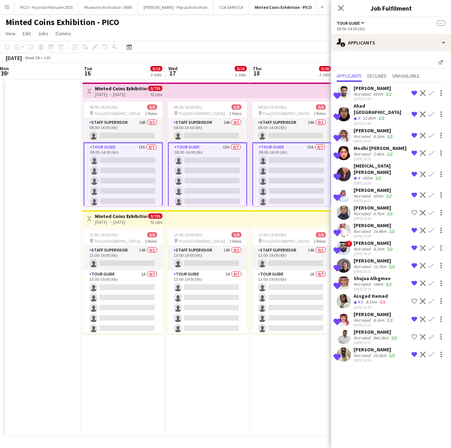
click at [120, 150] on app-card-role "Tour Guide 15A 0/7 08:00-14:00 (6h) single-neutral-actions single-neutral-actio…" at bounding box center [123, 186] width 79 height 87
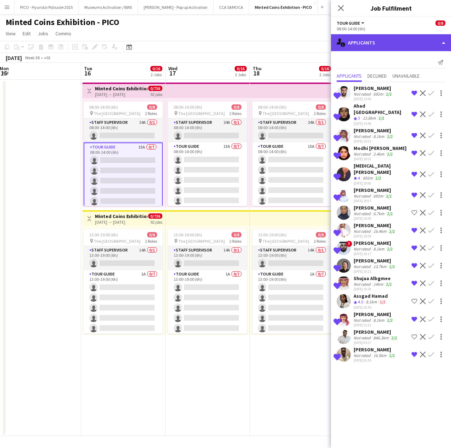
click at [362, 49] on div "single-neutral-actions-information Applicants" at bounding box center [391, 42] width 120 height 17
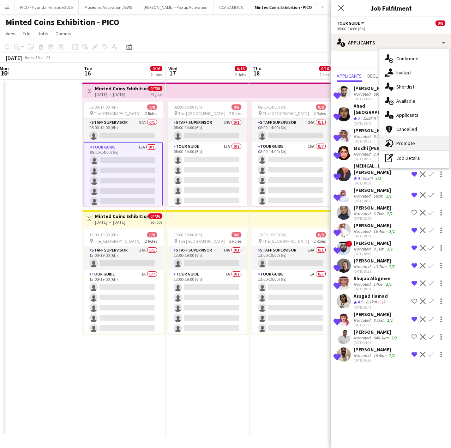
click at [405, 138] on div "advertising-megaphone Promote" at bounding box center [414, 143] width 70 height 14
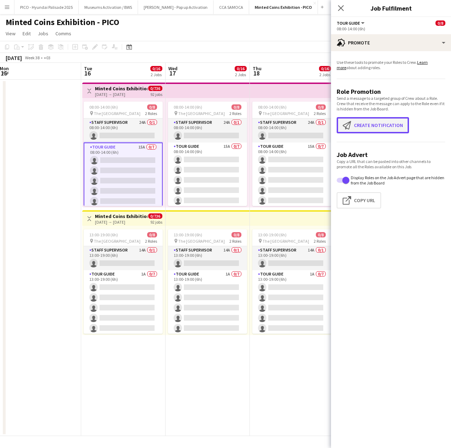
click at [378, 123] on button "Create notification Create notification" at bounding box center [373, 125] width 72 height 16
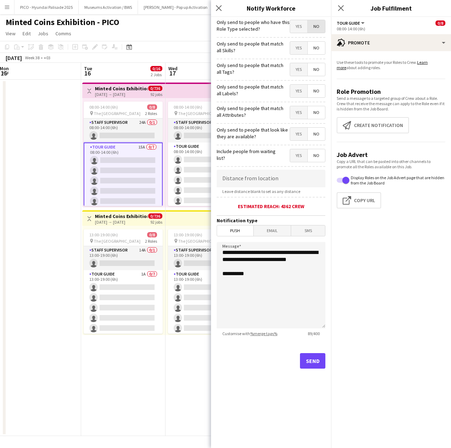
click at [316, 27] on span "No" at bounding box center [316, 26] width 17 height 13
click at [298, 67] on span "Yes" at bounding box center [298, 69] width 17 height 13
click at [296, 114] on span "Yes" at bounding box center [298, 112] width 17 height 13
click at [262, 153] on label "Include people from waiting list?" at bounding box center [247, 154] width 61 height 13
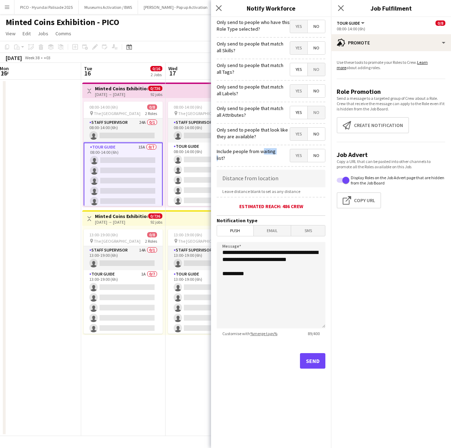
click at [297, 159] on span "Yes" at bounding box center [298, 155] width 17 height 13
click at [263, 170] on input at bounding box center [271, 179] width 109 height 18
click at [307, 362] on button "Send" at bounding box center [312, 361] width 25 height 16
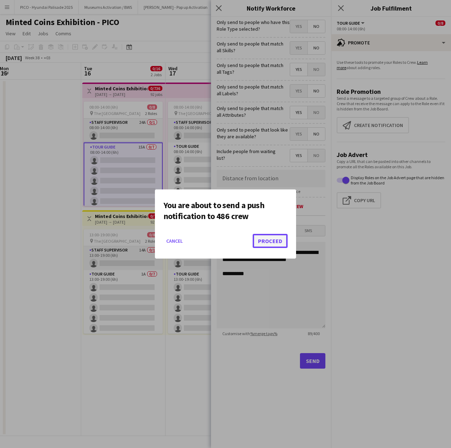
click at [266, 243] on button "Proceed" at bounding box center [270, 241] width 35 height 14
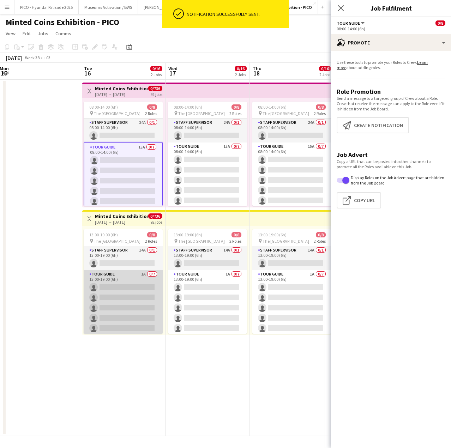
click at [111, 305] on app-card-role "Tour Guide 1A 0/7 13:00-19:00 (6h) single-neutral-actions single-neutral-action…" at bounding box center [123, 312] width 79 height 85
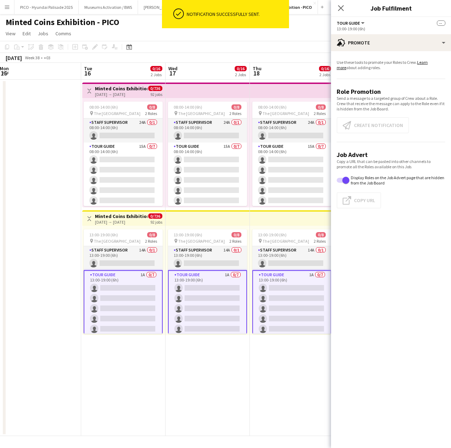
click at [116, 294] on app-card-role "Tour Guide 1A 0/7 13:00-19:00 (6h) single-neutral-actions single-neutral-action…" at bounding box center [123, 313] width 79 height 87
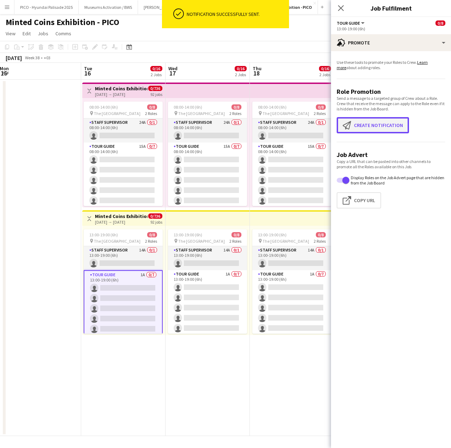
click at [349, 121] on app-icon "Create notification" at bounding box center [348, 125] width 11 height 8
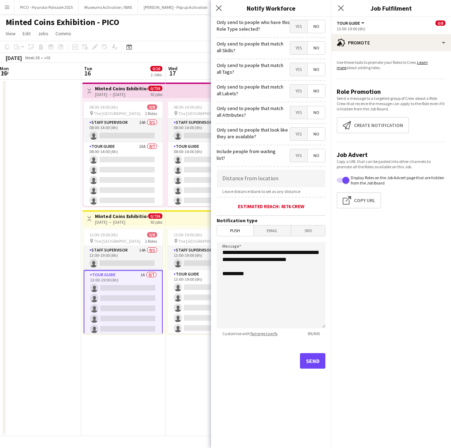
click at [295, 68] on span "Yes" at bounding box center [298, 69] width 17 height 13
click at [295, 114] on span "Yes" at bounding box center [298, 112] width 17 height 13
click at [309, 156] on span "No" at bounding box center [316, 155] width 17 height 13
click at [302, 361] on button "Send" at bounding box center [312, 361] width 25 height 16
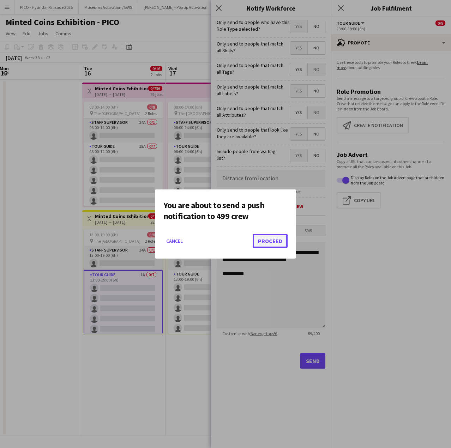
click at [264, 245] on button "Proceed" at bounding box center [270, 241] width 35 height 14
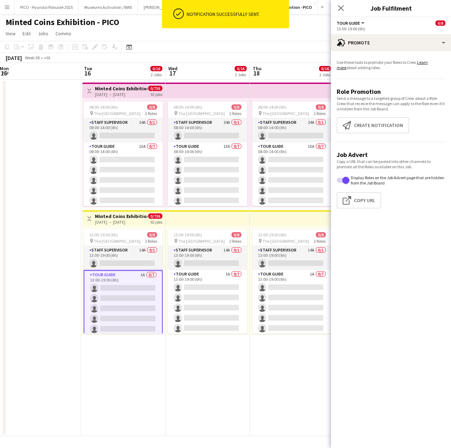
click at [57, 259] on app-date-cell at bounding box center [39, 258] width 84 height 356
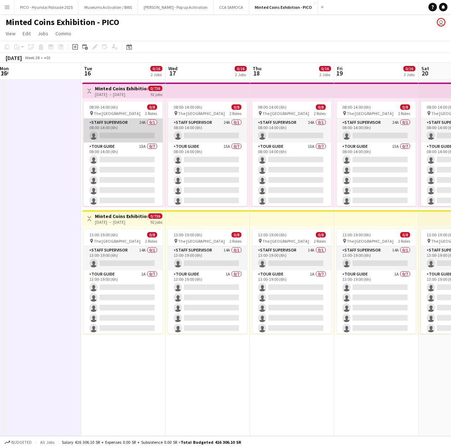
click at [103, 123] on app-card-role "Staff Supervisor 24A 0/1 08:00-14:00 (6h) single-neutral-actions" at bounding box center [123, 131] width 79 height 24
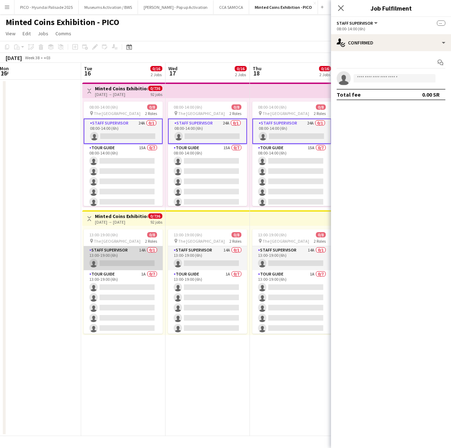
click at [101, 248] on app-card-role "Staff Supervisor 14A 0/1 13:00-19:00 (6h) single-neutral-actions" at bounding box center [123, 258] width 79 height 24
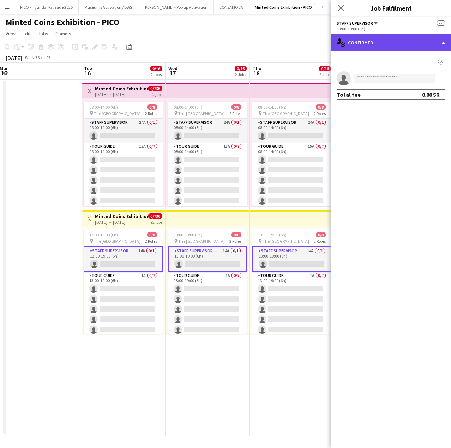
click at [362, 43] on div "single-neutral-actions-check-2 Confirmed" at bounding box center [391, 42] width 120 height 17
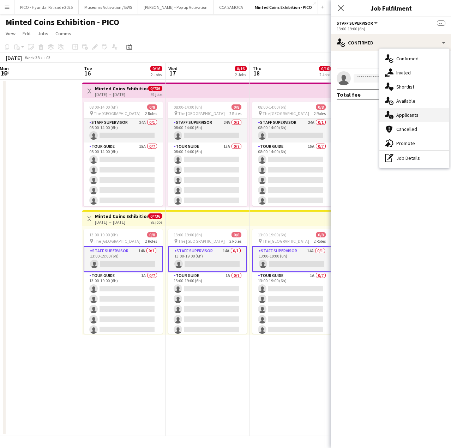
click at [392, 114] on icon "single-neutral-actions-information" at bounding box center [389, 115] width 8 height 8
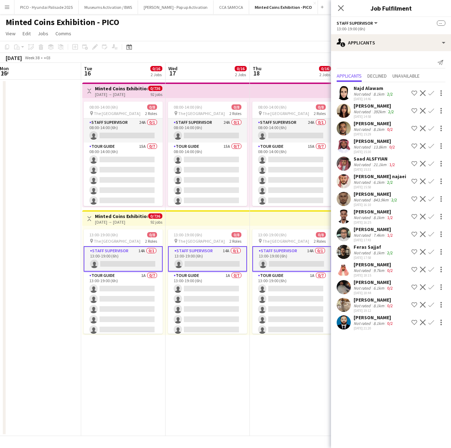
click at [385, 99] on div "[DATE] 14:46" at bounding box center [373, 99] width 41 height 5
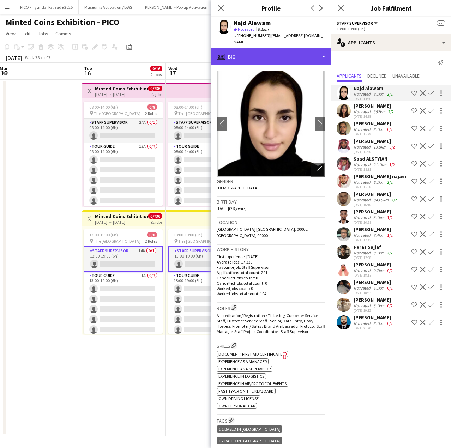
click at [298, 51] on div "profile Bio" at bounding box center [271, 56] width 120 height 17
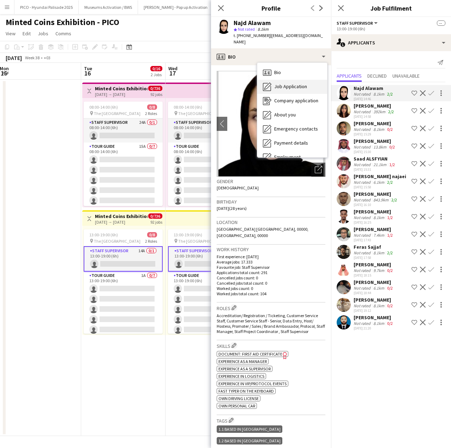
click at [297, 83] on span "Job Application" at bounding box center [290, 86] width 33 height 6
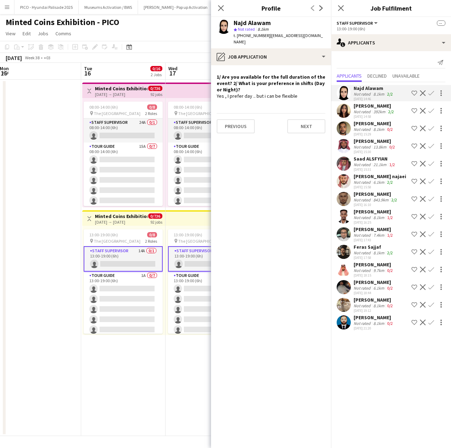
click at [350, 111] on app-user-avatar at bounding box center [344, 111] width 14 height 14
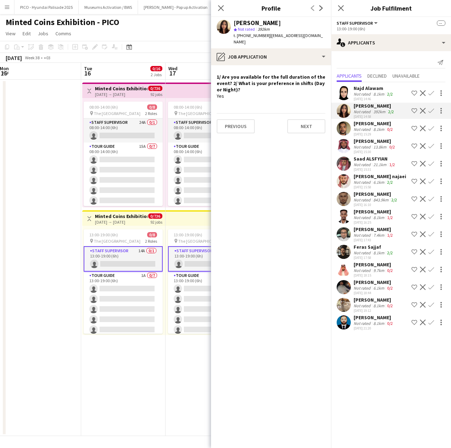
click at [350, 122] on div at bounding box center [344, 128] width 14 height 14
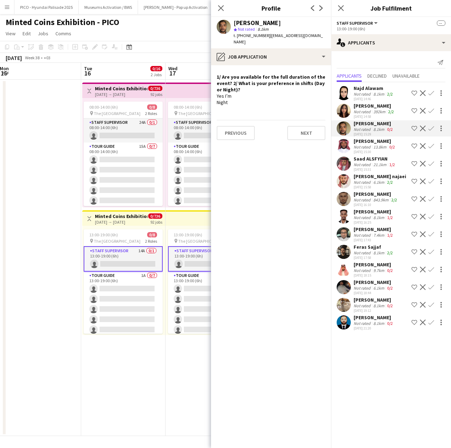
click at [351, 181] on div "[PERSON_NAME] najaei Not rated 6.1km 2/2 [DATE] 15:58 Shortlist crew Decline Co…" at bounding box center [391, 181] width 120 height 16
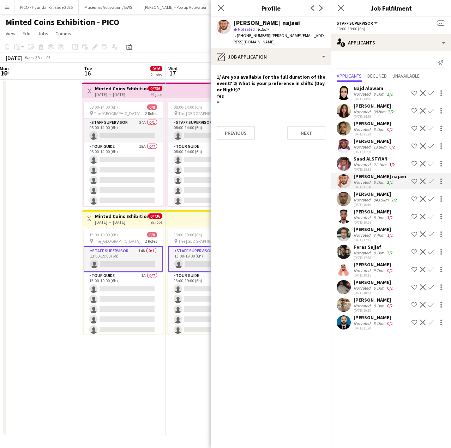
click at [352, 199] on div "[PERSON_NAME] Not rated 843.9km 2/2 [DATE] 16:10 Shortlist crew Decline Confirm" at bounding box center [391, 199] width 120 height 16
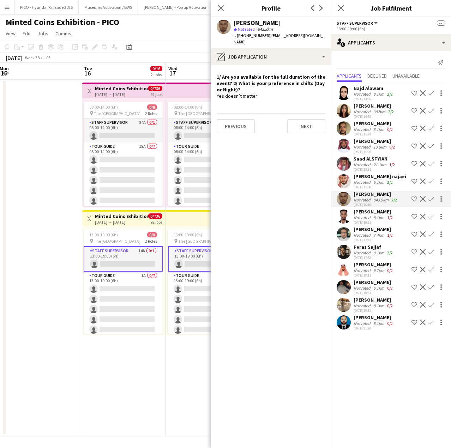
click at [348, 245] on div at bounding box center [344, 252] width 14 height 14
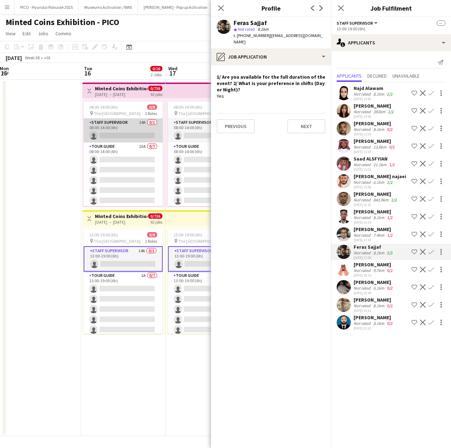
click at [136, 127] on app-card-role "Staff Supervisor 24A 0/1 08:00-14:00 (6h) single-neutral-actions" at bounding box center [123, 131] width 79 height 24
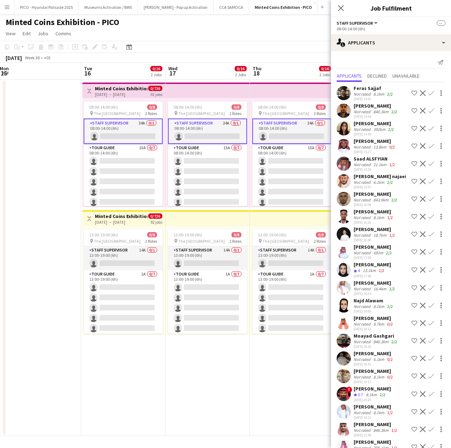
click at [350, 91] on app-user-avatar at bounding box center [344, 93] width 14 height 14
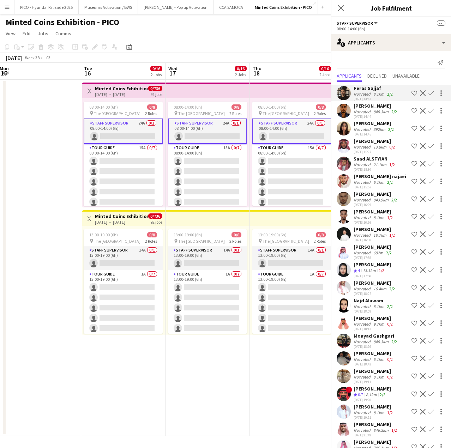
click at [352, 105] on div "[PERSON_NAME] Not rated 840.3km 2/2 [DATE] 14:44 Shortlist crew Decline Confirm" at bounding box center [391, 111] width 120 height 16
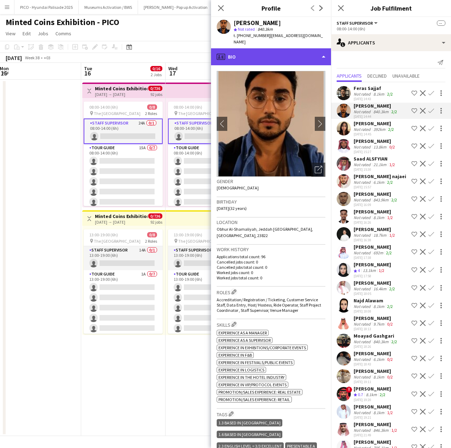
click at [313, 56] on div "profile Bio" at bounding box center [271, 56] width 120 height 17
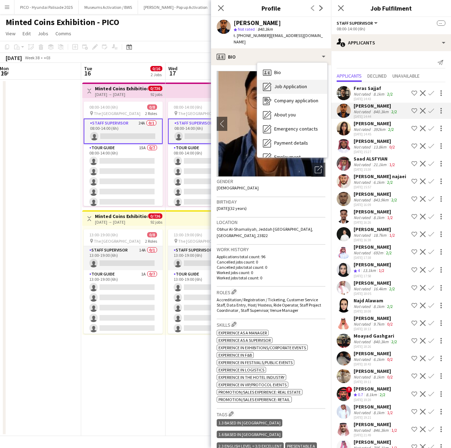
click at [307, 80] on div "Job Application Job Application" at bounding box center [292, 87] width 70 height 14
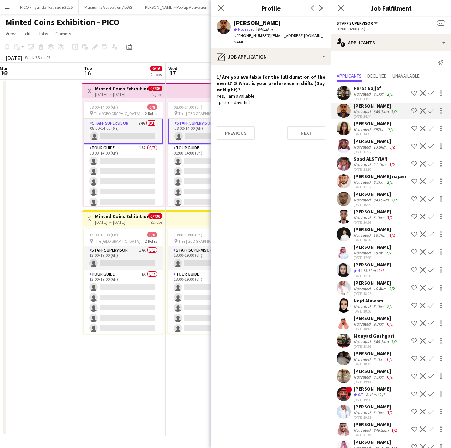
click at [358, 130] on div "Not rated" at bounding box center [362, 129] width 18 height 5
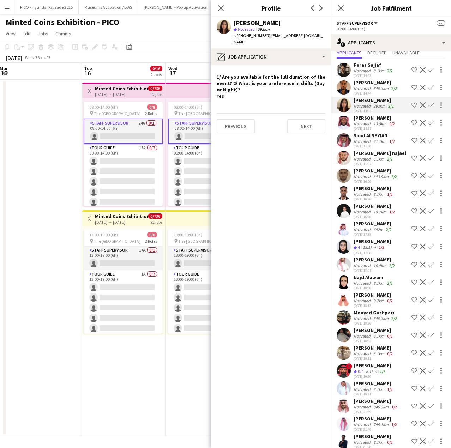
scroll to position [35, 0]
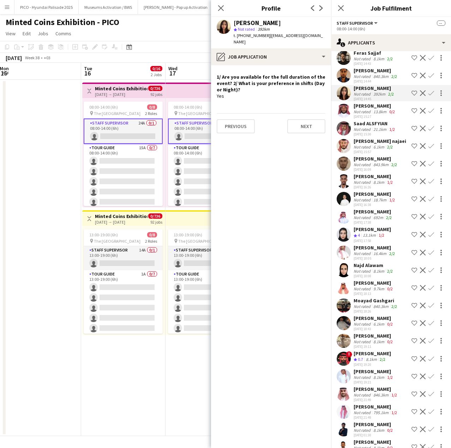
click at [357, 146] on div "Not rated" at bounding box center [362, 146] width 18 height 5
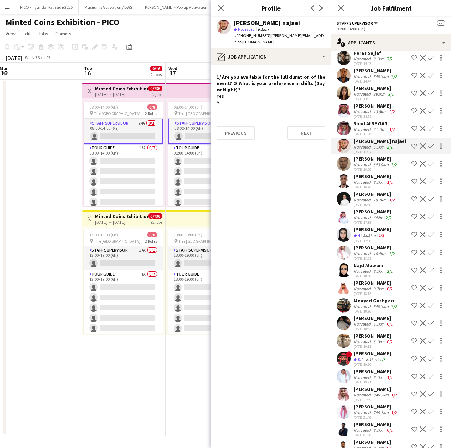
click at [357, 164] on div "Not rated" at bounding box center [362, 164] width 18 height 5
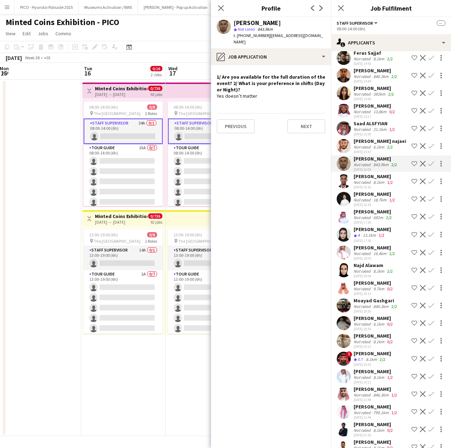
click at [362, 211] on div "[PERSON_NAME]" at bounding box center [373, 211] width 40 height 6
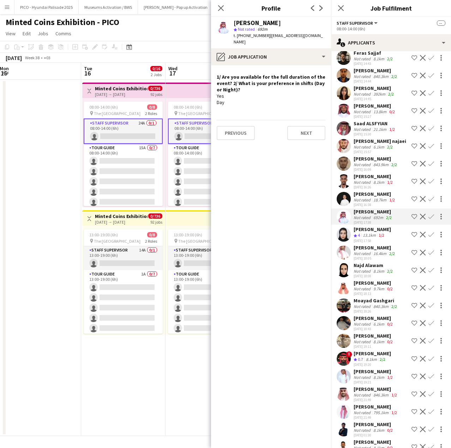
click at [363, 234] on div "13.1km" at bounding box center [369, 235] width 16 height 6
click at [361, 256] on div "[DATE] 18:05" at bounding box center [374, 258] width 43 height 5
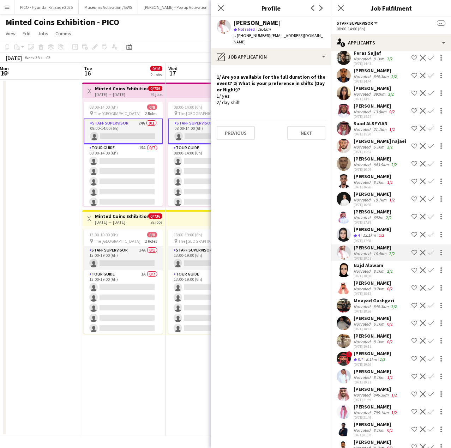
scroll to position [71, 0]
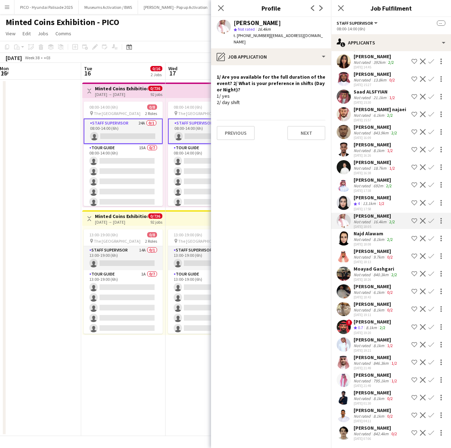
click at [356, 272] on div "Not rated" at bounding box center [362, 274] width 18 height 5
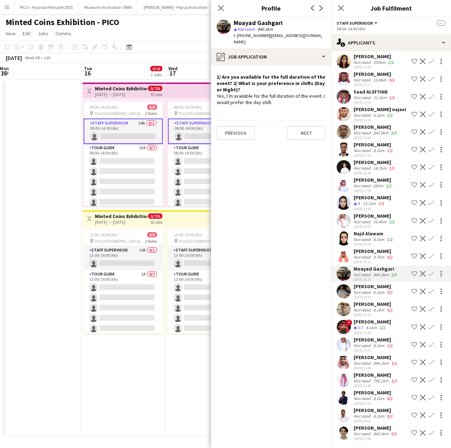
click at [272, 36] on span "| [EMAIL_ADDRESS][DOMAIN_NAME]" at bounding box center [278, 39] width 89 height 12
drag, startPoint x: 272, startPoint y: 36, endPoint x: 312, endPoint y: 37, distance: 39.9
click at [312, 37] on span "| [EMAIL_ADDRESS][DOMAIN_NAME]" at bounding box center [278, 39] width 89 height 12
click at [342, 326] on app-user-avatar at bounding box center [344, 327] width 14 height 14
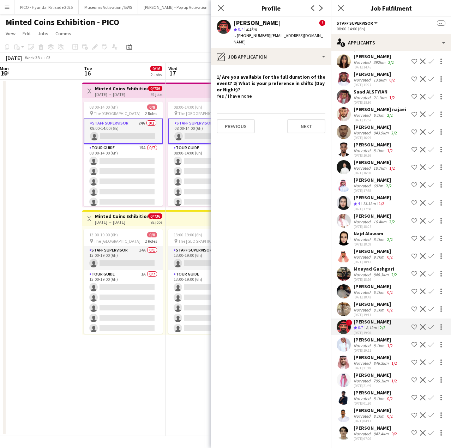
scroll to position [73, 0]
click at [363, 361] on div "Not rated" at bounding box center [362, 363] width 18 height 5
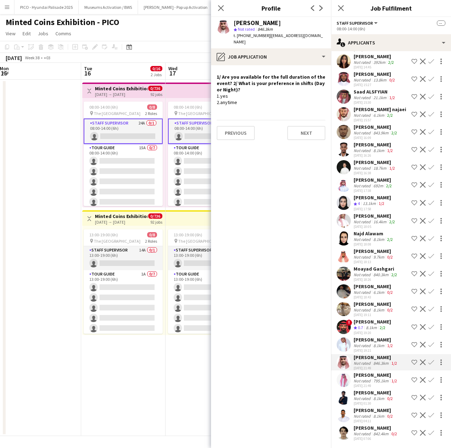
click at [367, 372] on div "[PERSON_NAME]" at bounding box center [375, 375] width 45 height 6
click at [356, 407] on div "Not rated" at bounding box center [362, 433] width 18 height 5
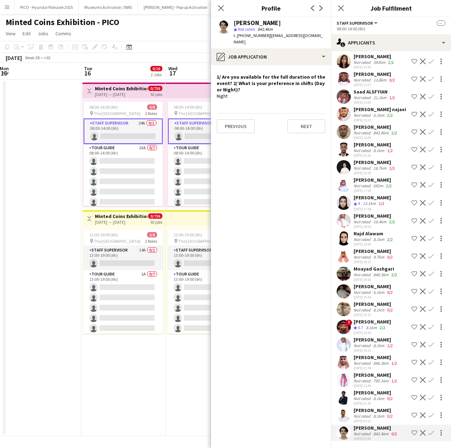
click at [364, 378] on div "Not rated" at bounding box center [362, 380] width 18 height 5
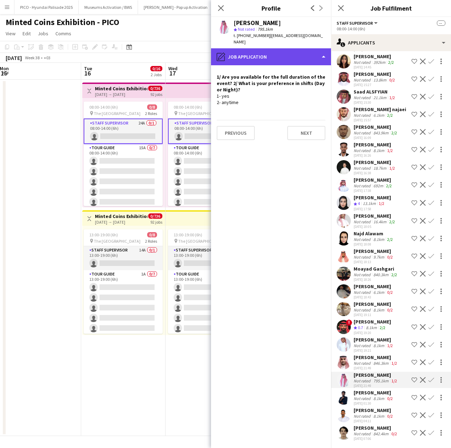
click at [281, 59] on div "pencil4 Job Application" at bounding box center [271, 56] width 120 height 17
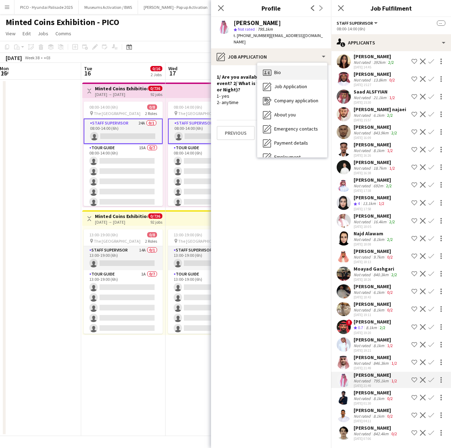
click at [281, 69] on span "Bio" at bounding box center [277, 72] width 7 height 6
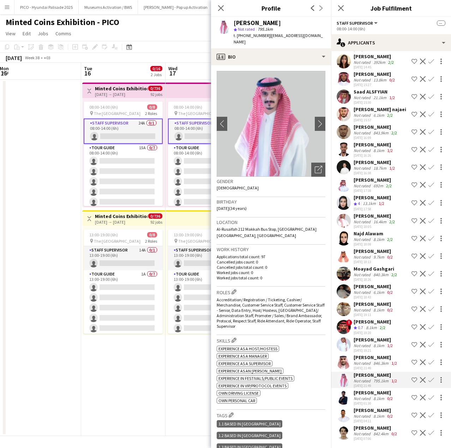
click at [347, 355] on div at bounding box center [344, 362] width 14 height 14
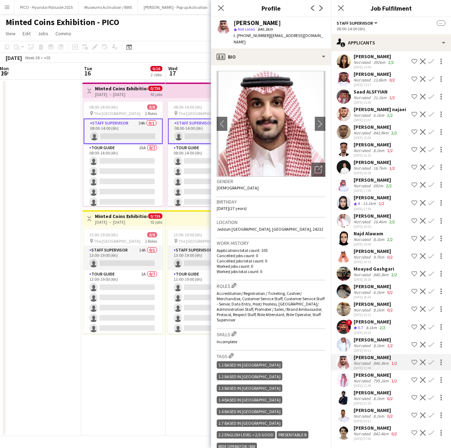
click at [350, 337] on div "[PERSON_NAME] Not rated 8.1km 1/2 [DATE] 19:21 Shortlist crew Decline Confirm" at bounding box center [391, 345] width 120 height 16
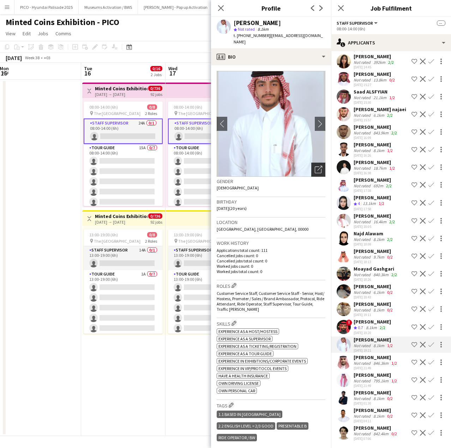
click at [316, 163] on div "Open photos pop-in" at bounding box center [318, 170] width 14 height 14
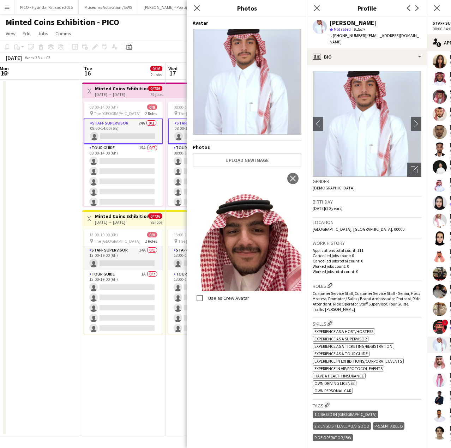
click at [334, 210] on div "Birthday [DEMOGRAPHIC_DATA] (20 years)" at bounding box center [367, 207] width 109 height 20
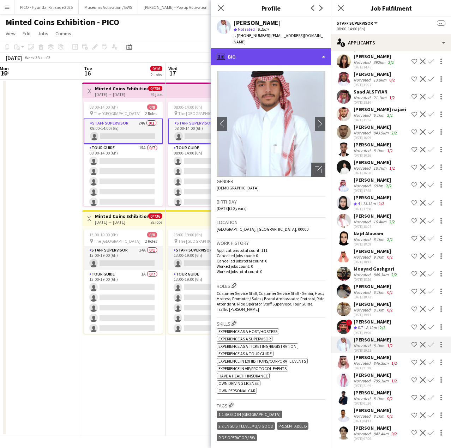
click at [289, 48] on div "profile Bio" at bounding box center [271, 56] width 120 height 17
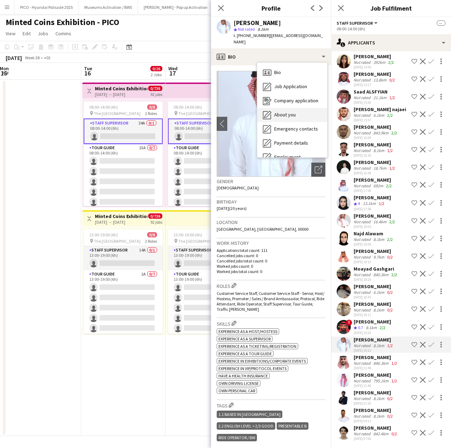
click at [289, 115] on div "About you About you" at bounding box center [292, 115] width 70 height 14
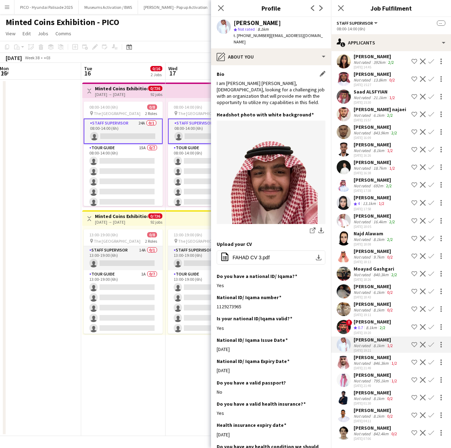
click at [292, 97] on div "I am [PERSON_NAME] [PERSON_NAME], [DEMOGRAPHIC_DATA], looking for a challenging…" at bounding box center [271, 93] width 109 height 26
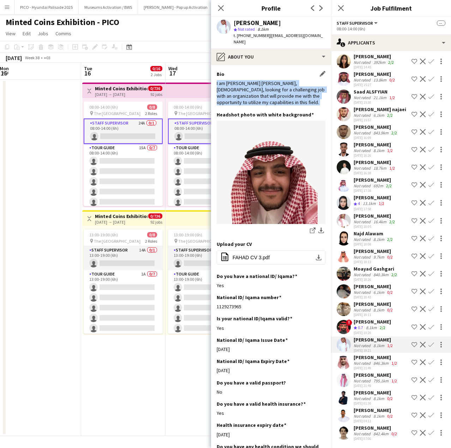
click at [292, 97] on div "I am [PERSON_NAME] [PERSON_NAME], [DEMOGRAPHIC_DATA], looking for a challenging…" at bounding box center [271, 93] width 109 height 26
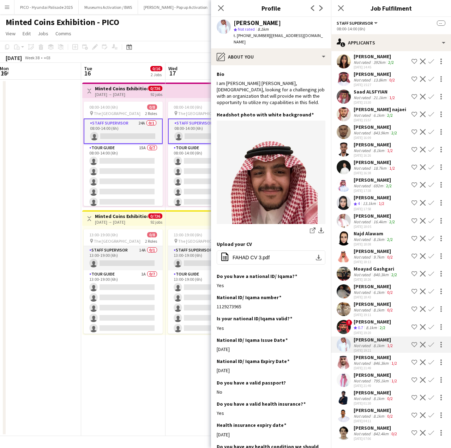
click at [358, 266] on div "Moayad Gashgari" at bounding box center [375, 269] width 45 height 6
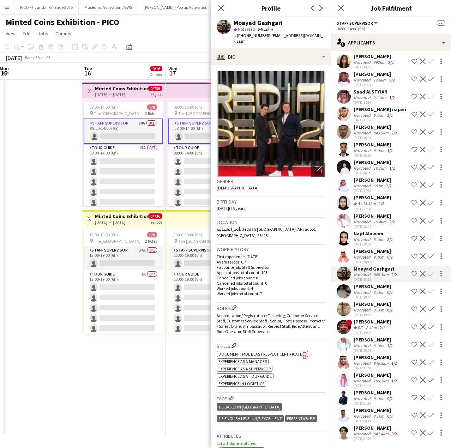
click at [359, 237] on div "Not rated" at bounding box center [362, 239] width 18 height 5
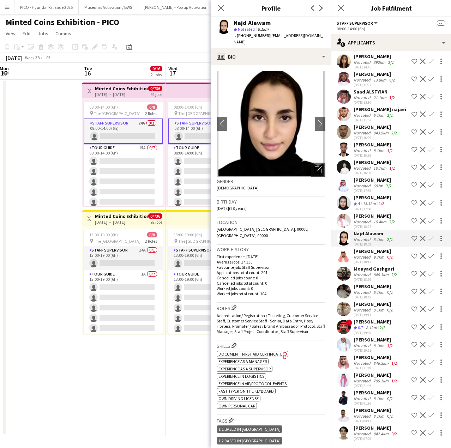
click at [359, 207] on div "[DATE] 17:58" at bounding box center [371, 209] width 37 height 5
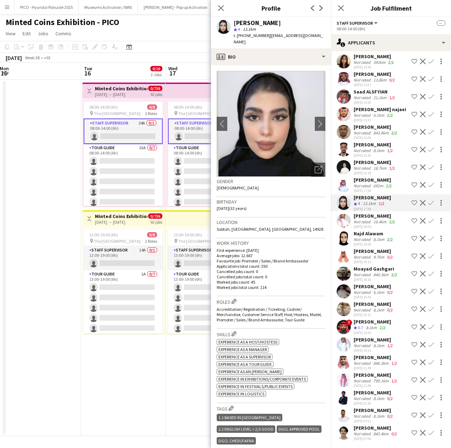
click at [358, 213] on div "[PERSON_NAME]" at bounding box center [374, 216] width 43 height 6
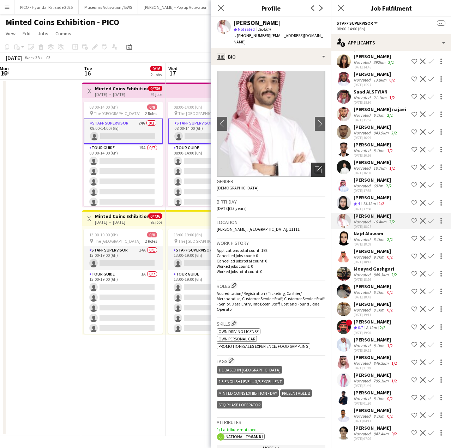
click at [315, 166] on icon "Open photos pop-in" at bounding box center [318, 169] width 7 height 7
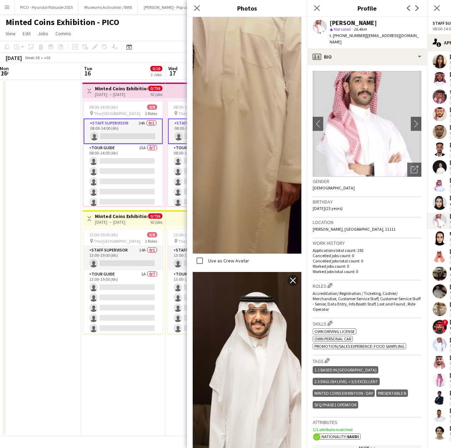
scroll to position [497, 0]
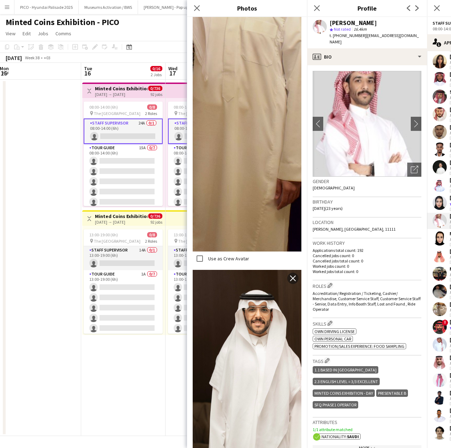
click at [328, 248] on p "Applications total count: 192" at bounding box center [367, 250] width 109 height 5
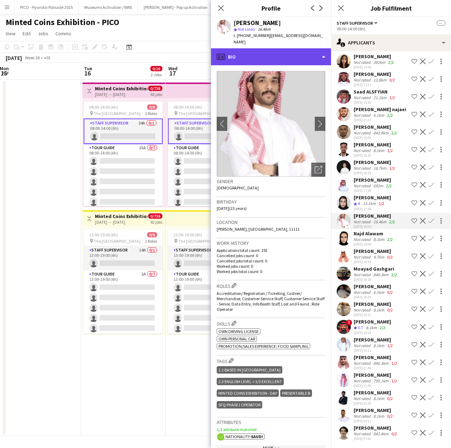
click at [297, 48] on div "profile Bio" at bounding box center [271, 56] width 120 height 17
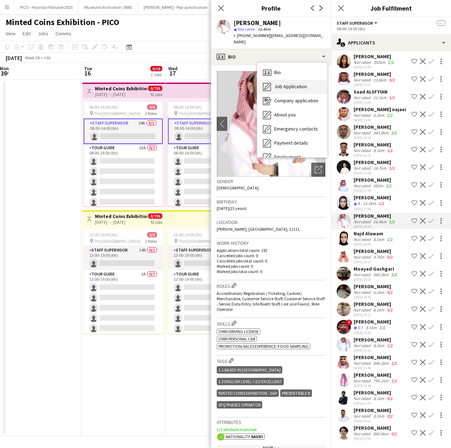
click at [281, 83] on span "Job Application" at bounding box center [290, 86] width 33 height 6
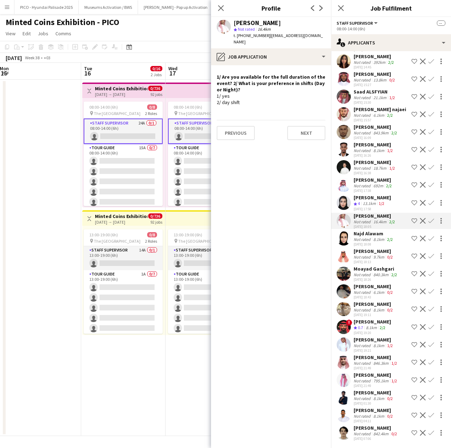
click at [270, 93] on div "1/ yes 2/ day shift" at bounding box center [271, 99] width 109 height 13
click at [269, 96] on div "1/ yes 2/ day shift" at bounding box center [271, 99] width 109 height 13
drag, startPoint x: 269, startPoint y: 96, endPoint x: 270, endPoint y: 74, distance: 22.2
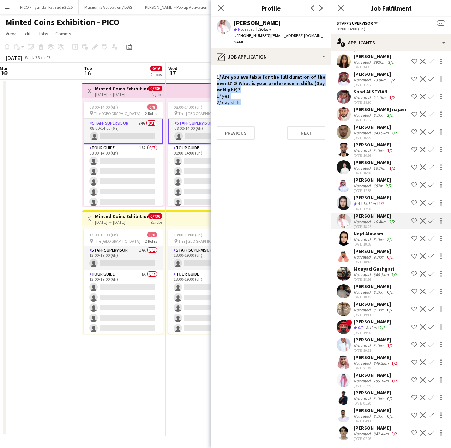
click at [270, 74] on div "1/ Are you available for the full duration of the event? 2/ What is your prefer…" at bounding box center [271, 90] width 109 height 32
click at [270, 74] on h4 "1/ Are you available for the full duration of the event? 2/ What is your prefer…" at bounding box center [271, 83] width 109 height 19
drag, startPoint x: 270, startPoint y: 74, endPoint x: 270, endPoint y: 95, distance: 20.5
click at [270, 95] on div "1/ Are you available for the full duration of the event? 2/ What is your prefer…" at bounding box center [271, 90] width 109 height 32
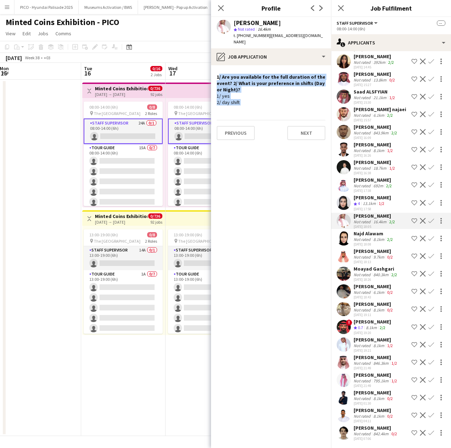
click at [270, 95] on div "1/ yes 2/ day shift" at bounding box center [271, 99] width 109 height 13
drag, startPoint x: 270, startPoint y: 95, endPoint x: 279, endPoint y: 83, distance: 14.5
click at [279, 83] on div "1/ Are you available for the full duration of the event? 2/ What is your prefer…" at bounding box center [271, 90] width 109 height 32
click at [293, 83] on h4 "1/ Are you available for the full duration of the event? 2/ What is your prefer…" at bounding box center [271, 83] width 109 height 19
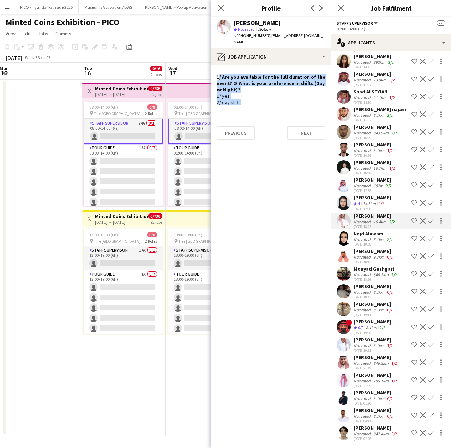
click at [293, 83] on h4 "1/ Are you available for the full duration of the event? 2/ What is your prefer…" at bounding box center [271, 83] width 109 height 19
drag, startPoint x: 293, startPoint y: 83, endPoint x: 293, endPoint y: 96, distance: 13.1
click at [293, 96] on div "1/ Are you available for the full duration of the event? 2/ What is your prefer…" at bounding box center [271, 90] width 109 height 32
click at [293, 96] on div "1/ yes 2/ day shift" at bounding box center [271, 99] width 109 height 13
click at [411, 218] on app-icon "Shortlist crew" at bounding box center [414, 221] width 6 height 6
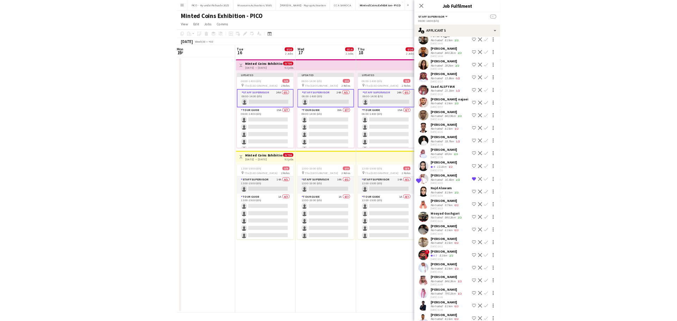
scroll to position [73, 0]
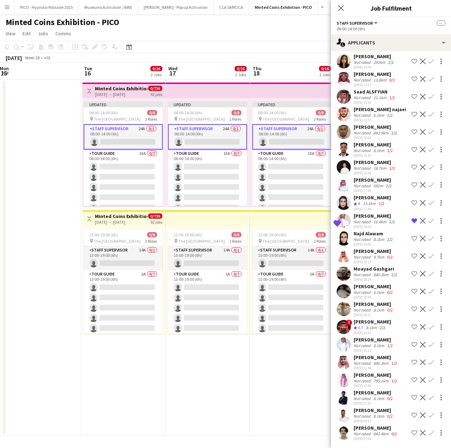
click at [411, 271] on app-icon "Shortlist crew" at bounding box center [414, 274] width 6 height 6
click at [272, 38] on app-page-menu "View Day view expanded Day view collapsed Month view Date picker Jump to [DATE]…" at bounding box center [225, 34] width 451 height 13
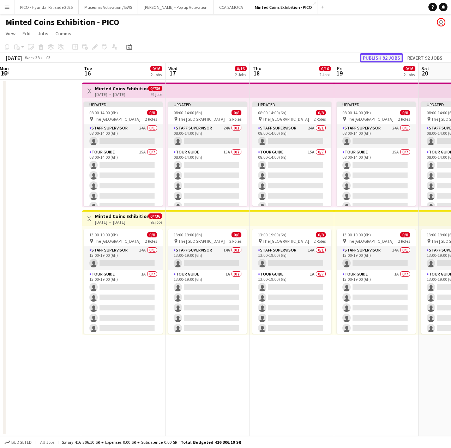
click at [394, 60] on button "Publish 92 jobs" at bounding box center [381, 57] width 43 height 9
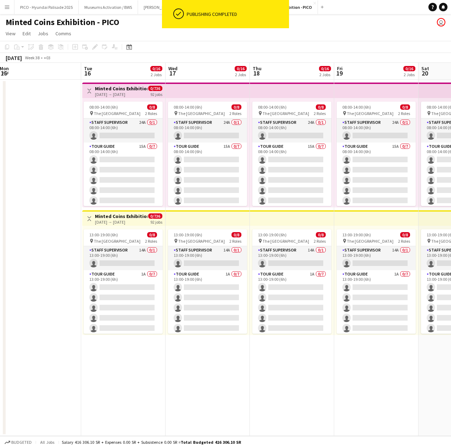
click at [114, 131] on app-card-role "Staff Supervisor 24A 0/1 08:00-14:00 (6h) single-neutral-actions" at bounding box center [123, 131] width 79 height 24
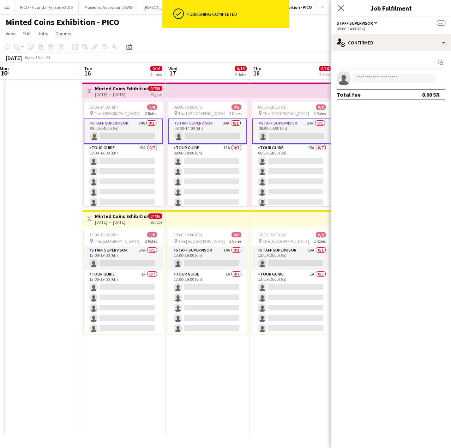
click at [114, 131] on app-card-role "Staff Supervisor 24A 0/1 08:00-14:00 (6h) single-neutral-actions" at bounding box center [123, 131] width 79 height 25
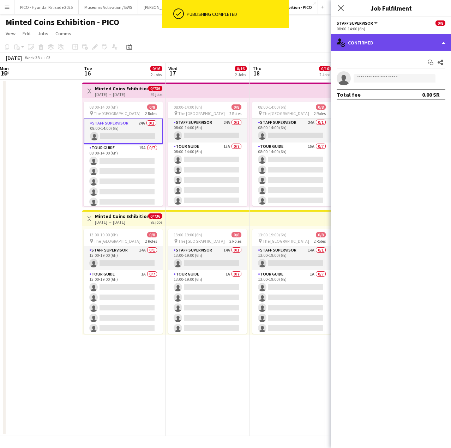
click at [363, 46] on div "single-neutral-actions-check-2 Confirmed" at bounding box center [391, 42] width 120 height 17
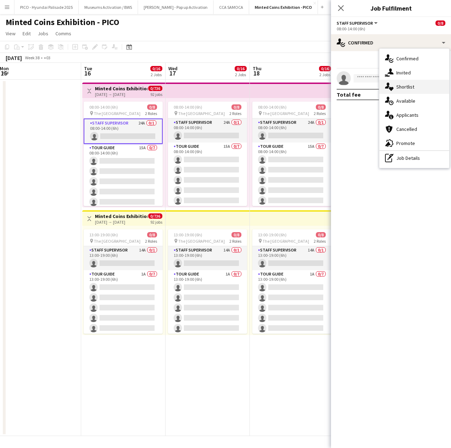
click at [403, 84] on span "Shortlist" at bounding box center [405, 87] width 18 height 6
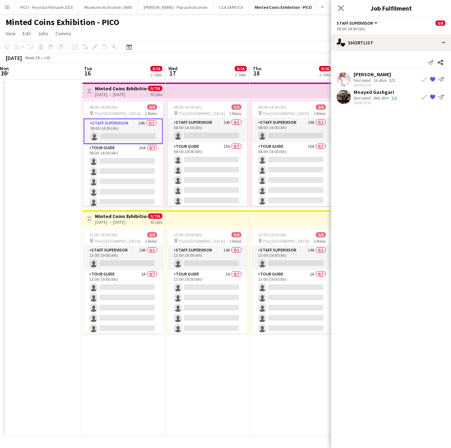
click at [376, 81] on div "16.4km" at bounding box center [380, 80] width 16 height 5
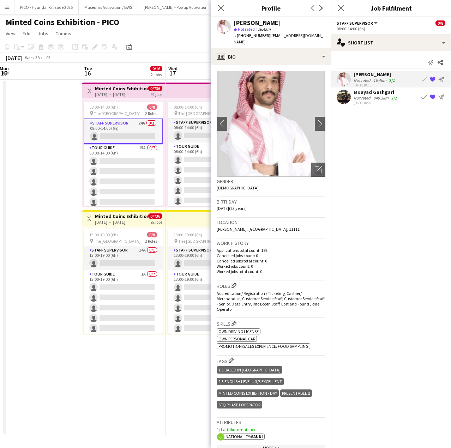
click at [277, 35] on span "| [EMAIL_ADDRESS][DOMAIN_NAME]" at bounding box center [278, 39] width 89 height 12
drag, startPoint x: 277, startPoint y: 35, endPoint x: 302, endPoint y: 38, distance: 24.9
click at [302, 38] on span "| [EMAIL_ADDRESS][DOMAIN_NAME]" at bounding box center [278, 39] width 89 height 12
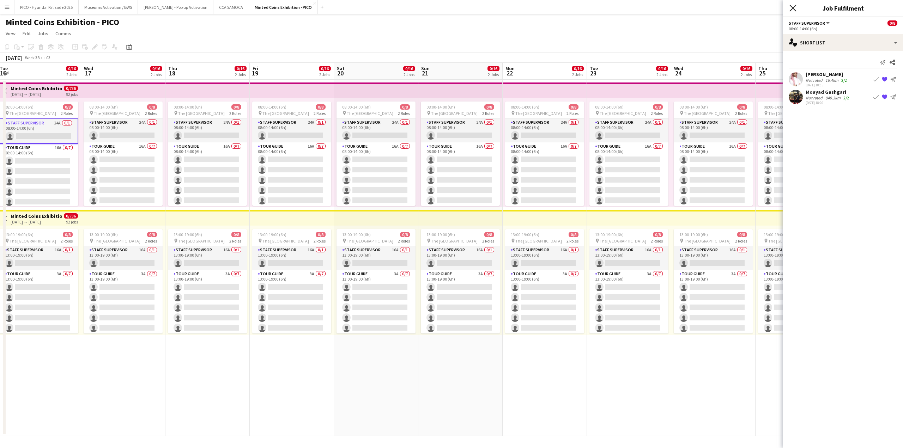
click at [796, 8] on icon "Close pop-in" at bounding box center [793, 8] width 7 height 7
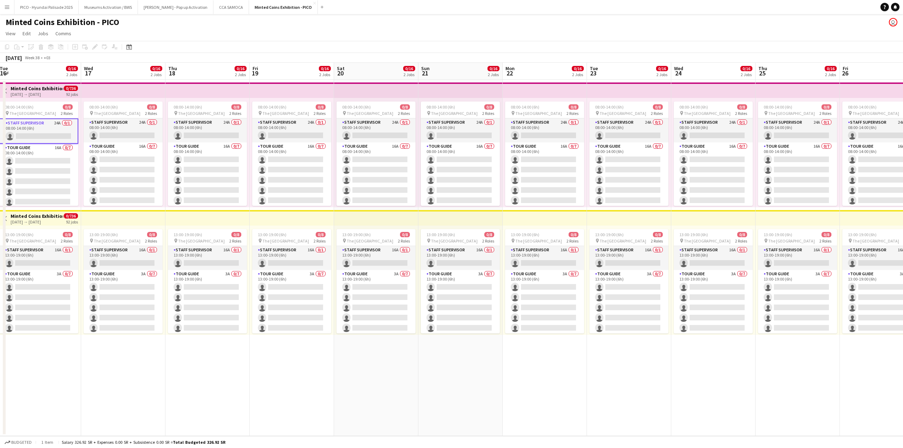
click at [696, 38] on app-page-menu "View Day view expanded Day view collapsed Month view Date picker Jump to [DATE]…" at bounding box center [451, 34] width 903 height 13
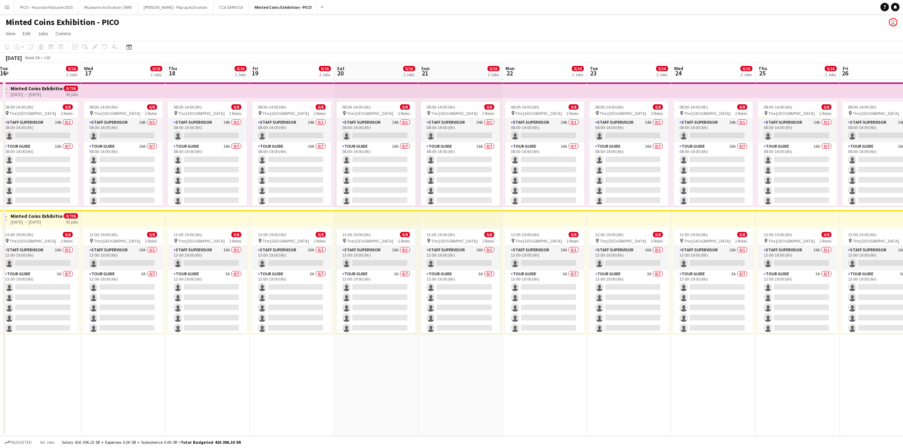
click at [6, 9] on app-icon "Menu" at bounding box center [7, 7] width 6 height 6
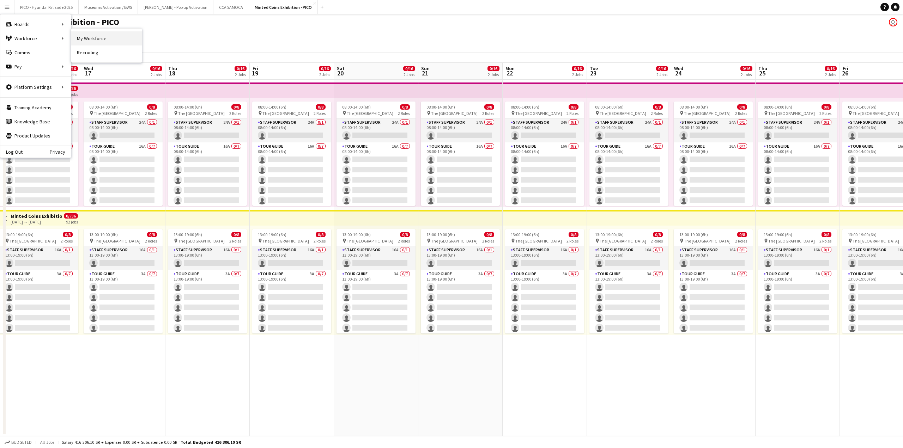
click at [100, 39] on link "My Workforce" at bounding box center [106, 38] width 71 height 14
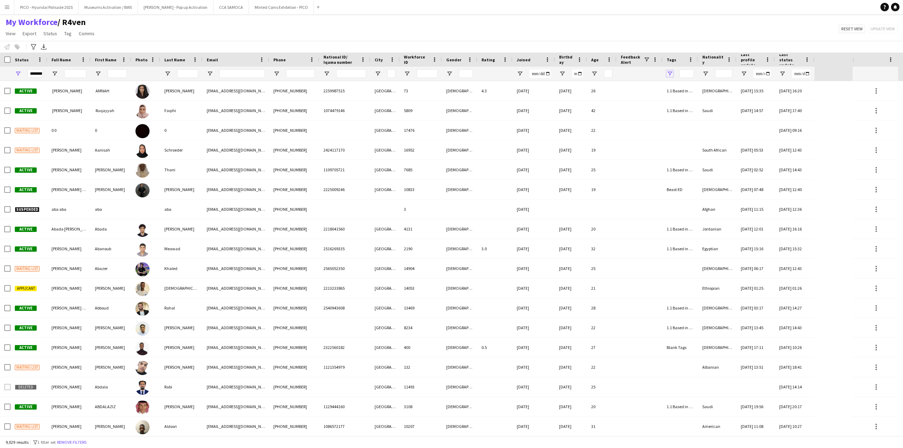
click at [672, 73] on span "Open Filter Menu" at bounding box center [670, 74] width 6 height 6
type input "***"
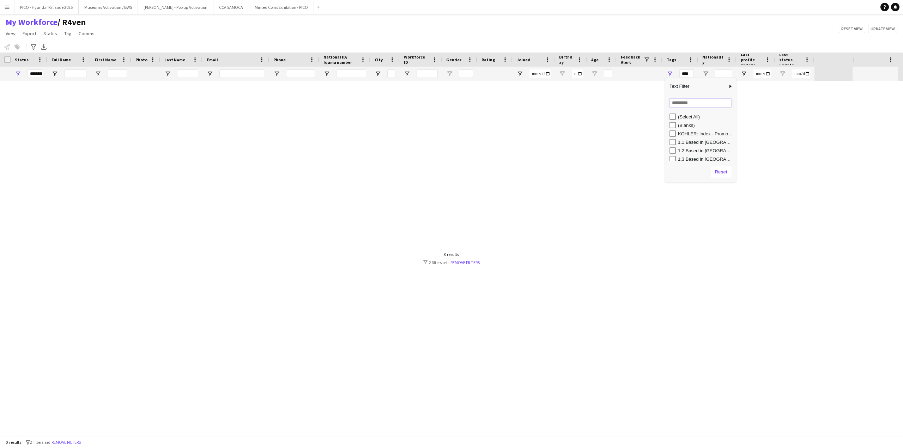
click at [679, 103] on input "Search filter values" at bounding box center [701, 103] width 62 height 8
type input "**"
type input "******"
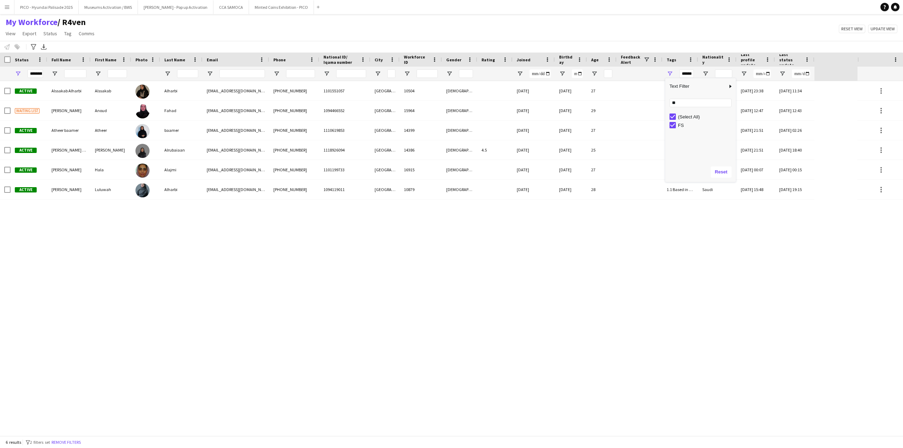
click at [158, 216] on div "Active Alssakab [PERSON_NAME][GEOGRAPHIC_DATA] Alharbi [EMAIL_ADDRESS][DOMAIN_N…" at bounding box center [429, 258] width 858 height 355
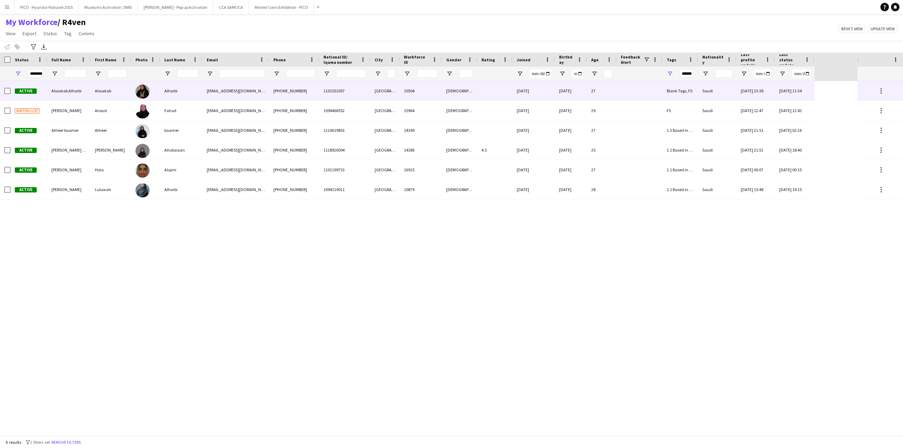
click at [142, 95] on img at bounding box center [142, 92] width 14 height 14
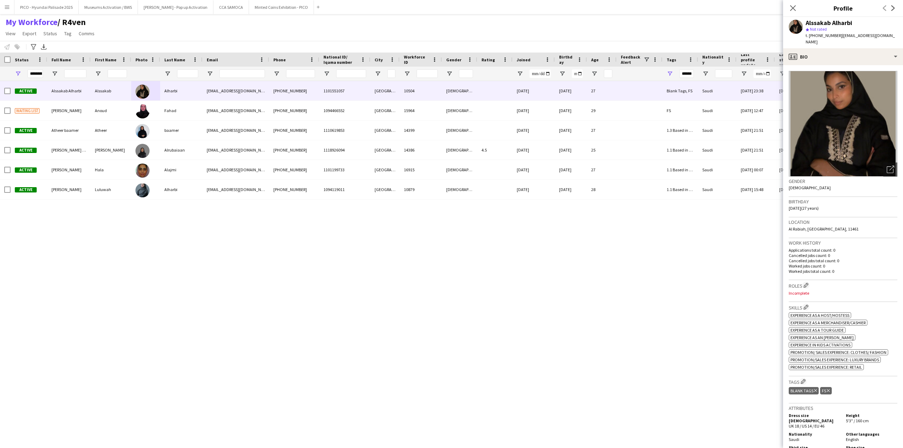
click at [813, 226] on span "Al Rabiah, [GEOGRAPHIC_DATA], 11461" at bounding box center [824, 228] width 70 height 5
click at [821, 49] on div "profile Bio" at bounding box center [843, 56] width 120 height 17
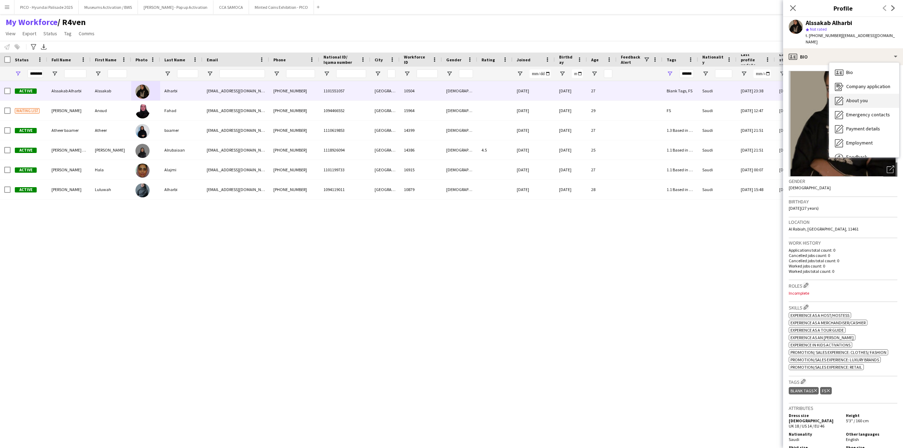
click at [821, 98] on div "About you About you" at bounding box center [864, 101] width 70 height 14
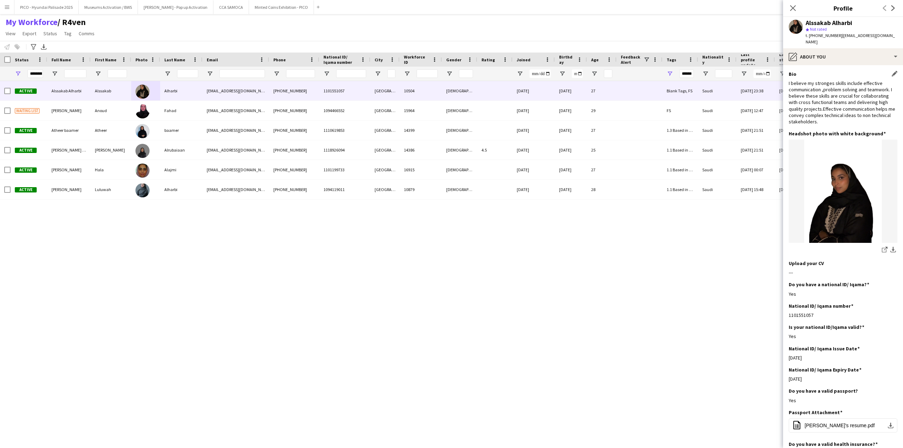
click at [821, 91] on div "I believe my stronges skills include effective communication ,problem solving a…" at bounding box center [843, 102] width 109 height 45
click at [821, 101] on div "I believe my stronges skills include effective communication ,problem solving a…" at bounding box center [843, 102] width 109 height 45
click at [821, 41] on div "Alssakab Alharbi star Not rated t. [PHONE_NUMBER] | [EMAIL_ADDRESS][DOMAIN_NAME]" at bounding box center [843, 32] width 120 height 31
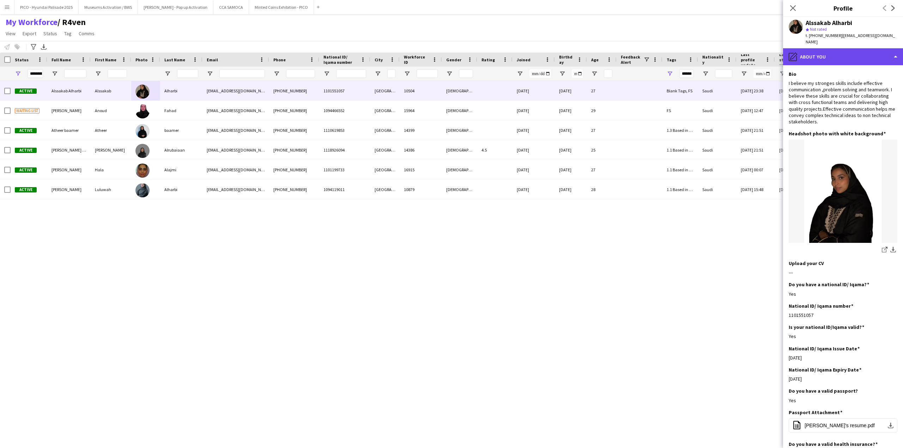
click at [821, 48] on div "pencil4 About you" at bounding box center [843, 56] width 120 height 17
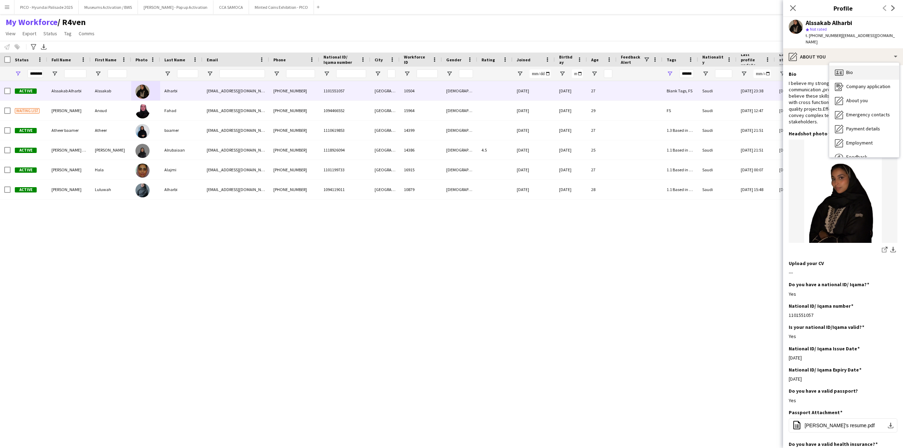
click at [821, 68] on icon "Bio" at bounding box center [839, 72] width 8 height 8
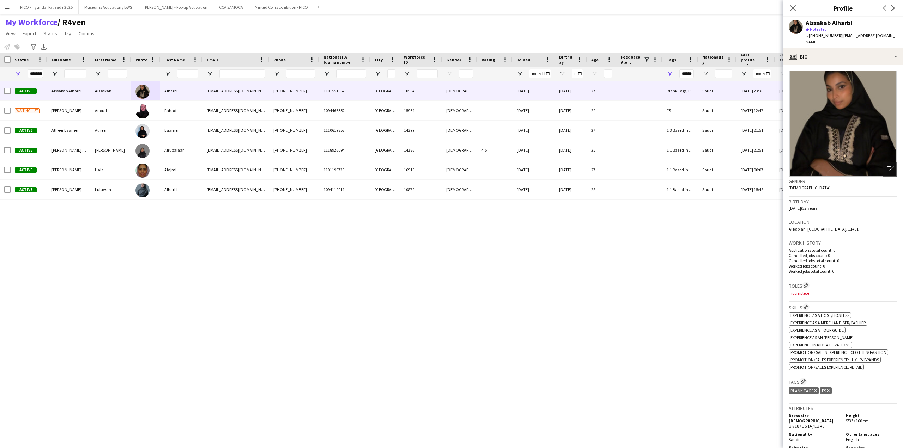
click at [133, 290] on div "Active Alssakab [PERSON_NAME][GEOGRAPHIC_DATA] Alharbi [EMAIL_ADDRESS][DOMAIN_N…" at bounding box center [429, 258] width 858 height 355
click at [793, 8] on icon at bounding box center [793, 8] width 7 height 7
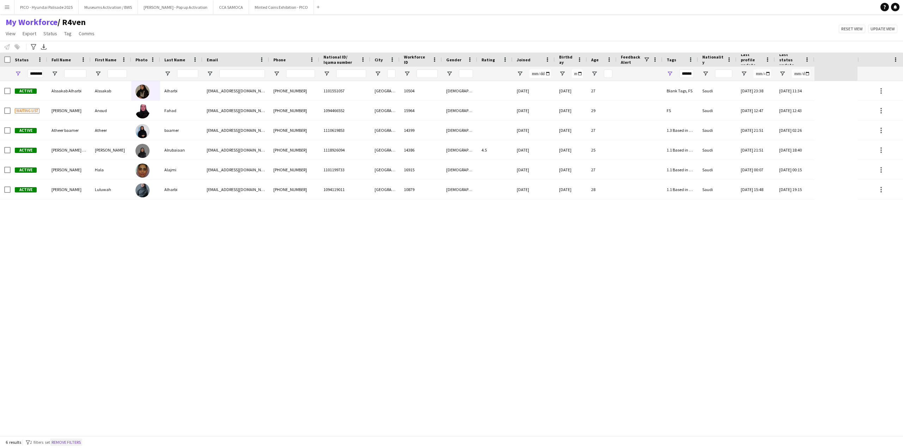
click at [82, 407] on button "Remove filters" at bounding box center [66, 443] width 32 height 8
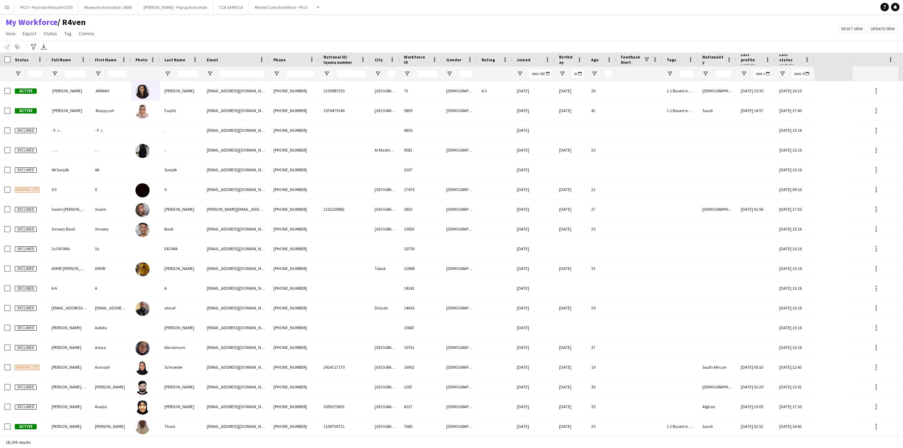
click at [195, 31] on div "My Workforce / R4ven View Views Default view R4ven New view Update view Delete …" at bounding box center [451, 29] width 903 height 24
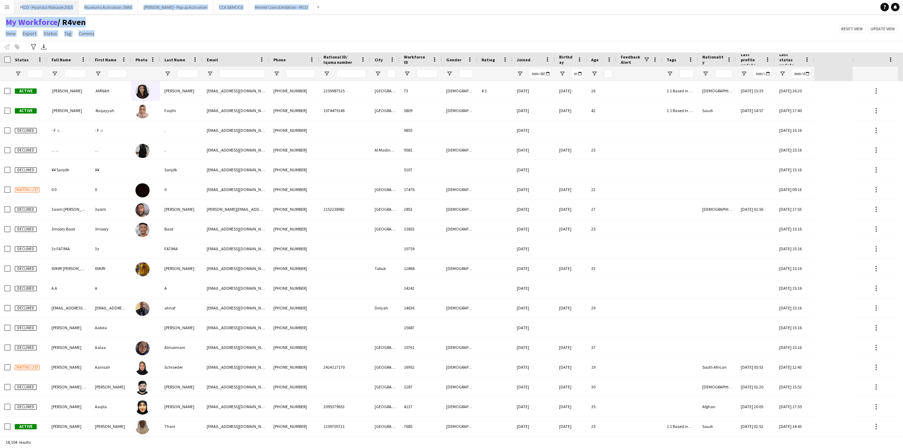
drag, startPoint x: 101, startPoint y: 35, endPoint x: 18, endPoint y: 9, distance: 86.5
click at [18, 9] on div "Menu Boards Boards Boards All jobs Status Workforce Workforce My Workforce Recr…" at bounding box center [451, 224] width 903 height 448
click at [177, 22] on div "My Workforce / R4ven View Views Default view R4ven New view Update view Delete …" at bounding box center [451, 29] width 903 height 24
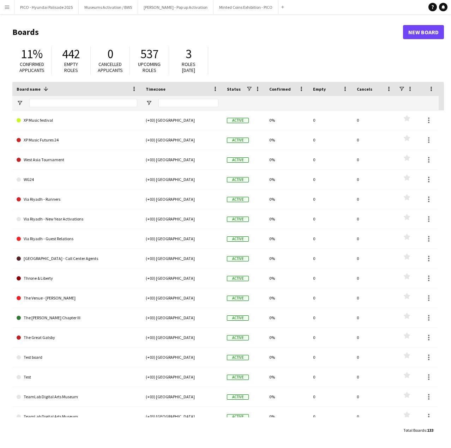
click at [9, 7] on app-icon "Menu" at bounding box center [7, 7] width 6 height 6
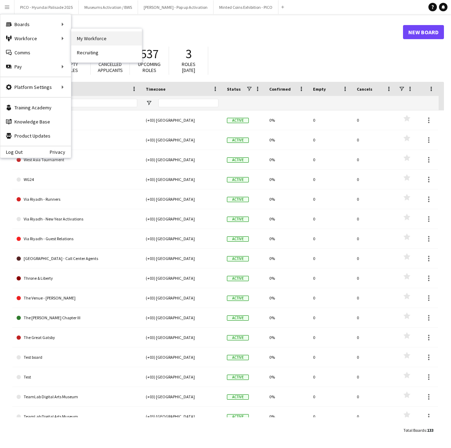
click at [87, 37] on link "My Workforce" at bounding box center [106, 38] width 71 height 14
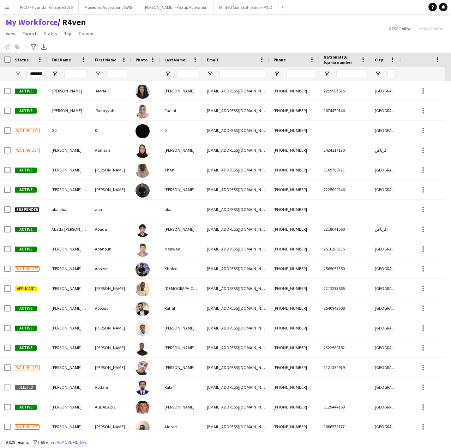
click at [171, 21] on div "My Workforce / R4ven View Views Default view R4ven New view Update view Delete …" at bounding box center [225, 29] width 451 height 24
drag, startPoint x: 101, startPoint y: 33, endPoint x: 5, endPoint y: 22, distance: 96.7
click at [5, 22] on div "My Workforce / R4ven View Views Default view R4ven New view Update view Delete …" at bounding box center [225, 29] width 451 height 24
click at [152, 35] on div "My Workforce / R4ven View Views Default view R4ven New view Update view Delete …" at bounding box center [225, 29] width 451 height 24
click at [64, 33] on span "Tag" at bounding box center [67, 33] width 7 height 6
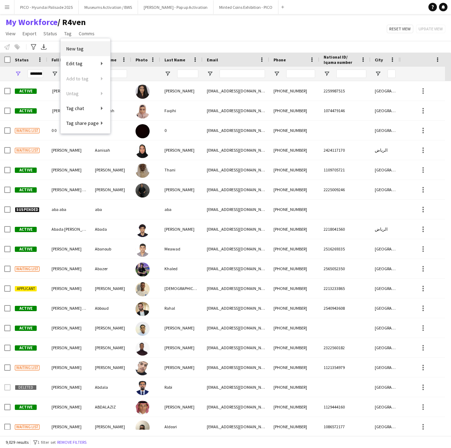
click at [75, 48] on span "New tag" at bounding box center [74, 49] width 17 height 6
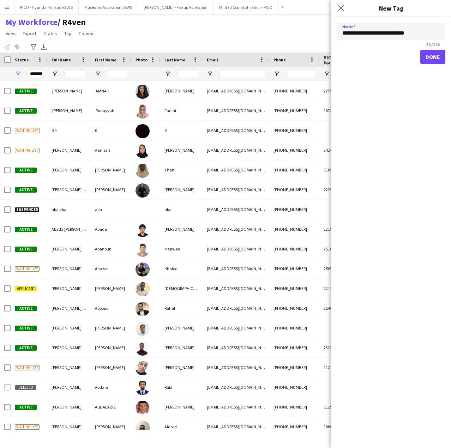
click at [408, 35] on input "**********" at bounding box center [391, 32] width 109 height 18
drag, startPoint x: 408, startPoint y: 35, endPoint x: 341, endPoint y: 36, distance: 67.0
click at [341, 36] on input "**********" at bounding box center [391, 32] width 109 height 18
type input "**********"
click at [431, 61] on button "Done" at bounding box center [432, 57] width 25 height 14
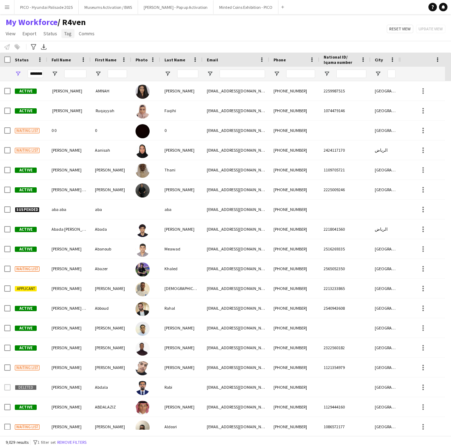
click at [68, 37] on link "Tag" at bounding box center [67, 33] width 13 height 9
click at [75, 49] on span "New tag" at bounding box center [74, 49] width 17 height 6
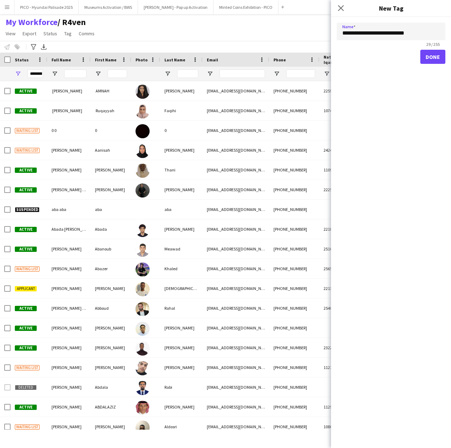
click at [410, 33] on input "**********" at bounding box center [391, 32] width 109 height 18
type input "**********"
click at [426, 54] on button "Done" at bounding box center [432, 57] width 25 height 14
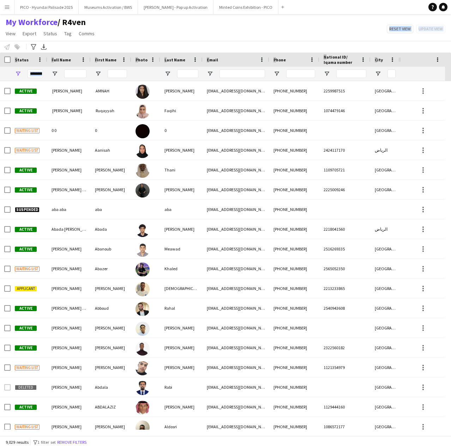
drag, startPoint x: 106, startPoint y: 40, endPoint x: 0, endPoint y: 104, distance: 124.2
click at [0, 104] on html "Menu Boards Boards Boards All jobs Status Workforce Workforce My Workforce Recr…" at bounding box center [225, 224] width 451 height 448
click at [159, 24] on div "My Workforce / R4ven View Views Default view R4ven New view Update view Delete …" at bounding box center [225, 29] width 451 height 24
click at [182, 39] on div "My Workforce / R4ven View Views Default view R4ven New view Update view Delete …" at bounding box center [225, 29] width 451 height 24
click at [240, 75] on input "Email Filter Input" at bounding box center [242, 73] width 46 height 8
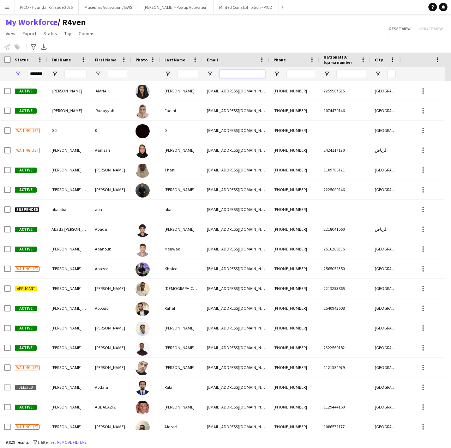
paste input "**********"
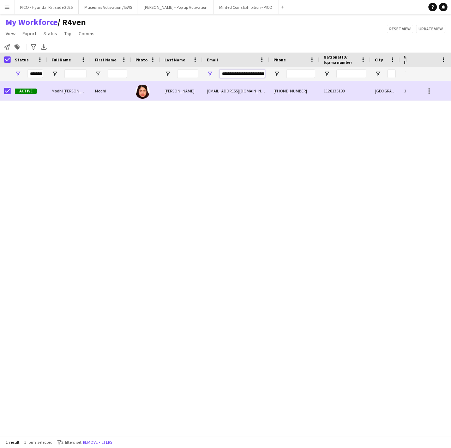
click at [253, 74] on input "**********" at bounding box center [242, 73] width 46 height 8
click at [231, 75] on input "**********" at bounding box center [242, 73] width 46 height 8
paste input "**********"
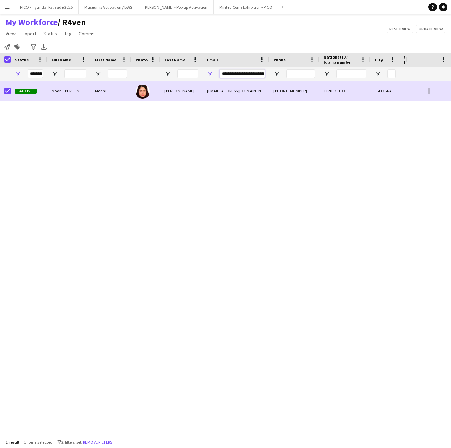
type input "**********"
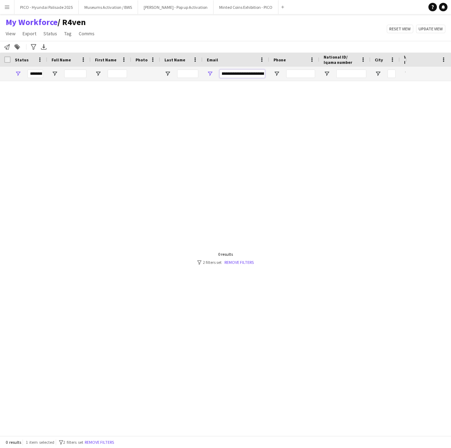
click at [238, 75] on input "**********" at bounding box center [242, 73] width 46 height 8
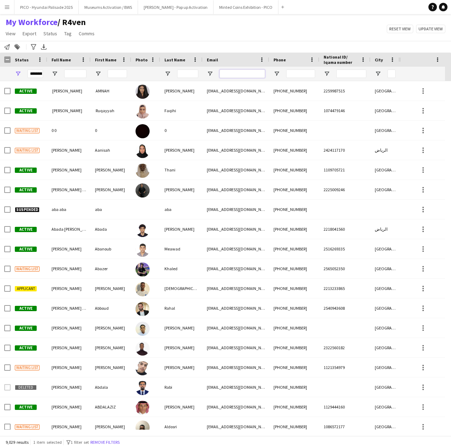
paste input "**********"
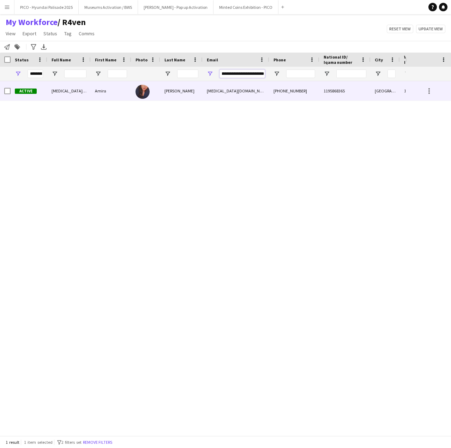
type input "**********"
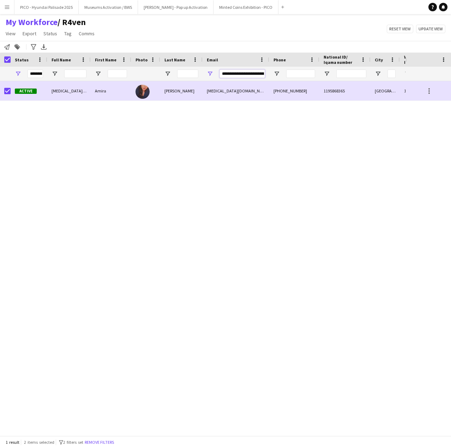
click at [242, 74] on input "**********" at bounding box center [242, 73] width 46 height 8
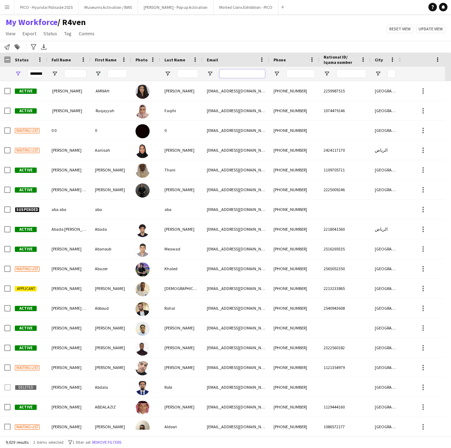
click at [243, 71] on input "Email Filter Input" at bounding box center [242, 73] width 46 height 8
paste input "**********"
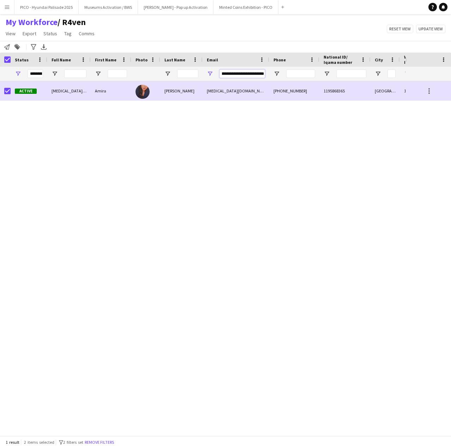
type input "**********"
click at [236, 75] on input "**********" at bounding box center [242, 73] width 46 height 8
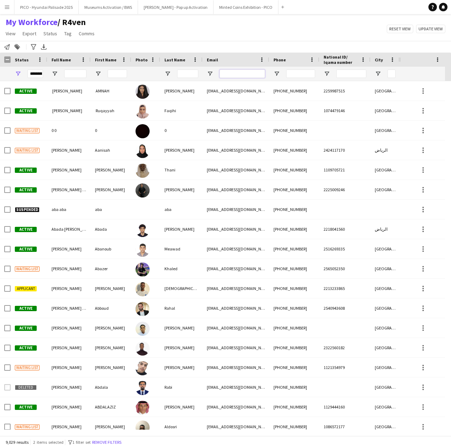
paste input "**********"
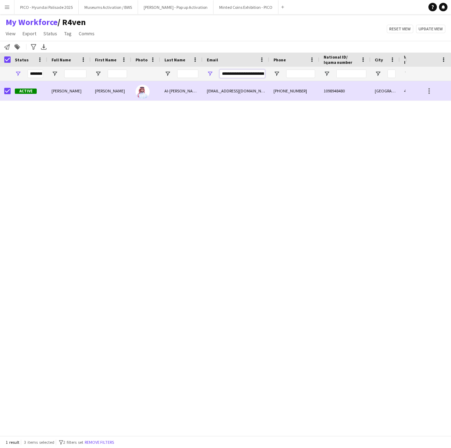
click at [236, 74] on input "**********" at bounding box center [242, 73] width 46 height 8
paste input "Email Filter Input"
click at [227, 73] on input "**********" at bounding box center [242, 73] width 46 height 8
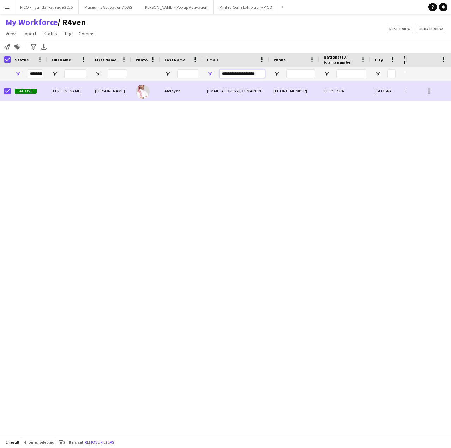
click at [227, 73] on input "**********" at bounding box center [242, 73] width 46 height 8
paste input "**********"
click at [226, 77] on input "**********" at bounding box center [242, 73] width 46 height 8
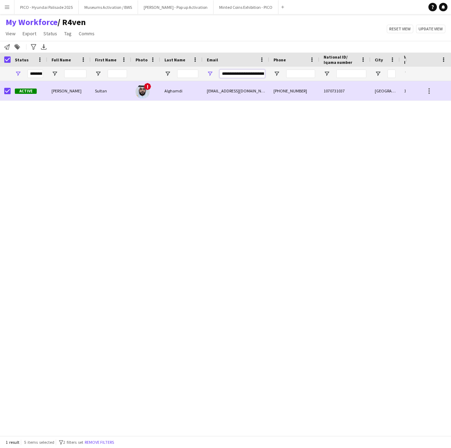
click at [226, 77] on input "**********" at bounding box center [242, 73] width 46 height 8
paste input "Email Filter Input"
click at [245, 77] on input "**********" at bounding box center [242, 73] width 46 height 8
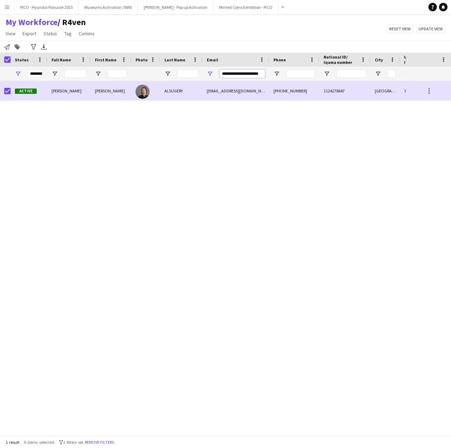
paste input "*******"
click at [236, 73] on input "**********" at bounding box center [242, 73] width 46 height 8
paste input "Email Filter Input"
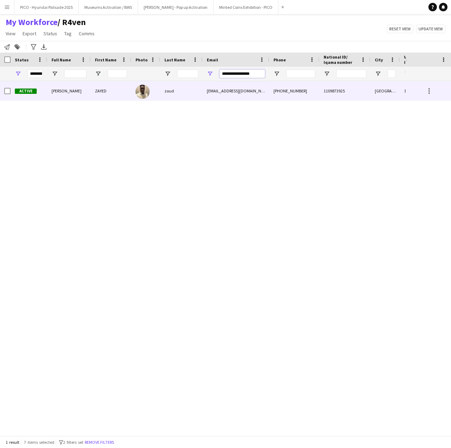
type input "**********"
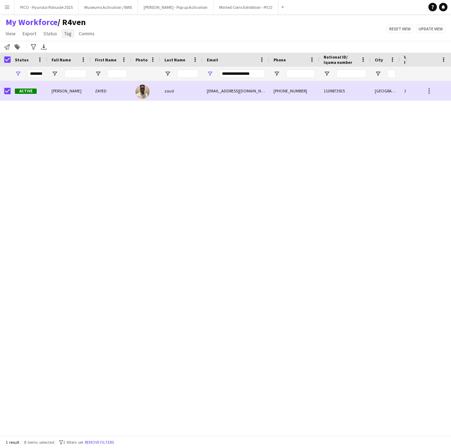
click at [69, 33] on span "Tag" at bounding box center [67, 33] width 7 height 6
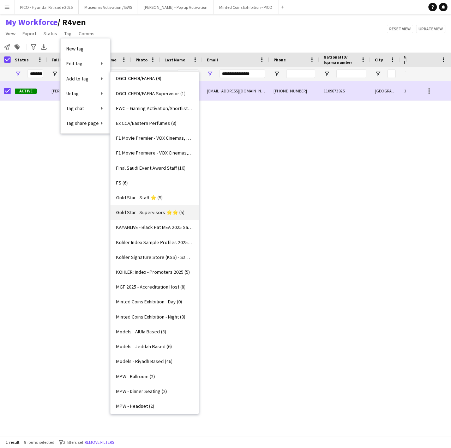
scroll to position [247, 0]
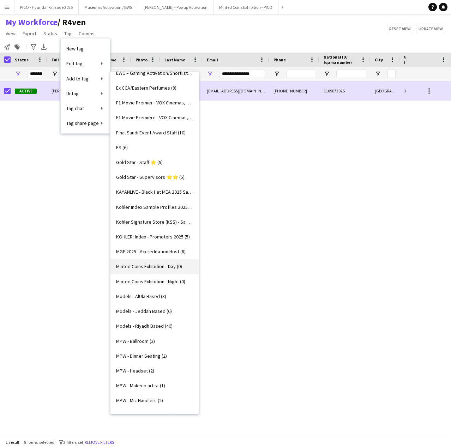
click at [147, 269] on span "Minted Coins Exhibition - Day (0)" at bounding box center [149, 266] width 66 height 6
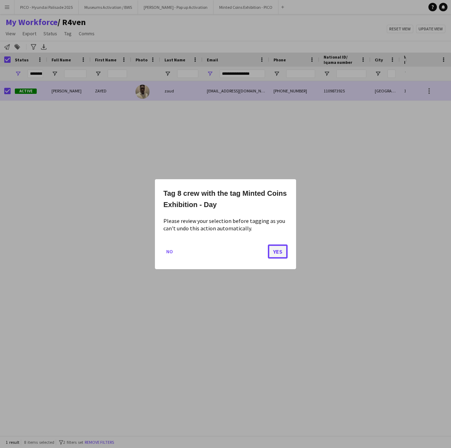
click at [278, 252] on button "Yes" at bounding box center [278, 251] width 20 height 14
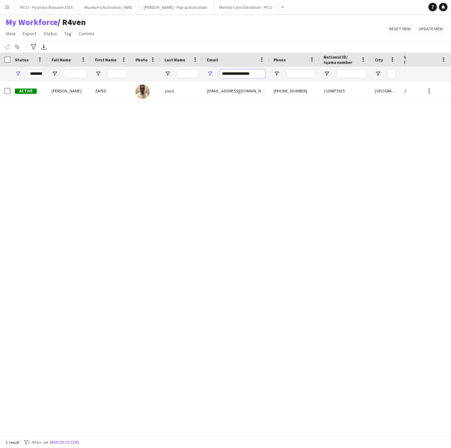
click at [246, 74] on input "**********" at bounding box center [242, 73] width 46 height 8
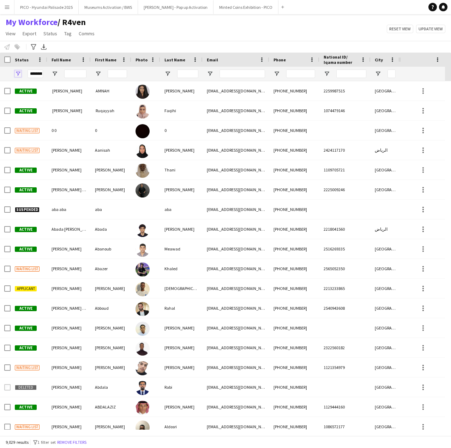
click at [17, 73] on span "Open Filter Menu" at bounding box center [18, 74] width 6 height 6
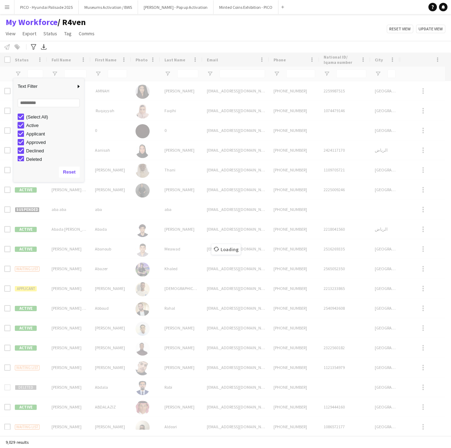
type input "**********"
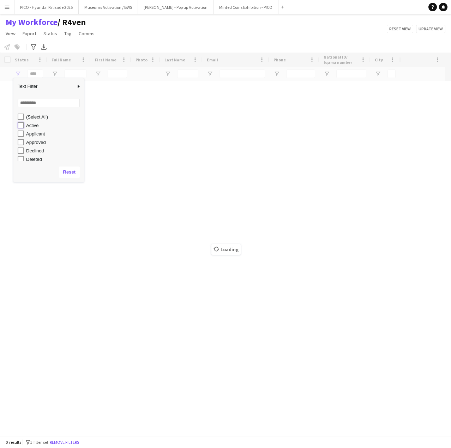
type input "**********"
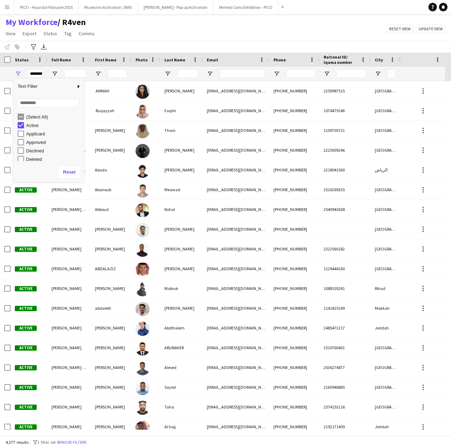
click at [167, 36] on div "My Workforce / R4ven View Views Default view R4ven New view Update view Delete …" at bounding box center [225, 29] width 451 height 24
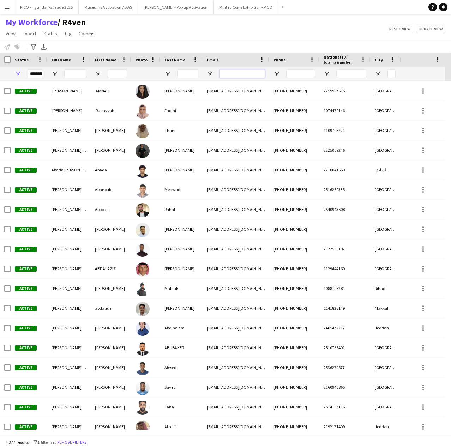
click at [254, 70] on input "Email Filter Input" at bounding box center [242, 73] width 46 height 8
paste input "**********"
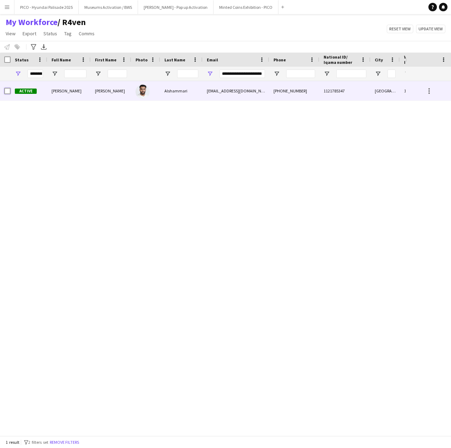
scroll to position [0, 0]
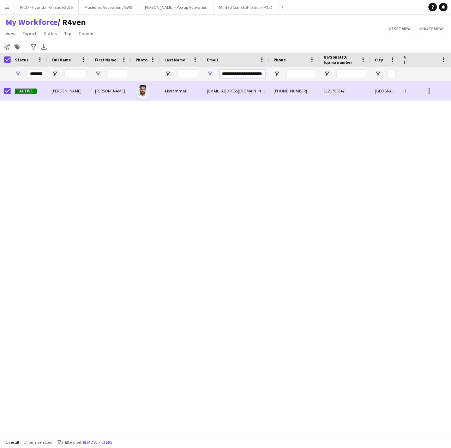
click at [223, 71] on input "**********" at bounding box center [242, 73] width 46 height 8
paste input "****"
click at [223, 71] on input "**********" at bounding box center [242, 73] width 46 height 8
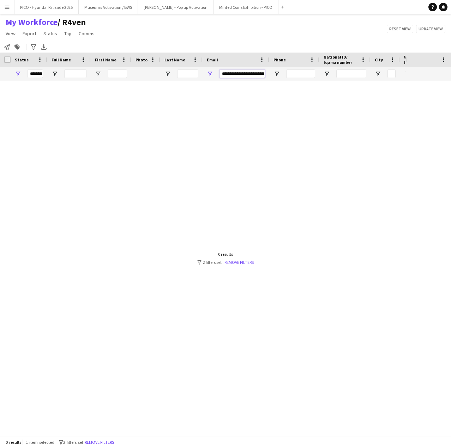
click at [223, 71] on input "**********" at bounding box center [242, 73] width 46 height 8
paste input "Email Filter Input"
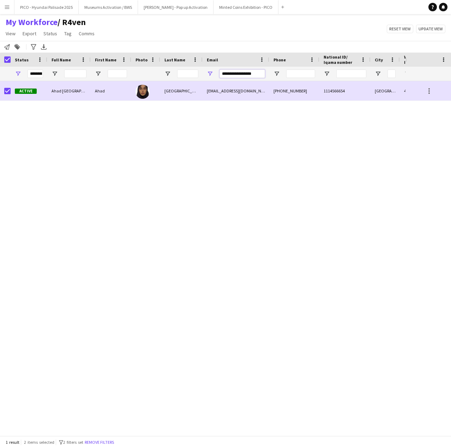
click at [231, 74] on input "**********" at bounding box center [242, 73] width 46 height 8
paste input "****"
click at [251, 74] on input "**********" at bounding box center [242, 73] width 46 height 8
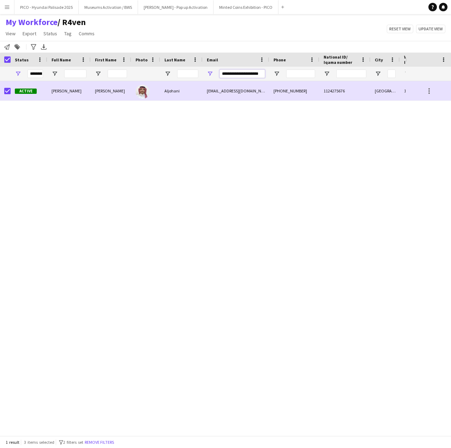
click at [251, 74] on input "**********" at bounding box center [242, 73] width 46 height 8
paste input "Email Filter Input"
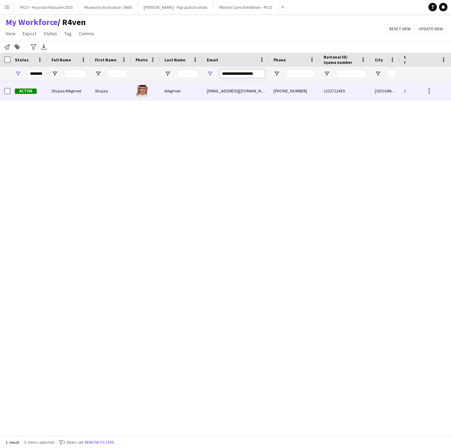
type input "**********"
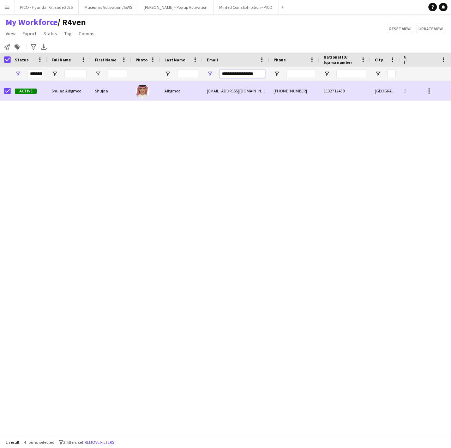
click at [240, 74] on input "**********" at bounding box center [242, 73] width 46 height 8
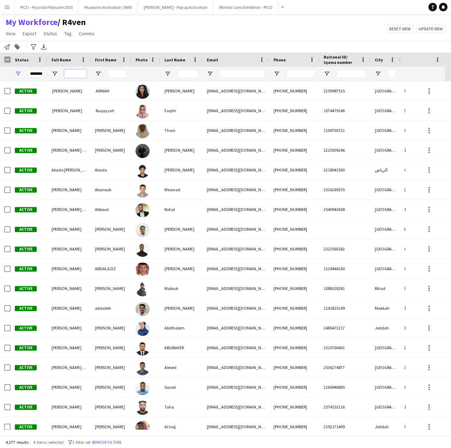
click at [68, 74] on input "Full Name Filter Input" at bounding box center [75, 73] width 22 height 8
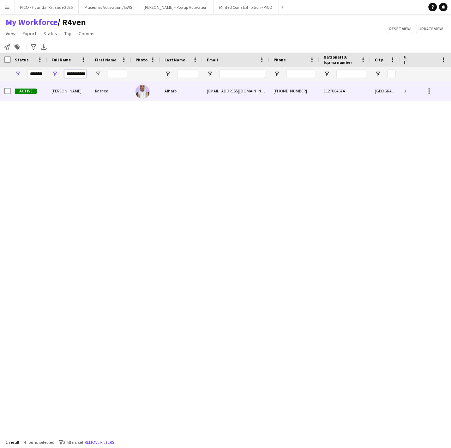
type input "**********"
click at [67, 94] on div "[PERSON_NAME]" at bounding box center [68, 90] width 43 height 19
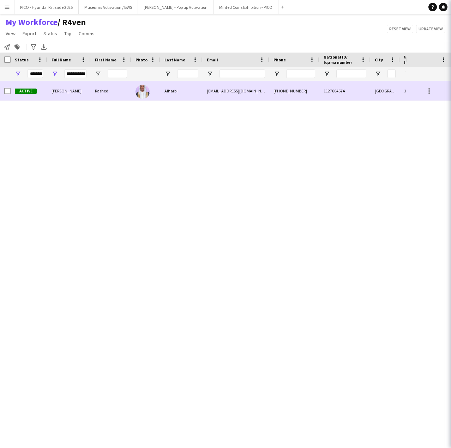
scroll to position [0, 0]
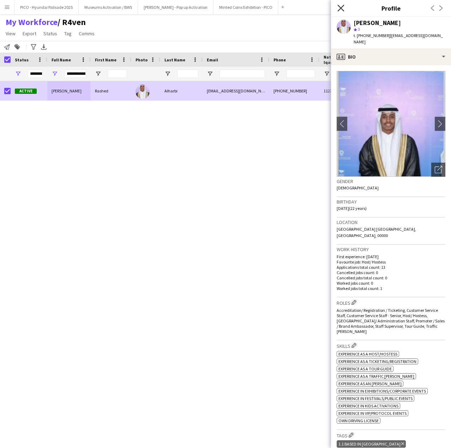
click at [344, 7] on icon "Close pop-in" at bounding box center [340, 8] width 7 height 7
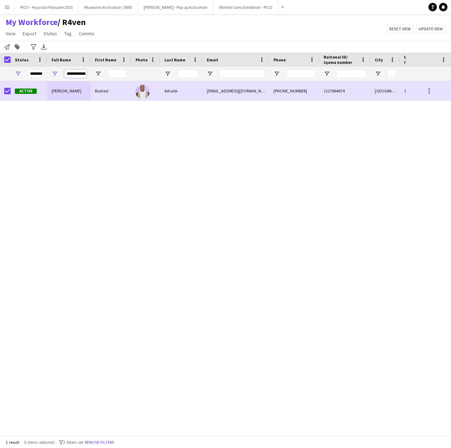
click at [81, 73] on input "**********" at bounding box center [75, 73] width 22 height 8
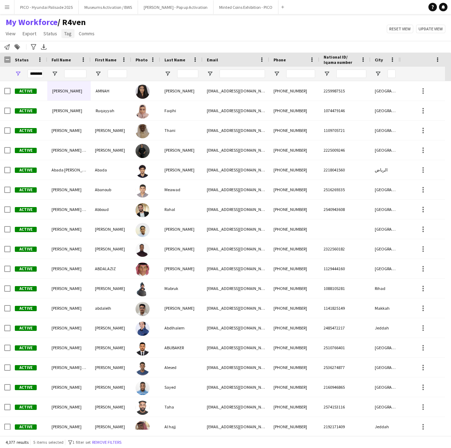
click at [65, 34] on span "Tag" at bounding box center [67, 33] width 7 height 6
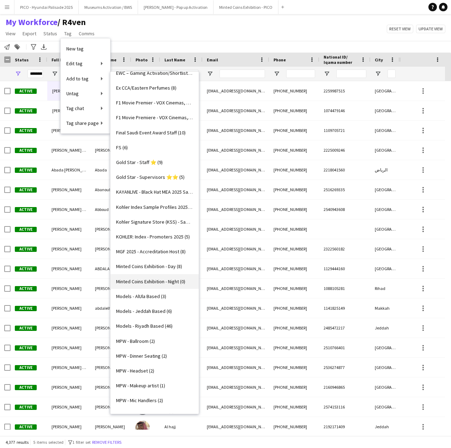
click at [146, 279] on span "Minted Coins Exhibition - Night (0)" at bounding box center [150, 281] width 69 height 6
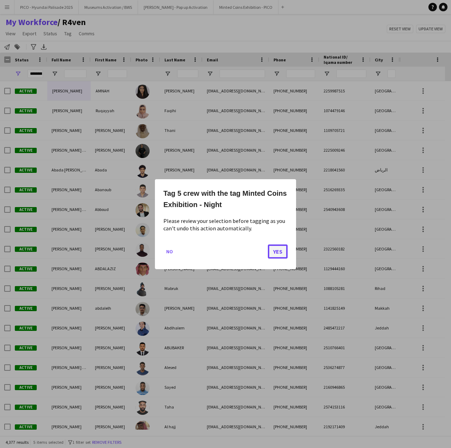
click at [275, 255] on button "Yes" at bounding box center [278, 251] width 20 height 14
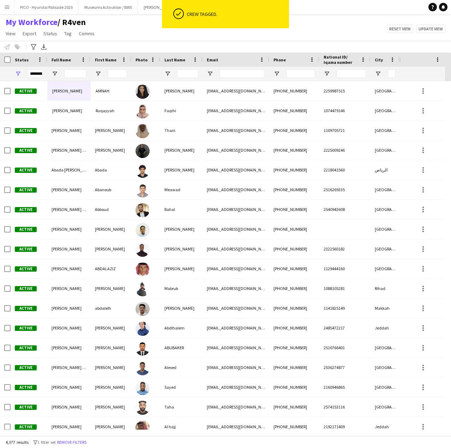
click at [186, 35] on div "My Workforce / R4ven View Views Default view R4ven New view Update view Delete …" at bounding box center [225, 29] width 451 height 24
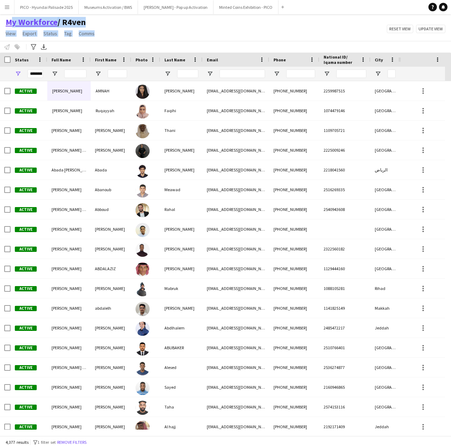
drag, startPoint x: 106, startPoint y: 32, endPoint x: 6, endPoint y: 20, distance: 101.2
click at [5, 20] on div "My Workforce / R4ven View Views Default view R4ven New view Update view Delete …" at bounding box center [225, 29] width 451 height 24
click at [151, 30] on div "My Workforce / R4ven View Views Default view R4ven New view Update view Delete …" at bounding box center [225, 29] width 451 height 24
click at [224, 23] on div "My Workforce / R4ven View Views Default view R4ven New view Update view Delete …" at bounding box center [225, 29] width 451 height 24
click at [229, 75] on input "Email Filter Input" at bounding box center [242, 73] width 46 height 8
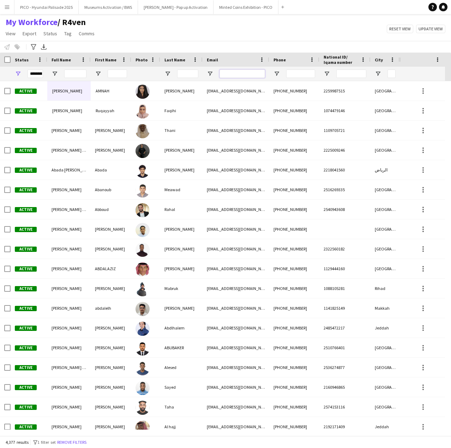
paste input "**********"
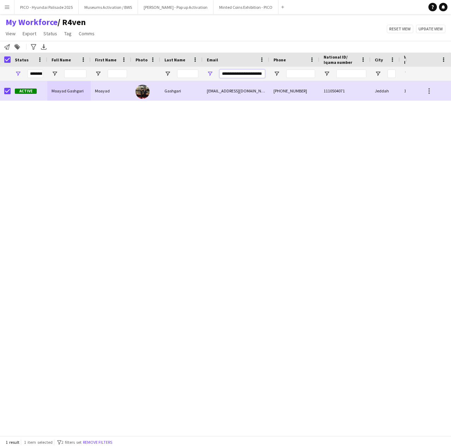
click at [233, 76] on input "**********" at bounding box center [242, 73] width 46 height 8
paste input "Email Filter Input"
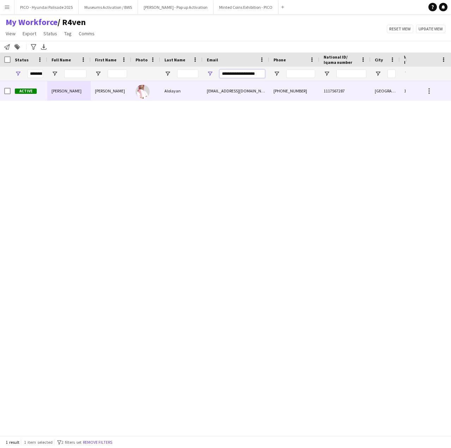
type input "**********"
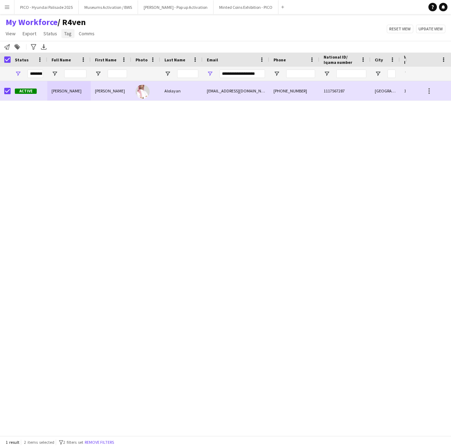
click at [64, 35] on span "Tag" at bounding box center [67, 33] width 7 height 6
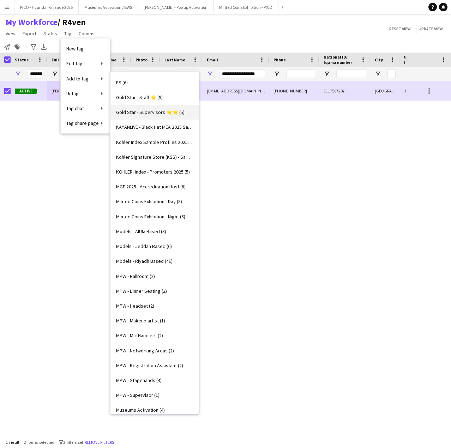
scroll to position [353, 0]
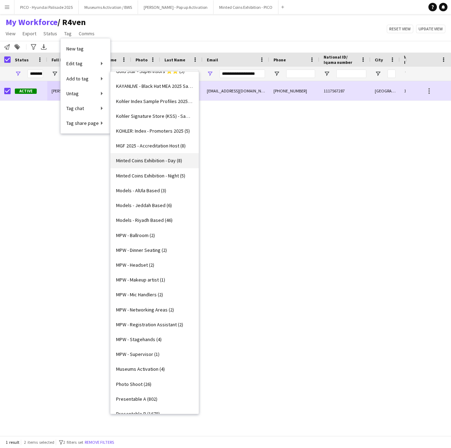
click at [153, 164] on span "Minted Coins Exhibition - Day (8)" at bounding box center [149, 160] width 66 height 6
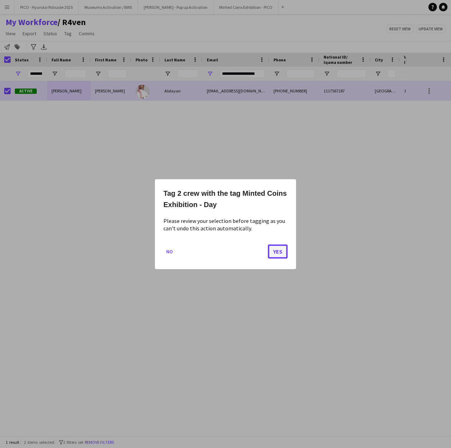
click at [279, 247] on button "Yes" at bounding box center [278, 251] width 20 height 14
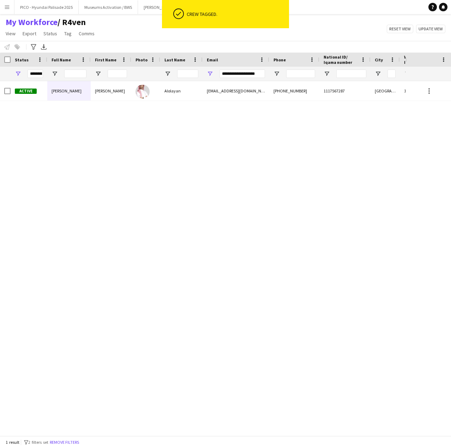
click at [108, 43] on div "Notify workforce Add to tag Select at least one crew to tag him or her. Advance…" at bounding box center [225, 47] width 451 height 12
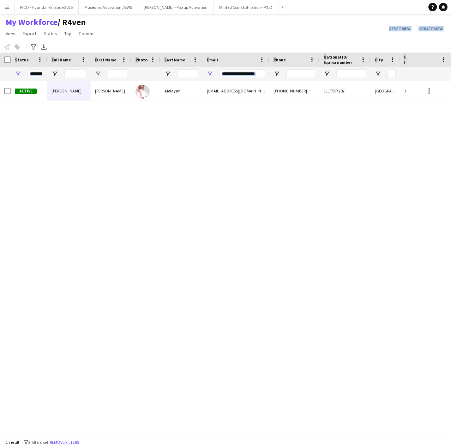
drag, startPoint x: 102, startPoint y: 34, endPoint x: 0, endPoint y: 104, distance: 124.2
click at [0, 104] on html "Menu Boards Boards Boards All jobs Status Workforce Workforce My Workforce Recr…" at bounding box center [225, 224] width 451 height 448
click at [172, 32] on div "My Workforce / R4ven View Views Default view R4ven New view Update view Delete …" at bounding box center [225, 29] width 451 height 24
click at [234, 73] on input "**********" at bounding box center [242, 73] width 46 height 8
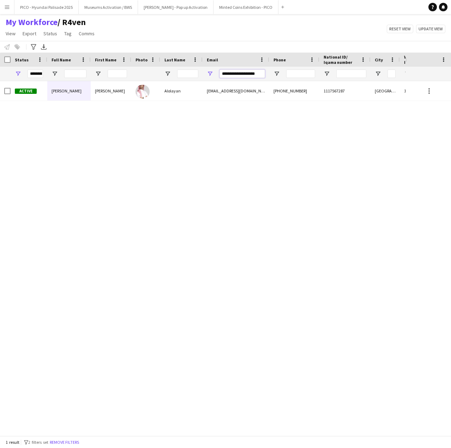
click at [234, 73] on input "**********" at bounding box center [242, 73] width 46 height 8
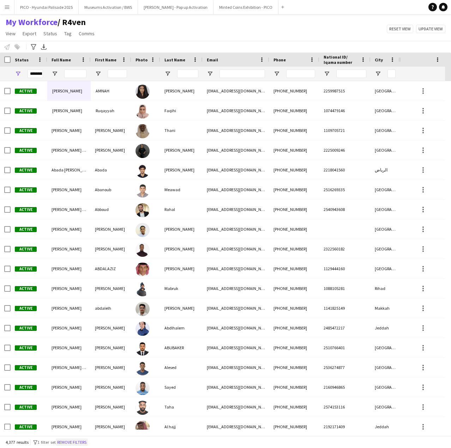
click at [80, 440] on button "Remove filters" at bounding box center [72, 443] width 32 height 8
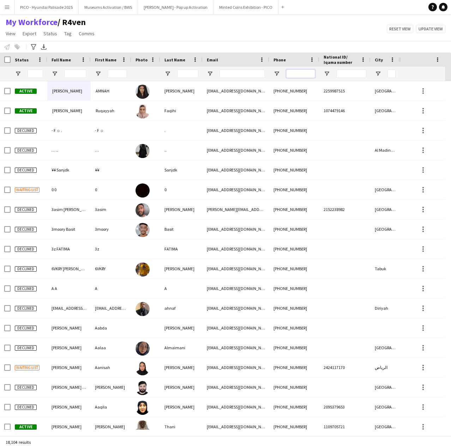
click at [301, 77] on input "Phone Filter Input" at bounding box center [300, 73] width 29 height 8
paste input "**********"
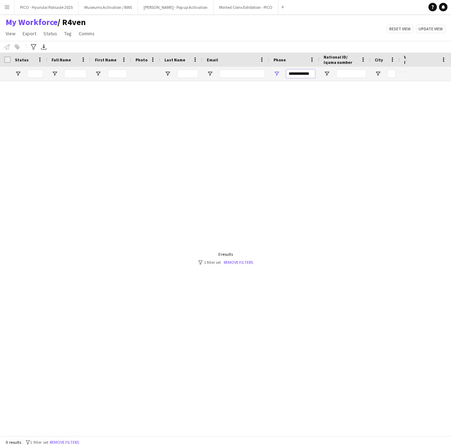
scroll to position [0, 0]
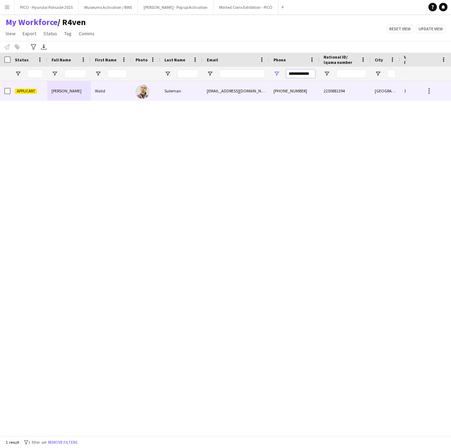
type input "**********"
click at [138, 98] on div at bounding box center [142, 91] width 14 height 20
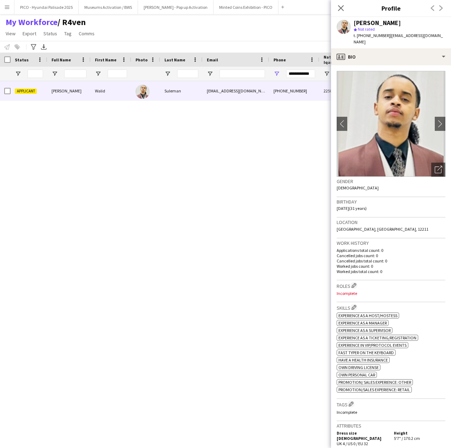
click at [363, 22] on div "Walid Suleman" at bounding box center [376, 23] width 47 height 6
copy div "Walid"
click at [290, 76] on input "**********" at bounding box center [300, 73] width 29 height 8
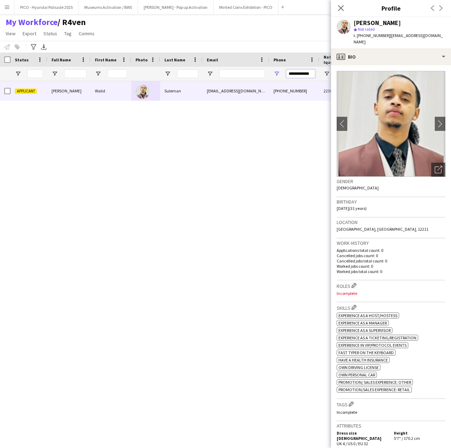
click at [290, 76] on input "**********" at bounding box center [300, 73] width 29 height 8
paste input "Phone Filter Input"
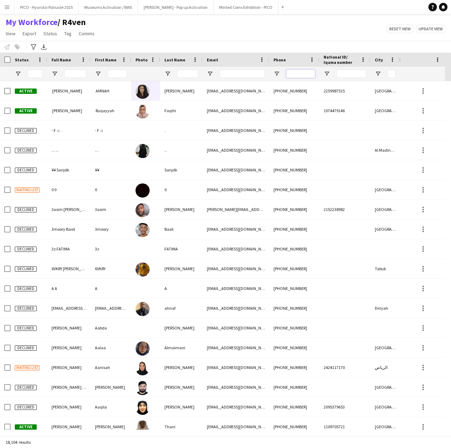
paste input "Phone Filter Input"
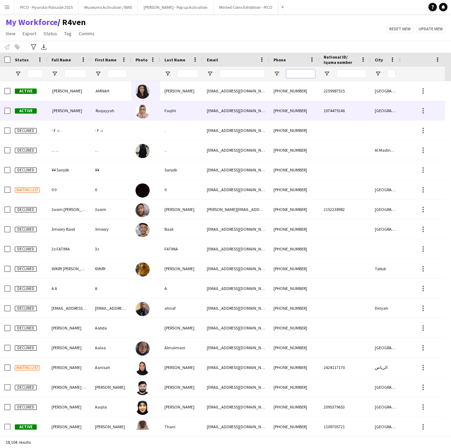
paste input "**********"
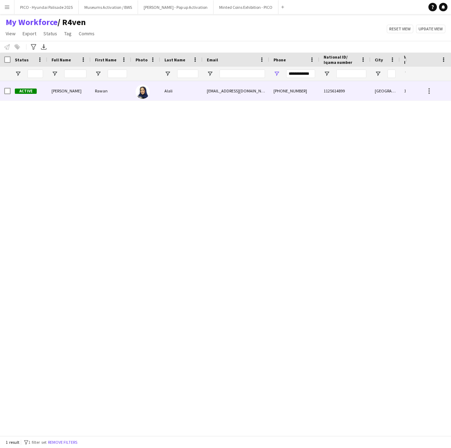
click at [295, 82] on div "+966550441440" at bounding box center [294, 90] width 50 height 19
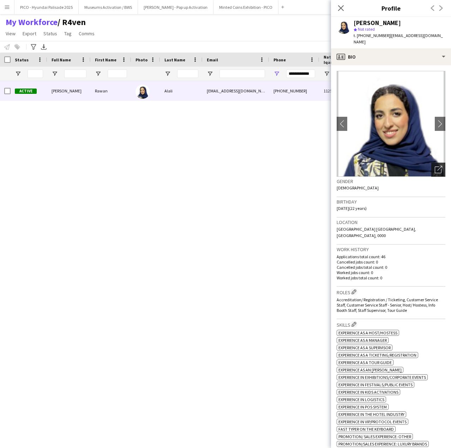
click at [435, 166] on icon "Open photos pop-in" at bounding box center [438, 169] width 7 height 7
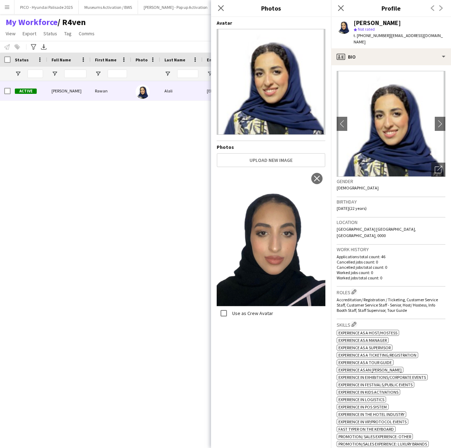
click at [168, 139] on div "Active Rawan Alali Rawan Alali raw44ali@gmail.com +966550441440 1125614899 Riya…" at bounding box center [202, 255] width 405 height 349
click at [339, 10] on icon at bounding box center [340, 8] width 7 height 7
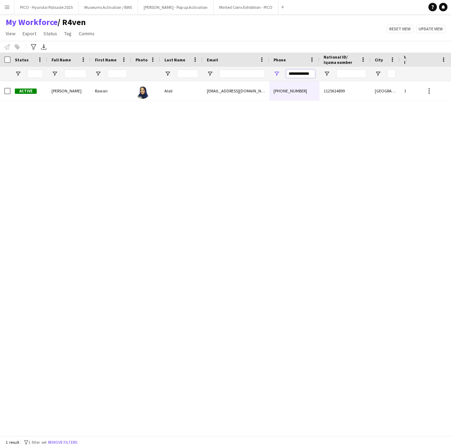
click at [294, 74] on input "**********" at bounding box center [300, 73] width 29 height 8
paste input "****"
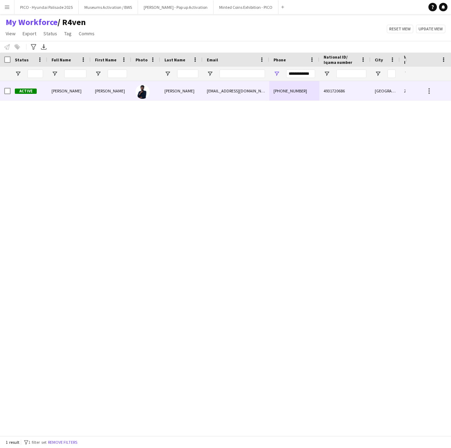
click at [254, 89] on div "ludac24@gmail.com" at bounding box center [235, 90] width 67 height 19
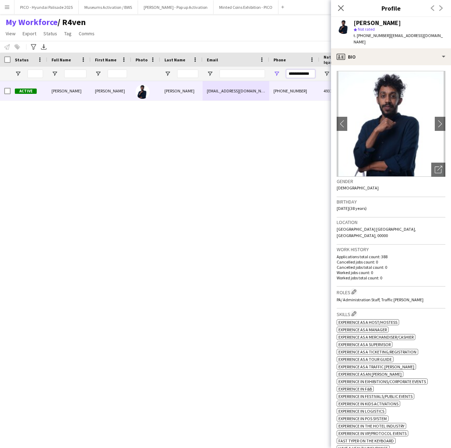
click at [297, 75] on input "**********" at bounding box center [300, 73] width 29 height 8
paste input "****"
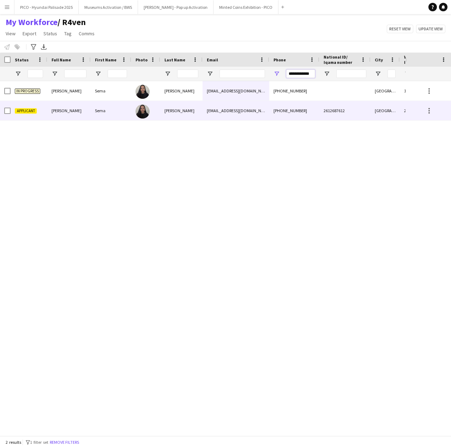
type input "**********"
click at [97, 105] on div "Sema" at bounding box center [111, 110] width 41 height 19
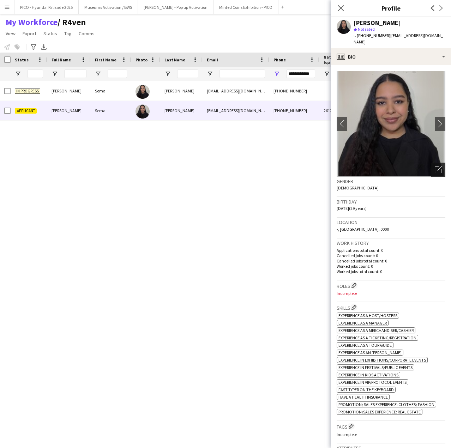
click at [435, 172] on icon "Open photos pop-in" at bounding box center [438, 169] width 7 height 7
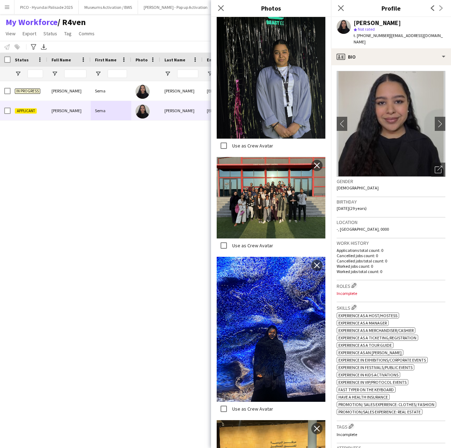
scroll to position [221, 0]
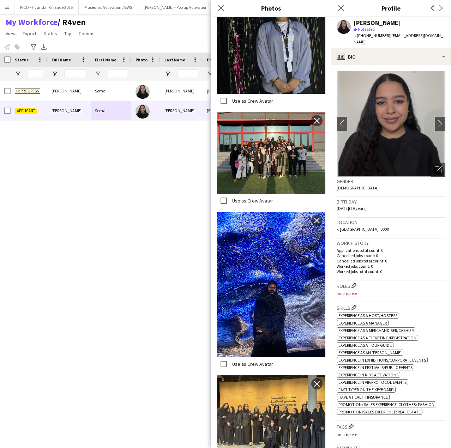
click at [386, 204] on h3 "Birthday" at bounding box center [391, 202] width 109 height 6
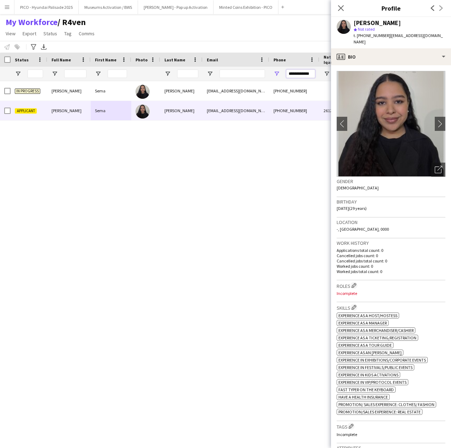
click at [303, 75] on input "**********" at bounding box center [300, 73] width 29 height 8
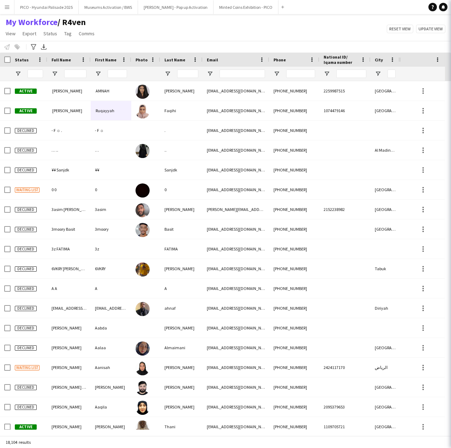
click at [294, 32] on div "My Workforce / R4ven View Views Default view R4ven New view Update view Delete …" at bounding box center [225, 29] width 451 height 24
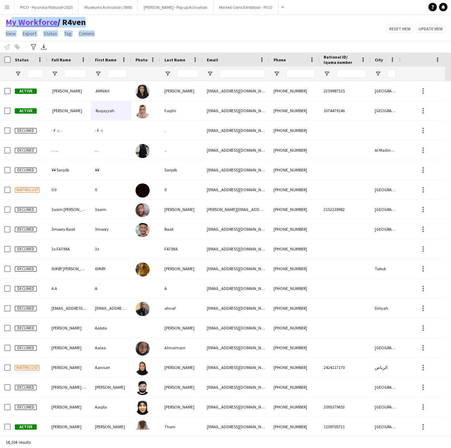
drag, startPoint x: 104, startPoint y: 34, endPoint x: 6, endPoint y: 23, distance: 99.1
click at [6, 23] on div "My Workforce / R4ven View Views Default view R4ven New view Update view Delete …" at bounding box center [225, 29] width 451 height 24
click at [104, 26] on div "My Workforce / R4ven View Views Default view R4ven New view Update view Delete …" at bounding box center [225, 29] width 451 height 24
drag, startPoint x: 104, startPoint y: 32, endPoint x: 13, endPoint y: 25, distance: 91.3
click at [3, 23] on div "My Workforce / R4ven View Views Default view R4ven New view Update view Delete …" at bounding box center [225, 29] width 451 height 24
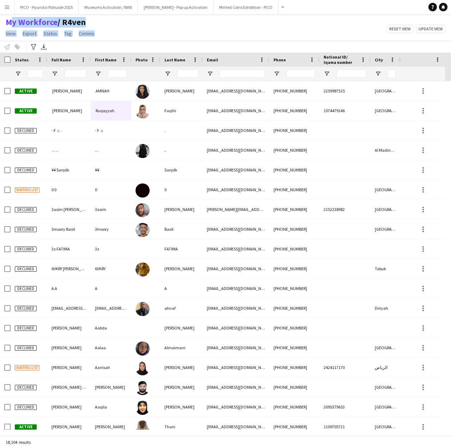
click at [128, 30] on div "My Workforce / R4ven View Views Default view R4ven New view Update view Delete …" at bounding box center [225, 29] width 451 height 24
click at [200, 36] on div "My Workforce / R4ven View Views Default view R4ven New view Update view Delete …" at bounding box center [225, 29] width 451 height 24
drag, startPoint x: 97, startPoint y: 35, endPoint x: 117, endPoint y: 32, distance: 21.0
click at [1, 23] on div "My Workforce / R4ven View Views Default view R4ven New view Update view Delete …" at bounding box center [51, 29] width 102 height 24
click at [137, 34] on div "My Workforce / R4ven View Views Default view R4ven New view Update view Delete …" at bounding box center [225, 29] width 451 height 24
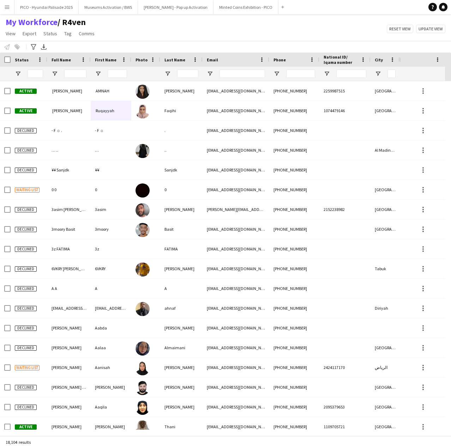
click at [306, 69] on div at bounding box center [300, 74] width 29 height 14
click at [305, 77] on input "Phone Filter Input" at bounding box center [300, 73] width 29 height 8
paste input "**********"
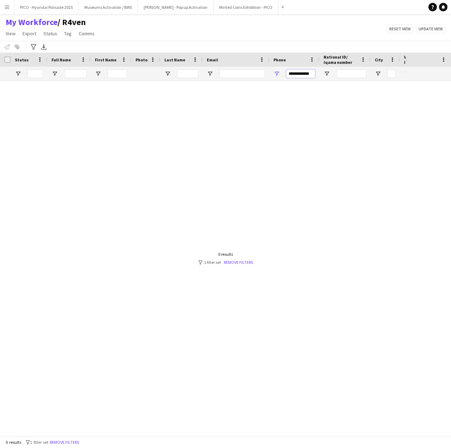
scroll to position [0, 0]
type input "**********"
click at [278, 127] on div at bounding box center [202, 255] width 405 height 349
click at [305, 73] on input "**********" at bounding box center [300, 73] width 29 height 8
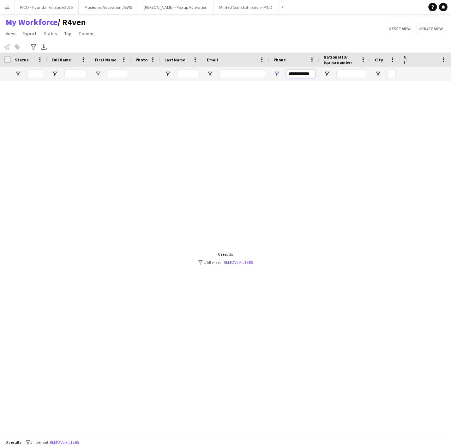
click at [305, 73] on input "**********" at bounding box center [300, 73] width 29 height 8
